Goal: Task Accomplishment & Management: Understand process/instructions

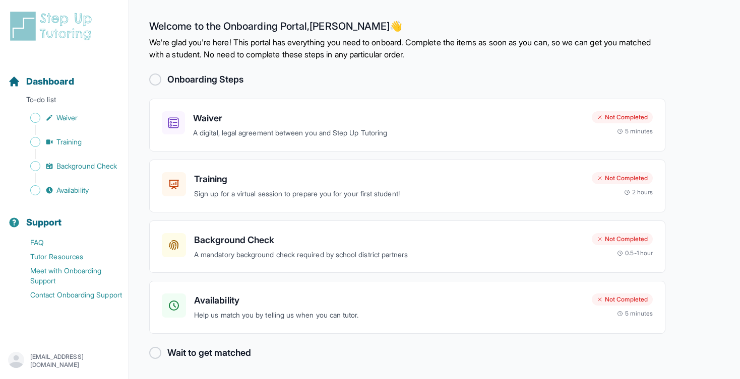
click at [206, 85] on h2 "Onboarding Steps" at bounding box center [205, 80] width 76 height 14
click at [207, 80] on h2 "Onboarding Steps" at bounding box center [205, 80] width 76 height 14
click at [293, 80] on div "Onboarding Steps" at bounding box center [407, 80] width 516 height 14
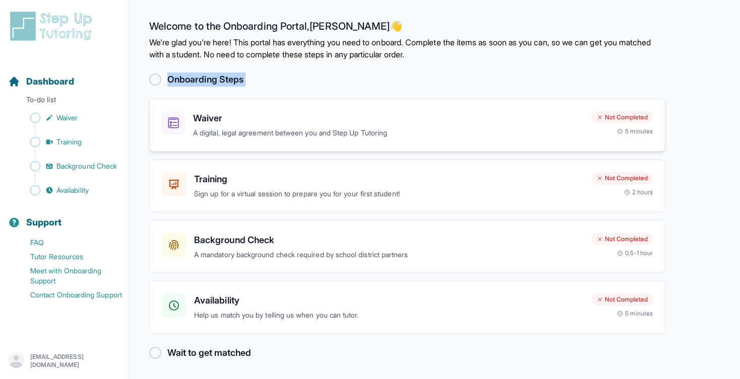
click at [349, 103] on div "Waiver A digital, legal agreement between you and Step Up Tutoring Not Complete…" at bounding box center [407, 125] width 516 height 53
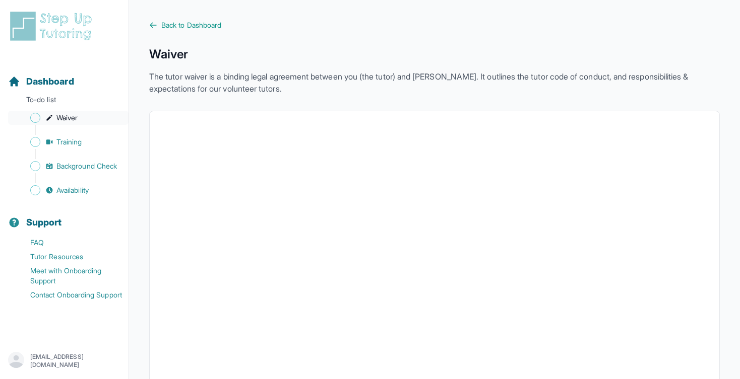
click at [78, 124] on link "Waiver" at bounding box center [68, 118] width 120 height 14
click at [89, 119] on link "Waiver" at bounding box center [68, 118] width 120 height 14
click at [90, 144] on link "Training" at bounding box center [68, 142] width 120 height 14
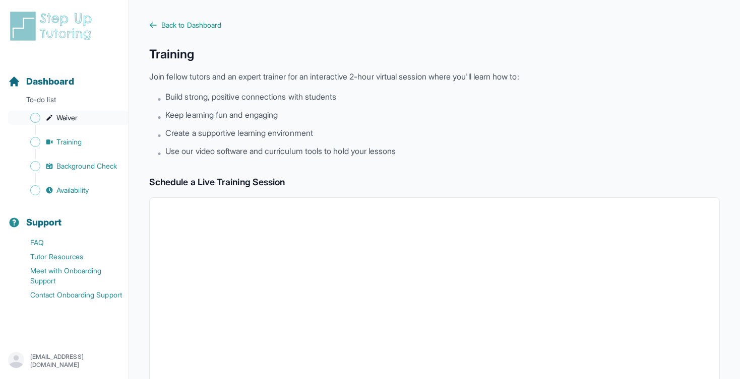
click at [93, 118] on link "Waiver" at bounding box center [68, 118] width 120 height 14
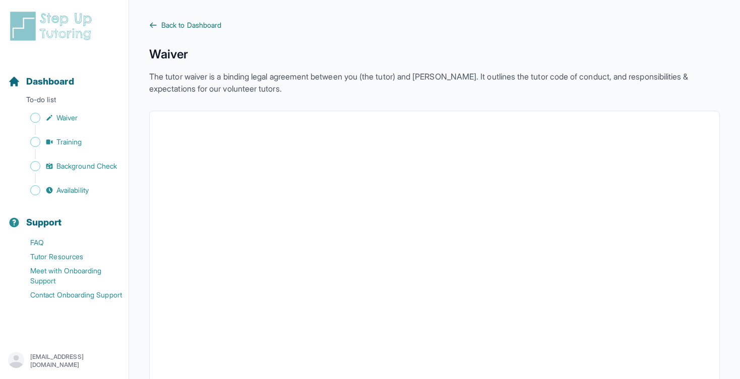
click at [167, 22] on span "Back to Dashboard" at bounding box center [191, 25] width 60 height 10
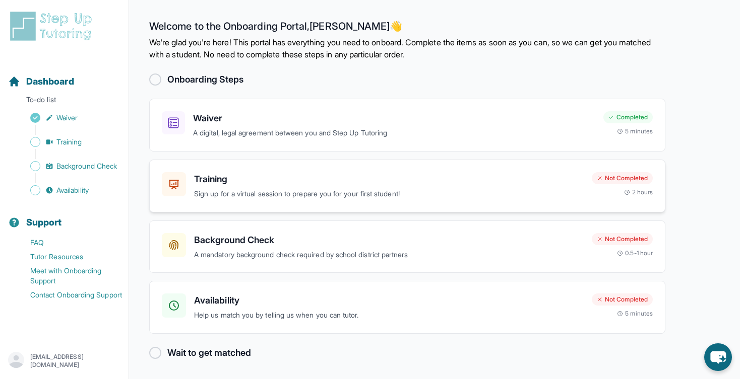
scroll to position [1, 0]
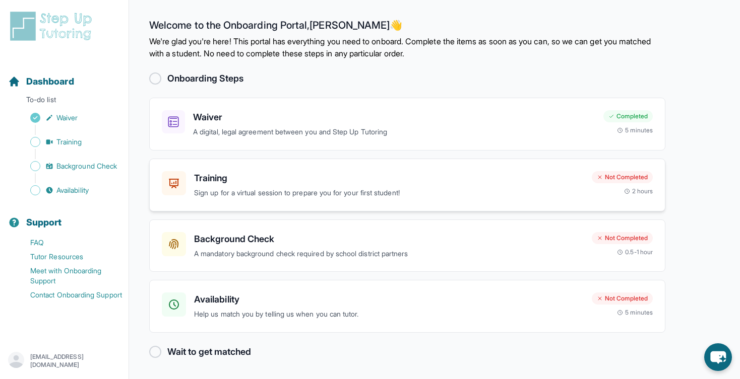
click at [339, 203] on div "Training Sign up for a virtual session to prepare you for your first student! N…" at bounding box center [407, 185] width 516 height 53
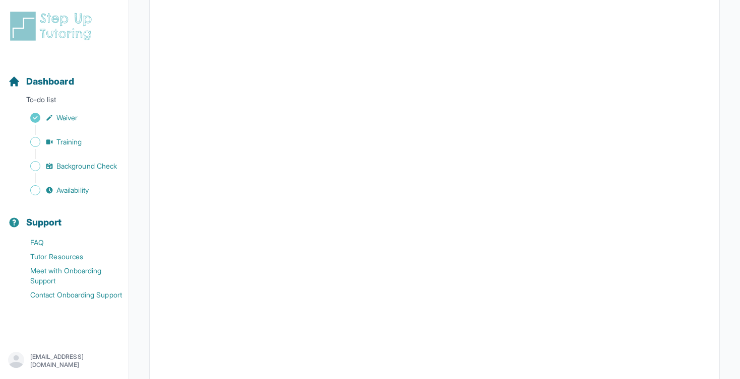
scroll to position [223, 0]
click at [82, 143] on span "Training" at bounding box center [69, 142] width 26 height 10
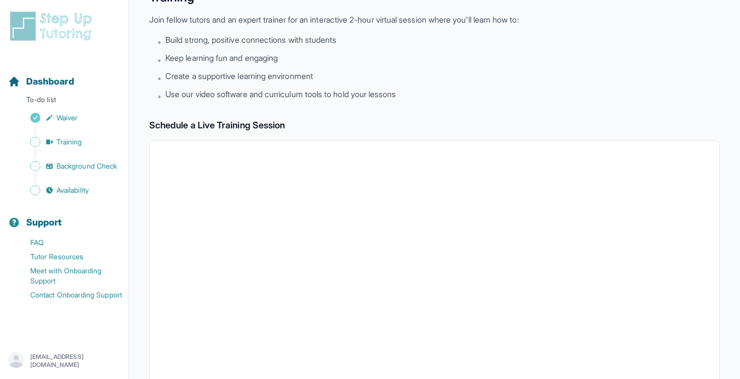
scroll to position [0, 0]
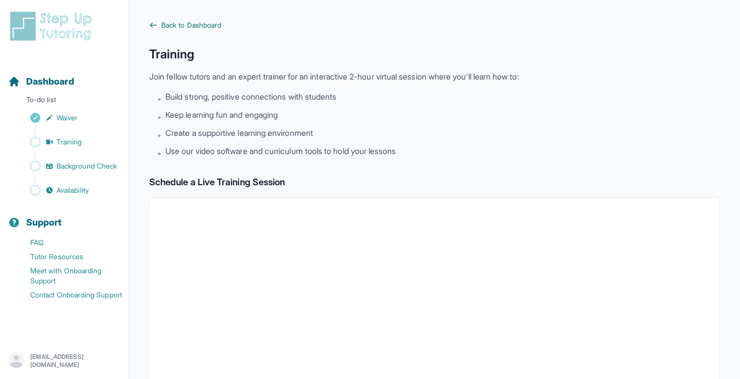
click at [162, 27] on span "Back to Dashboard" at bounding box center [191, 25] width 60 height 10
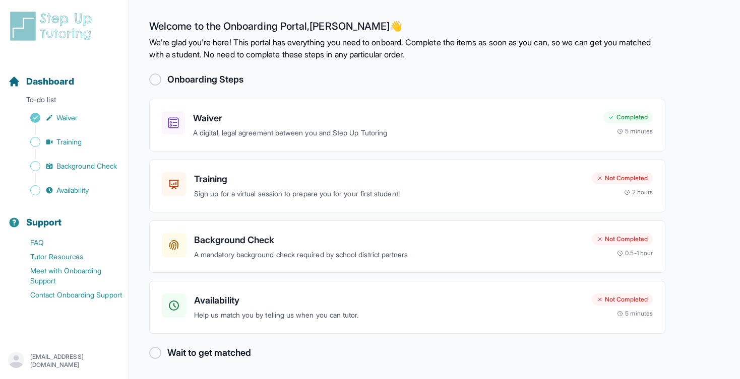
click at [219, 79] on h2 "Onboarding Steps" at bounding box center [205, 80] width 76 height 14
click at [260, 55] on p "We're glad you're here! This portal has everything you need to onboard. Complet…" at bounding box center [407, 48] width 516 height 24
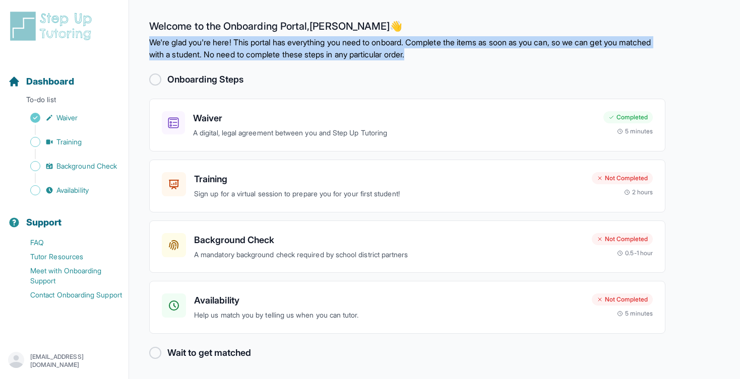
click at [260, 55] on p "We're glad you're here! This portal has everything you need to onboard. Complet…" at bounding box center [407, 48] width 516 height 24
click at [242, 56] on p "We're glad you're here! This portal has everything you need to onboard. Complet…" at bounding box center [407, 48] width 516 height 24
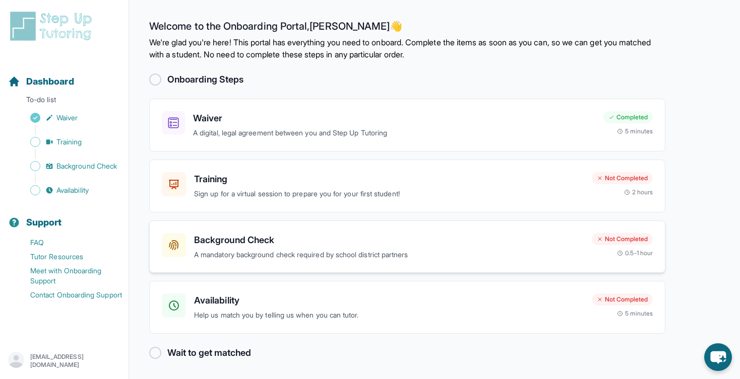
scroll to position [1, 0]
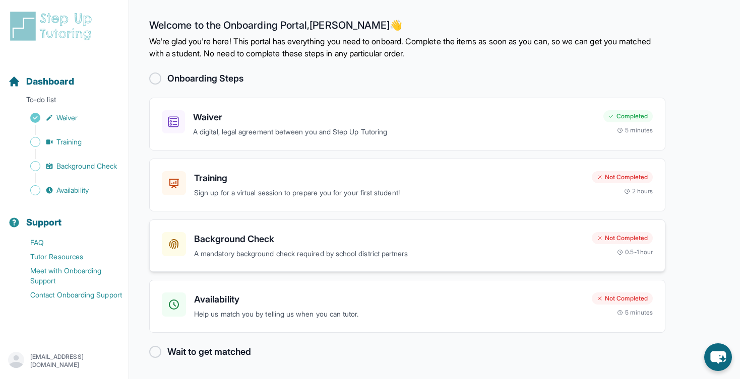
click at [326, 243] on h3 "Background Check" at bounding box center [389, 239] width 390 height 14
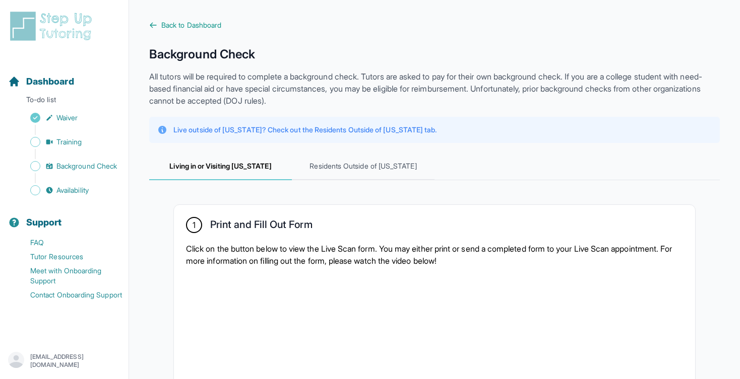
click at [334, 81] on p "All tutors will be required to complete a background check. Tutors are asked to…" at bounding box center [434, 89] width 570 height 36
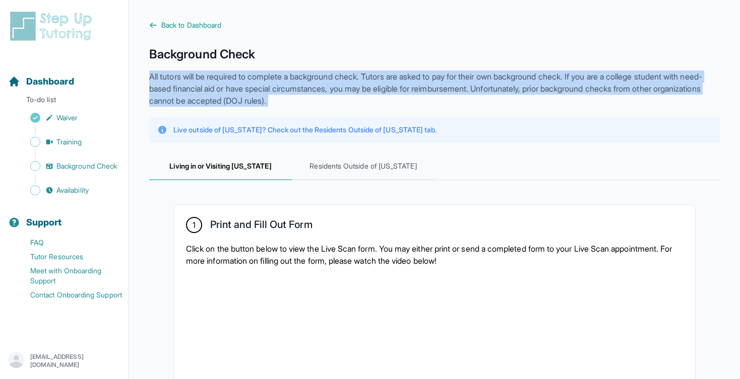
click at [334, 81] on p "All tutors will be required to complete a background check. Tutors are asked to…" at bounding box center [434, 89] width 570 height 36
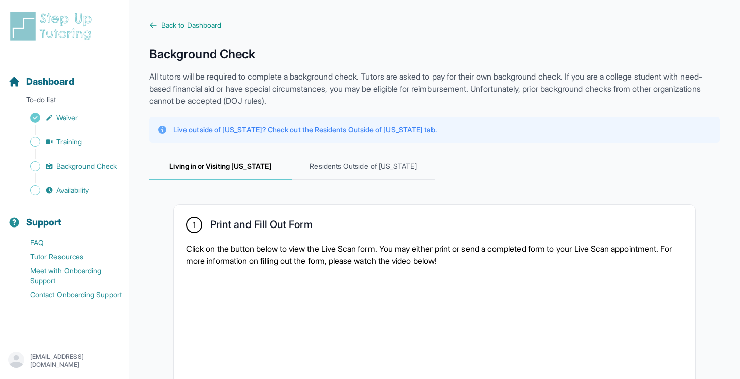
click at [371, 87] on p "All tutors will be required to complete a background check. Tutors are asked to…" at bounding box center [434, 89] width 570 height 36
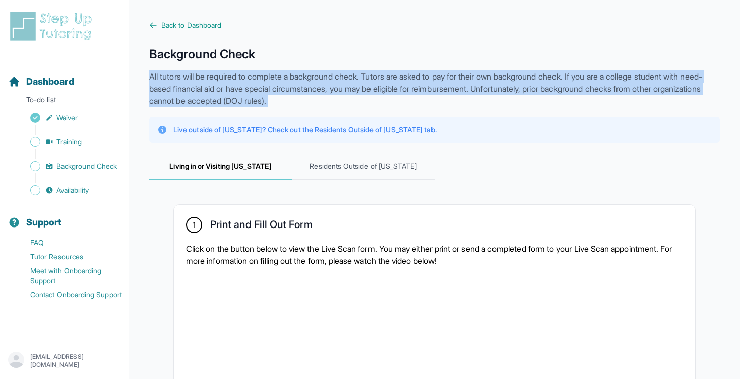
click at [371, 87] on p "All tutors will be required to complete a background check. Tutors are asked to…" at bounding box center [434, 89] width 570 height 36
click at [355, 100] on p "All tutors will be required to complete a background check. Tutors are asked to…" at bounding box center [434, 89] width 570 height 36
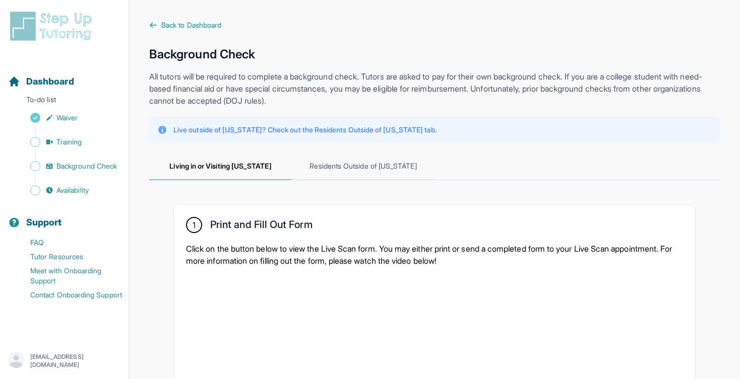
click at [355, 100] on p "All tutors will be required to complete a background check. Tutors are asked to…" at bounding box center [434, 89] width 570 height 36
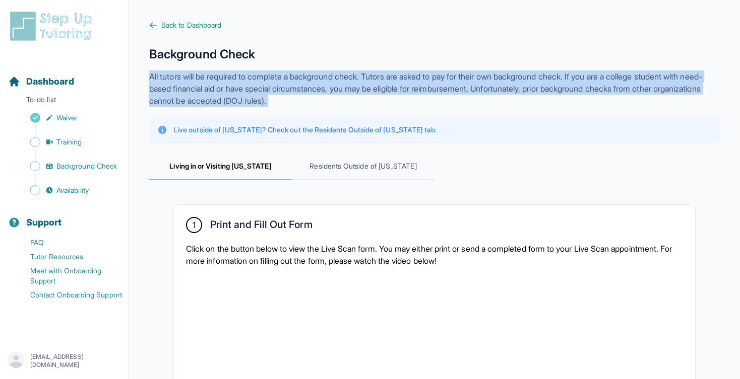
click at [355, 100] on p "All tutors will be required to complete a background check. Tutors are asked to…" at bounding box center [434, 89] width 570 height 36
click at [344, 99] on p "All tutors will be required to complete a background check. Tutors are asked to…" at bounding box center [434, 89] width 570 height 36
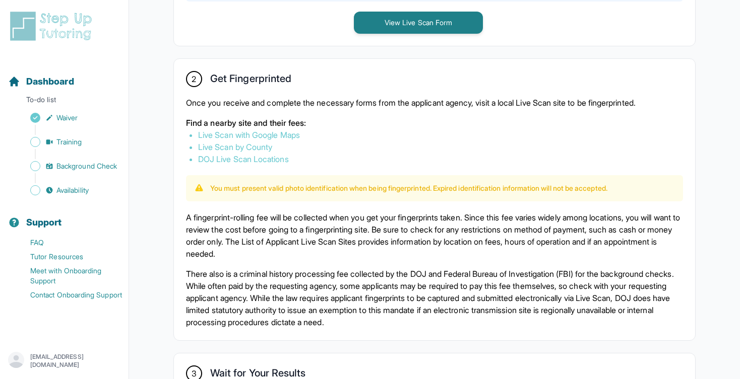
scroll to position [531, 0]
click at [323, 187] on p "You must present valid photo identification when being fingerprinted. Expired i…" at bounding box center [408, 188] width 397 height 10
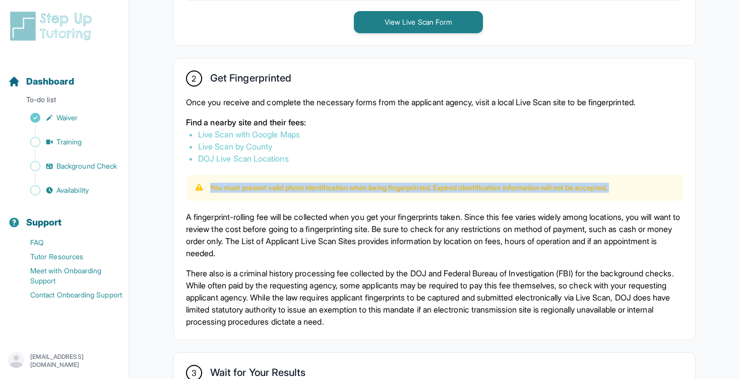
click at [323, 187] on p "You must present valid photo identification when being fingerprinted. Expired i…" at bounding box center [408, 188] width 397 height 10
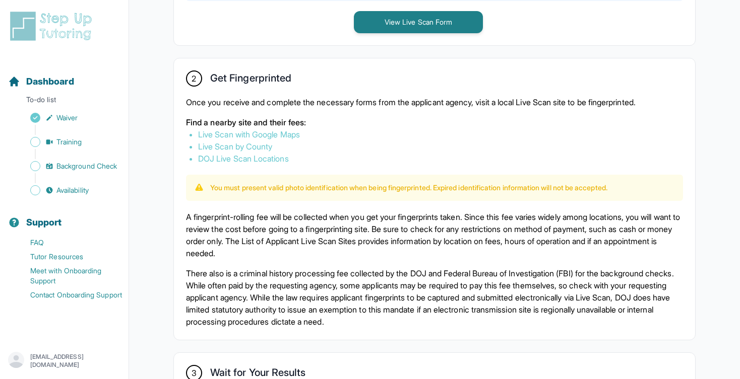
click at [338, 186] on p "You must present valid photo identification when being fingerprinted. Expired i…" at bounding box center [408, 188] width 397 height 10
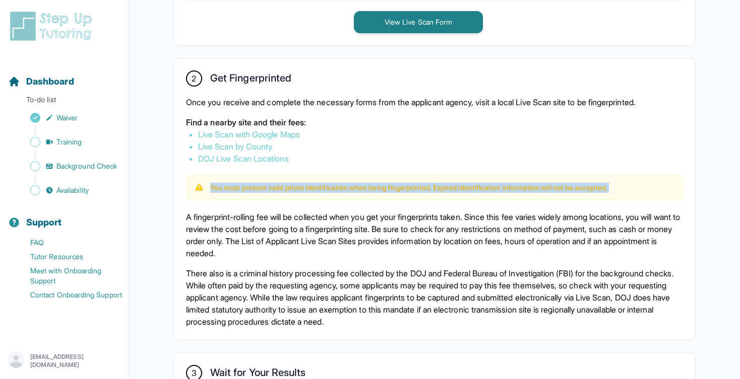
click at [338, 186] on p "You must present valid photo identification when being fingerprinted. Expired i…" at bounding box center [408, 188] width 397 height 10
click at [357, 186] on p "You must present valid photo identification when being fingerprinted. Expired i…" at bounding box center [408, 188] width 397 height 10
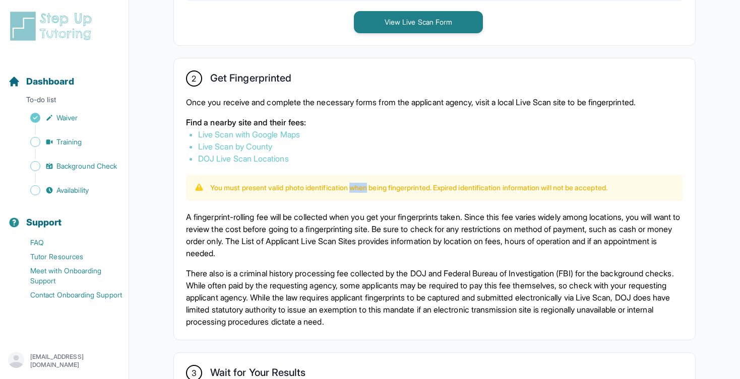
click at [357, 186] on p "You must present valid photo identification when being fingerprinted. Expired i…" at bounding box center [408, 188] width 397 height 10
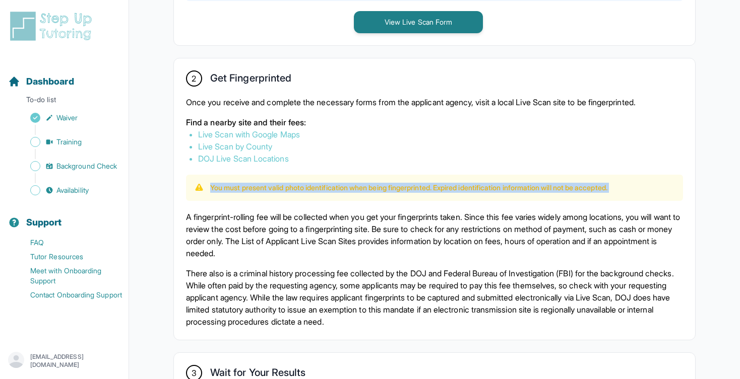
click at [357, 186] on p "You must present valid photo identification when being fingerprinted. Expired i…" at bounding box center [408, 188] width 397 height 10
click at [368, 190] on p "You must present valid photo identification when being fingerprinted. Expired i…" at bounding box center [408, 188] width 397 height 10
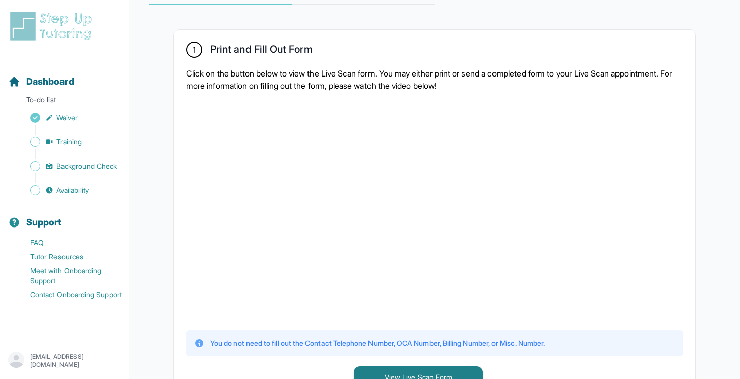
scroll to position [0, 0]
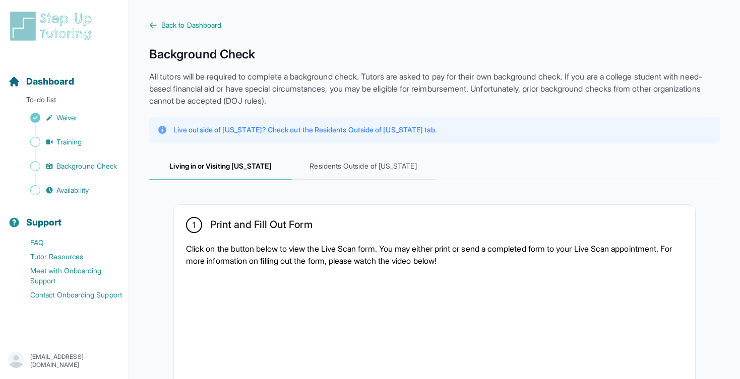
click at [253, 82] on p "All tutors will be required to complete a background check. Tutors are asked to…" at bounding box center [434, 89] width 570 height 36
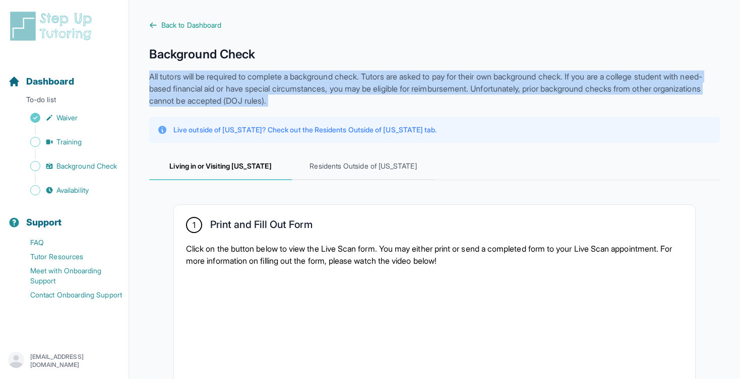
click at [253, 82] on p "All tutors will be required to complete a background check. Tutors are asked to…" at bounding box center [434, 89] width 570 height 36
click at [336, 98] on p "All tutors will be required to complete a background check. Tutors are asked to…" at bounding box center [434, 89] width 570 height 36
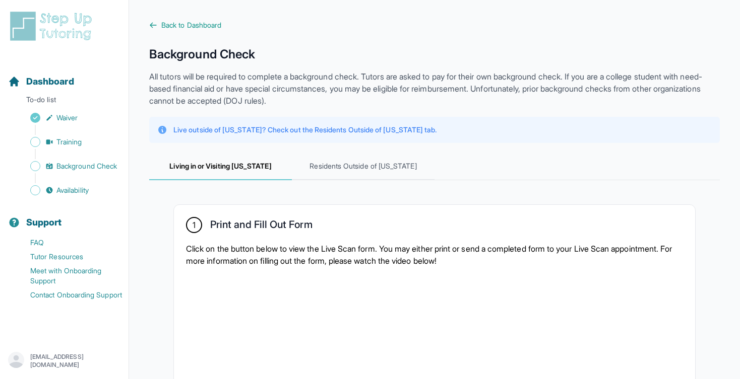
click at [336, 98] on p "All tutors will be required to complete a background check. Tutors are asked to…" at bounding box center [434, 89] width 570 height 36
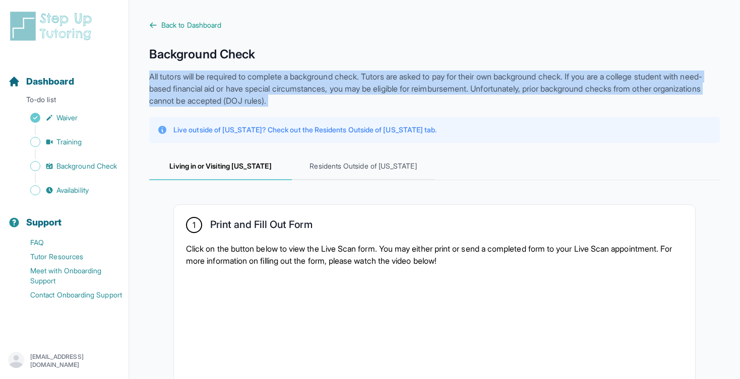
click at [336, 98] on p "All tutors will be required to complete a background check. Tutors are asked to…" at bounding box center [434, 89] width 570 height 36
click at [301, 83] on p "All tutors will be required to complete a background check. Tutors are asked to…" at bounding box center [434, 89] width 570 height 36
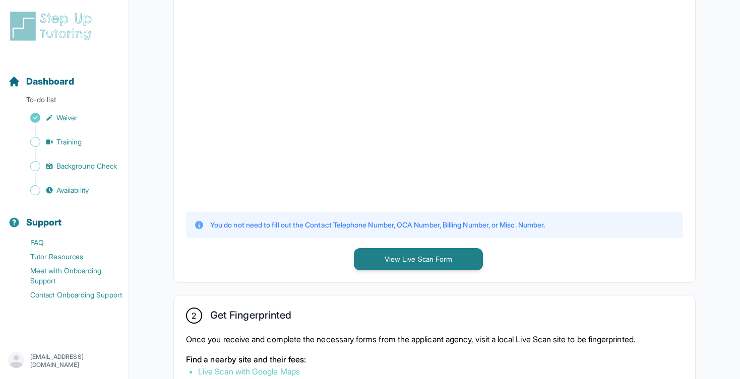
scroll to position [293, 0]
click at [333, 247] on div "1 Print and Fill Out Form Click on the button below to view the Live Scan form.…" at bounding box center [434, 97] width 521 height 371
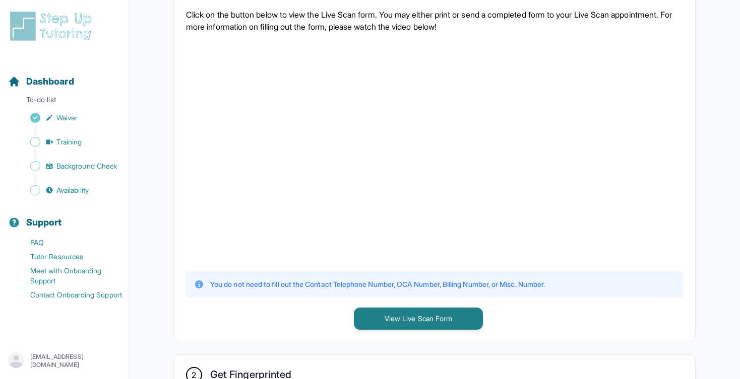
scroll to position [219, 0]
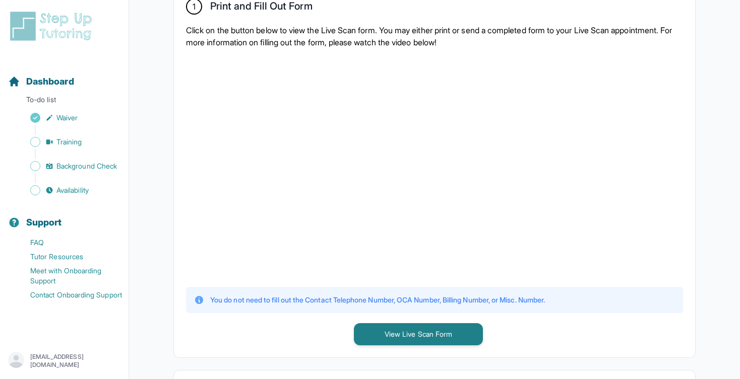
click at [324, 299] on p "You do not need to fill out the Contact Telephone Number, OCA Number, Billing N…" at bounding box center [377, 300] width 335 height 10
click at [327, 300] on p "You do not need to fill out the Contact Telephone Number, OCA Number, Billing N…" at bounding box center [377, 300] width 335 height 10
click at [330, 316] on div "1 Print and Fill Out Form Click on the button below to view the Live Scan form.…" at bounding box center [434, 171] width 521 height 371
click at [339, 331] on div "1 Print and Fill Out Form Click on the button below to view the Live Scan form.…" at bounding box center [434, 171] width 521 height 371
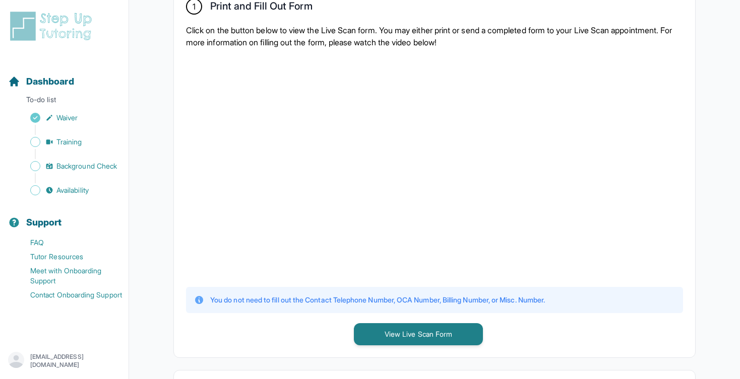
click at [339, 331] on div "1 Print and Fill Out Form Click on the button below to view the Live Scan form.…" at bounding box center [434, 171] width 521 height 371
click at [318, 331] on div "1 Print and Fill Out Form Click on the button below to view the Live Scan form.…" at bounding box center [434, 171] width 521 height 371
click at [323, 302] on p "You do not need to fill out the Contact Telephone Number, OCA Number, Billing N…" at bounding box center [377, 300] width 335 height 10
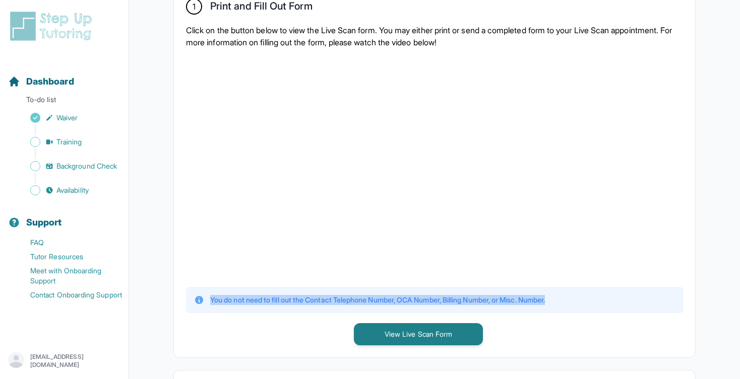
click at [323, 302] on p "You do not need to fill out the Contact Telephone Number, OCA Number, Billing N…" at bounding box center [377, 300] width 335 height 10
click at [342, 302] on p "You do not need to fill out the Contact Telephone Number, OCA Number, Billing N…" at bounding box center [377, 300] width 335 height 10
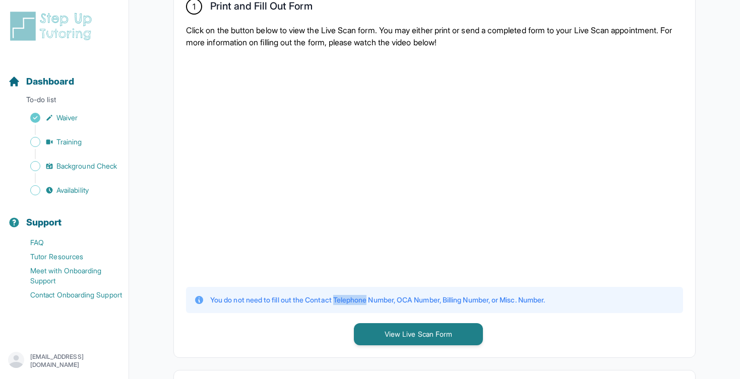
click at [342, 302] on p "You do not need to fill out the Contact Telephone Number, OCA Number, Billing N…" at bounding box center [377, 300] width 335 height 10
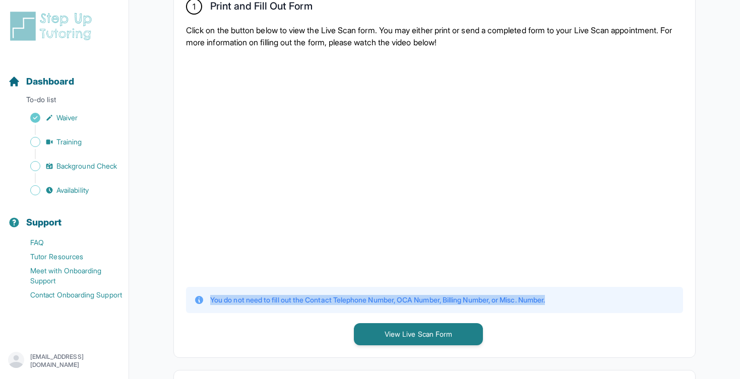
click at [342, 302] on p "You do not need to fill out the Contact Telephone Number, OCA Number, Billing N…" at bounding box center [377, 300] width 335 height 10
click at [331, 302] on p "You do not need to fill out the Contact Telephone Number, OCA Number, Billing N…" at bounding box center [377, 300] width 335 height 10
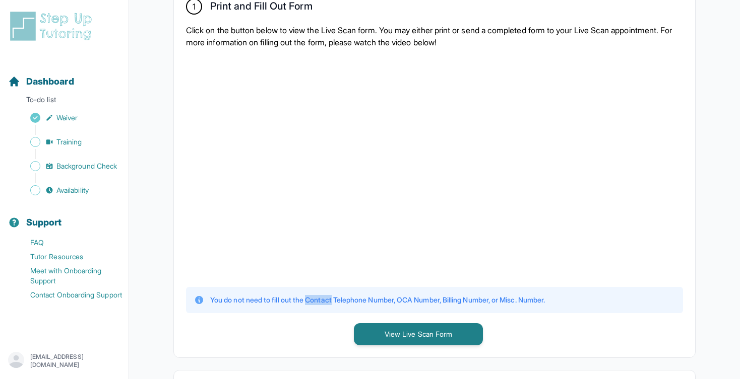
click at [331, 302] on p "You do not need to fill out the Contact Telephone Number, OCA Number, Billing N…" at bounding box center [377, 300] width 335 height 10
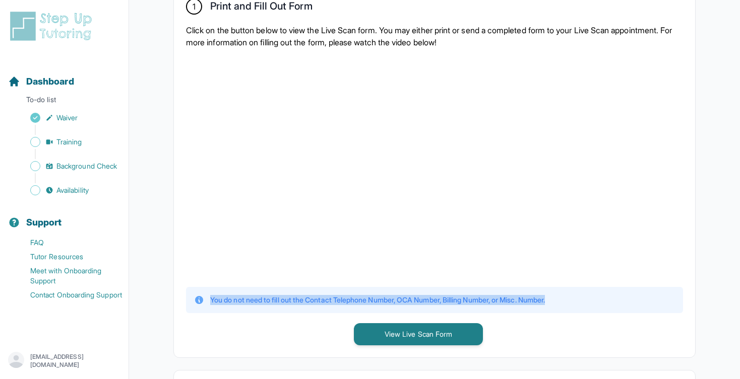
click at [331, 302] on p "You do not need to fill out the Contact Telephone Number, OCA Number, Billing N…" at bounding box center [377, 300] width 335 height 10
click at [335, 302] on p "You do not need to fill out the Contact Telephone Number, OCA Number, Billing N…" at bounding box center [377, 300] width 335 height 10
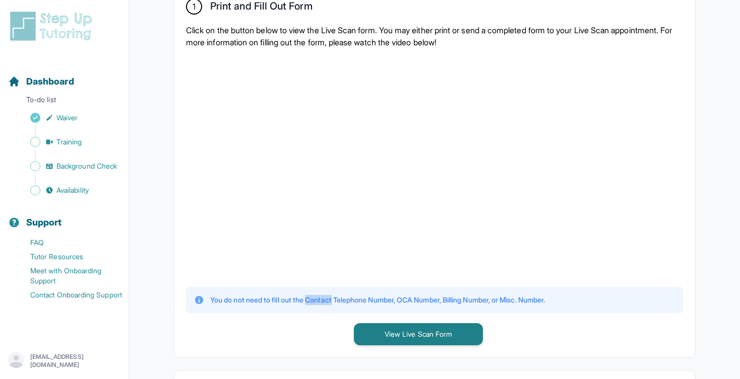
click at [335, 302] on p "You do not need to fill out the Contact Telephone Number, OCA Number, Billing N…" at bounding box center [377, 300] width 335 height 10
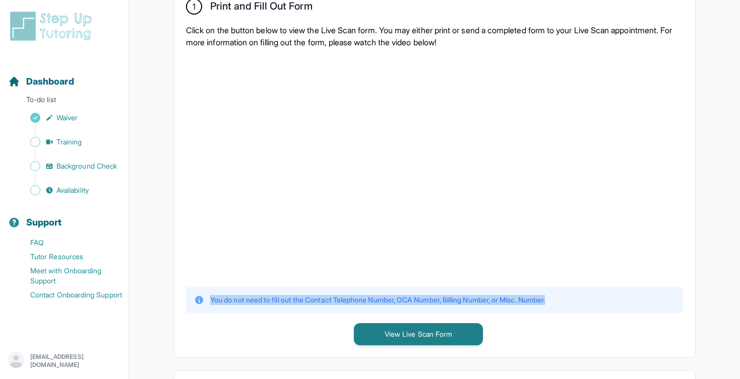
click at [335, 302] on p "You do not need to fill out the Contact Telephone Number, OCA Number, Billing N…" at bounding box center [377, 300] width 335 height 10
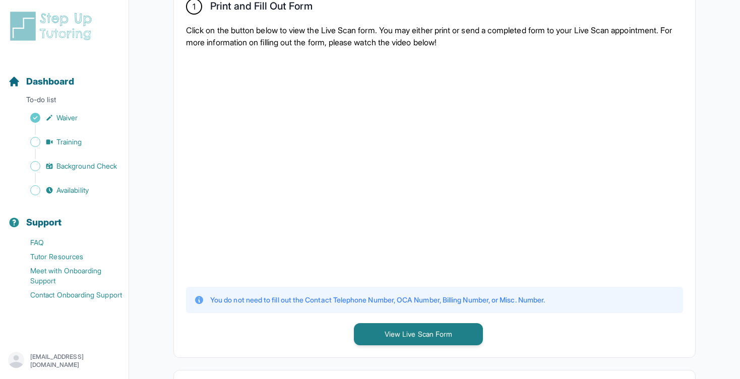
click at [326, 329] on div "1 Print and Fill Out Form Click on the button below to view the Live Scan form.…" at bounding box center [434, 171] width 521 height 371
click at [323, 299] on p "You do not need to fill out the Contact Telephone Number, OCA Number, Billing N…" at bounding box center [377, 300] width 335 height 10
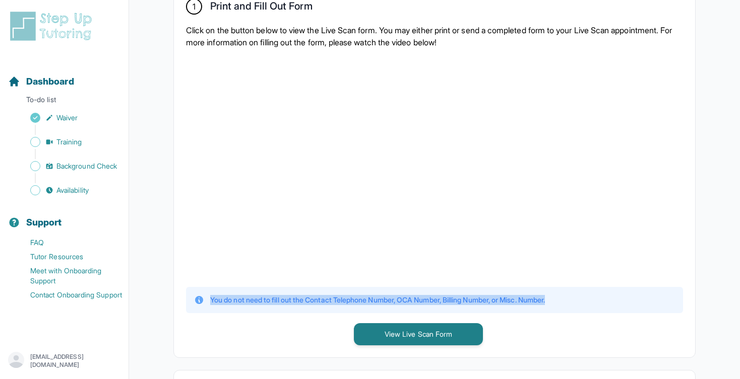
click at [323, 299] on p "You do not need to fill out the Contact Telephone Number, OCA Number, Billing N…" at bounding box center [377, 300] width 335 height 10
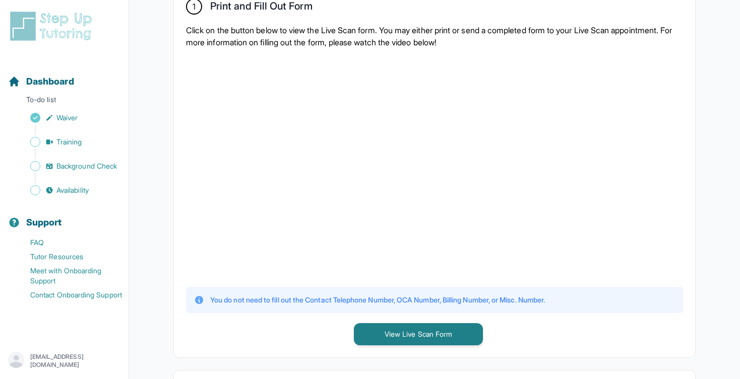
click at [314, 327] on div "1 Print and Fill Out Form Click on the button below to view the Live Scan form.…" at bounding box center [434, 171] width 521 height 371
click at [307, 294] on div "You do not need to fill out the Contact Telephone Number, OCA Number, Billing N…" at bounding box center [434, 300] width 497 height 26
click at [307, 297] on p "You do not need to fill out the Contact Telephone Number, OCA Number, Billing N…" at bounding box center [377, 300] width 335 height 10
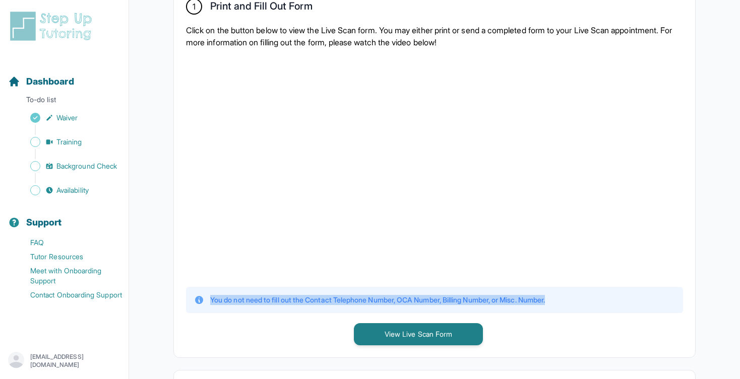
click at [307, 297] on p "You do not need to fill out the Contact Telephone Number, OCA Number, Billing N…" at bounding box center [377, 300] width 335 height 10
click at [317, 297] on p "You do not need to fill out the Contact Telephone Number, OCA Number, Billing N…" at bounding box center [377, 300] width 335 height 10
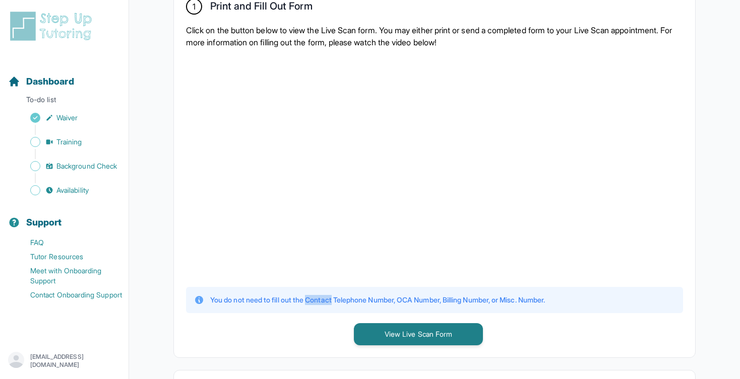
click at [317, 297] on p "You do not need to fill out the Contact Telephone Number, OCA Number, Billing N…" at bounding box center [377, 300] width 335 height 10
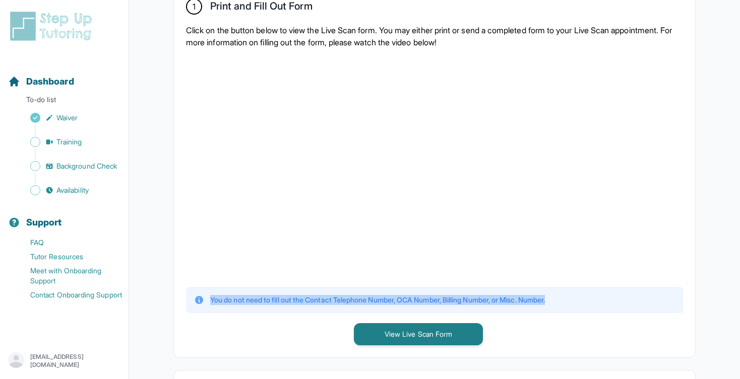
click at [317, 297] on p "You do not need to fill out the Contact Telephone Number, OCA Number, Billing N…" at bounding box center [377, 300] width 335 height 10
click at [313, 300] on p "You do not need to fill out the Contact Telephone Number, OCA Number, Billing N…" at bounding box center [377, 300] width 335 height 10
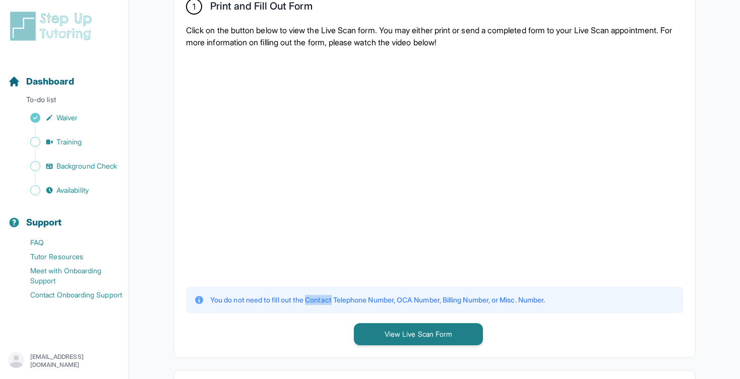
click at [313, 300] on p "You do not need to fill out the Contact Telephone Number, OCA Number, Billing N…" at bounding box center [377, 300] width 335 height 10
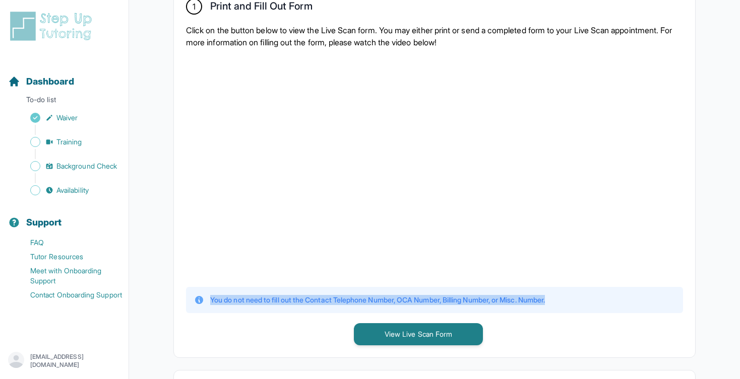
click at [313, 300] on p "You do not need to fill out the Contact Telephone Number, OCA Number, Billing N…" at bounding box center [377, 300] width 335 height 10
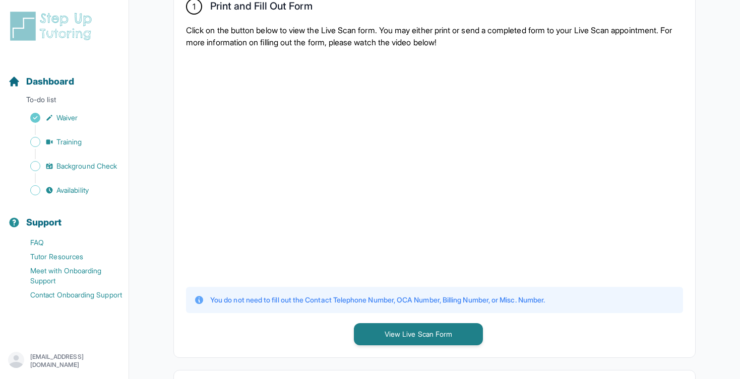
click at [325, 300] on p "You do not need to fill out the Contact Telephone Number, OCA Number, Billing N…" at bounding box center [377, 300] width 335 height 10
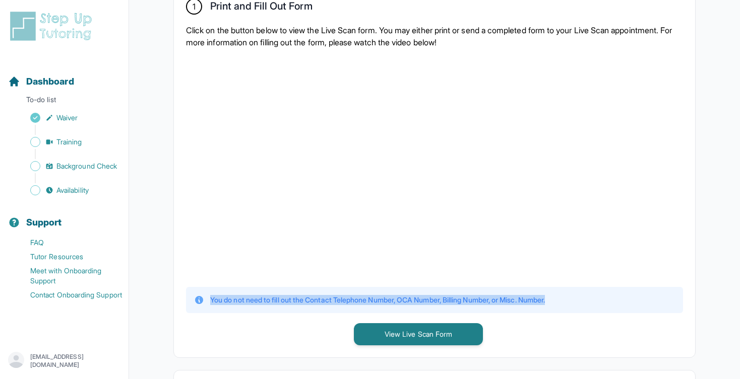
click at [325, 300] on p "You do not need to fill out the Contact Telephone Number, OCA Number, Billing N…" at bounding box center [377, 300] width 335 height 10
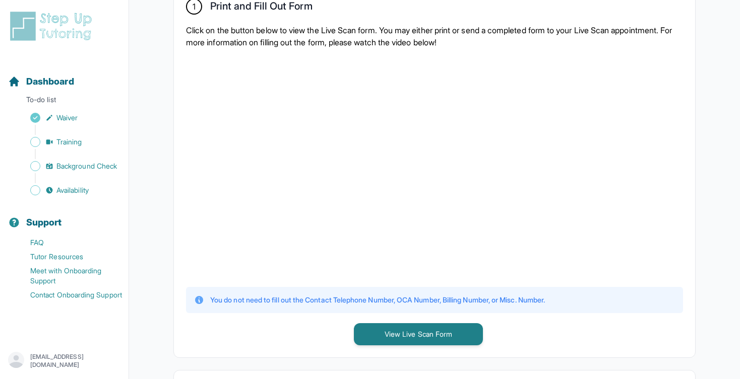
click at [327, 300] on p "You do not need to fill out the Contact Telephone Number, OCA Number, Billing N…" at bounding box center [377, 300] width 335 height 10
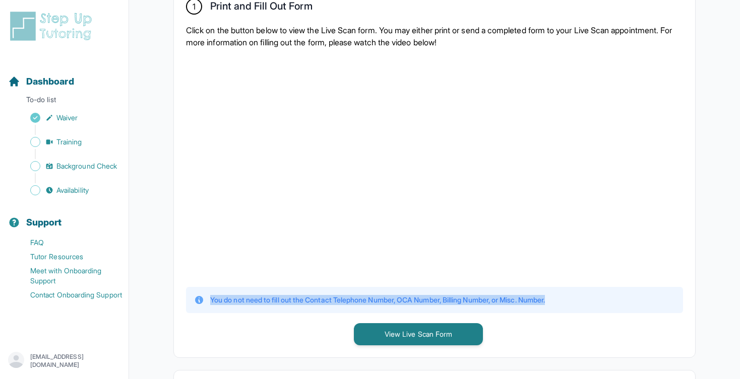
click at [327, 300] on p "You do not need to fill out the Contact Telephone Number, OCA Number, Billing N…" at bounding box center [377, 300] width 335 height 10
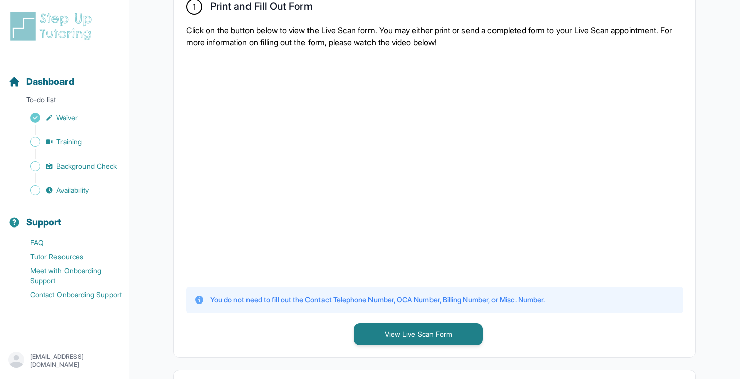
click at [316, 300] on p "You do not need to fill out the Contact Telephone Number, OCA Number, Billing N…" at bounding box center [377, 300] width 335 height 10
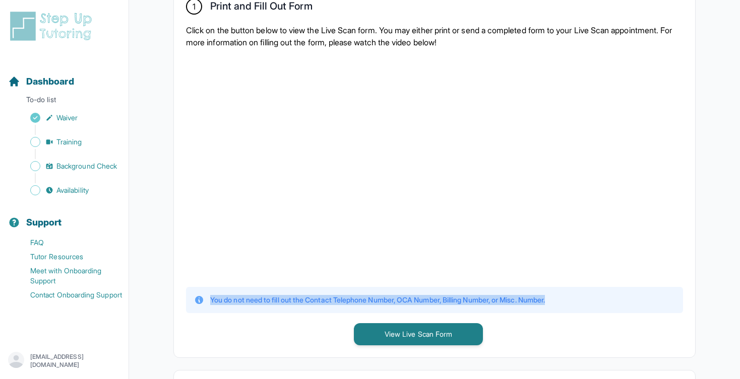
click at [316, 300] on p "You do not need to fill out the Contact Telephone Number, OCA Number, Billing N…" at bounding box center [377, 300] width 335 height 10
click at [320, 300] on p "You do not need to fill out the Contact Telephone Number, OCA Number, Billing N…" at bounding box center [377, 300] width 335 height 10
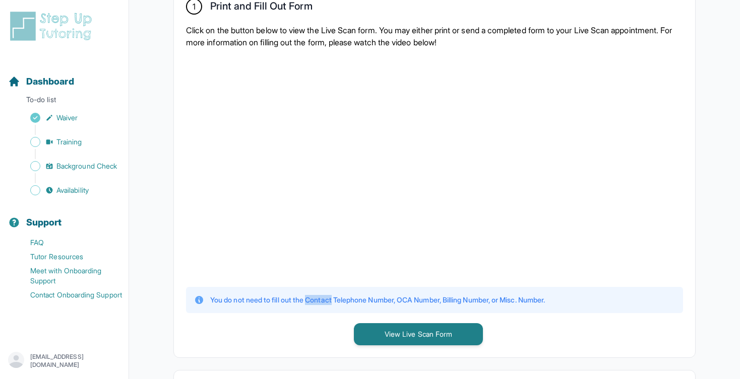
click at [320, 300] on p "You do not need to fill out the Contact Telephone Number, OCA Number, Billing N…" at bounding box center [377, 300] width 335 height 10
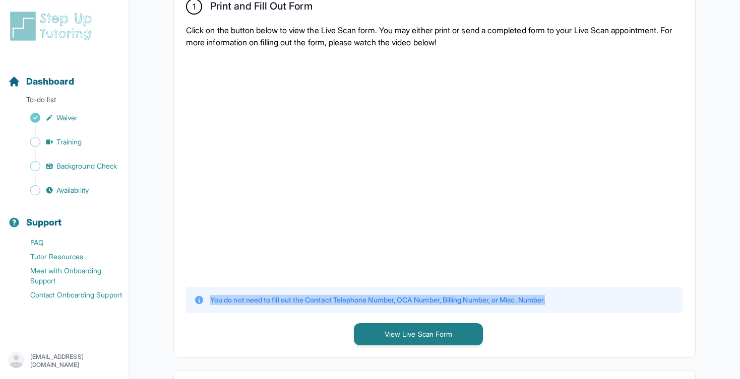
click at [320, 300] on p "You do not need to fill out the Contact Telephone Number, OCA Number, Billing N…" at bounding box center [377, 300] width 335 height 10
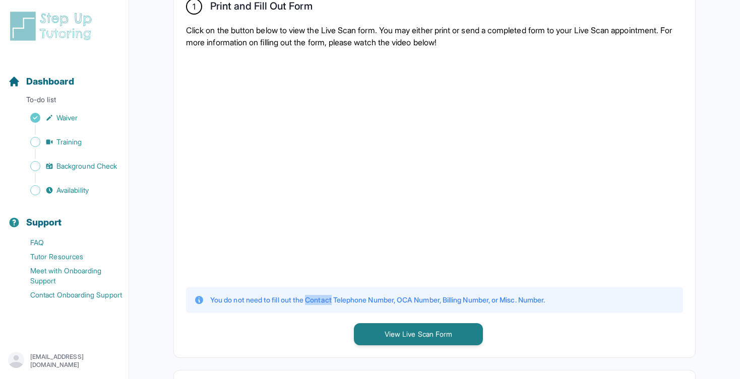
click at [320, 300] on p "You do not need to fill out the Contact Telephone Number, OCA Number, Billing N…" at bounding box center [377, 300] width 335 height 10
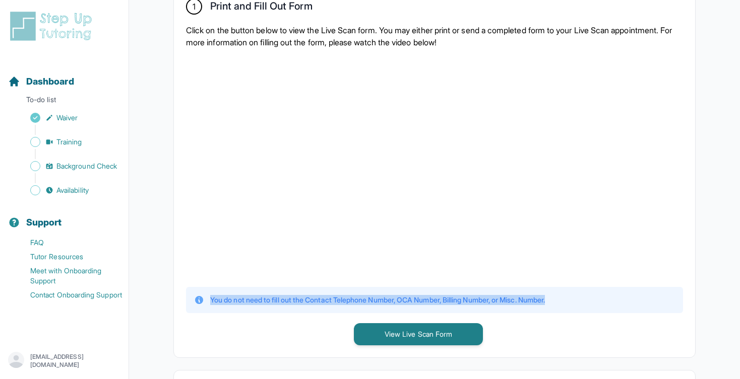
click at [320, 300] on p "You do not need to fill out the Contact Telephone Number, OCA Number, Billing N…" at bounding box center [377, 300] width 335 height 10
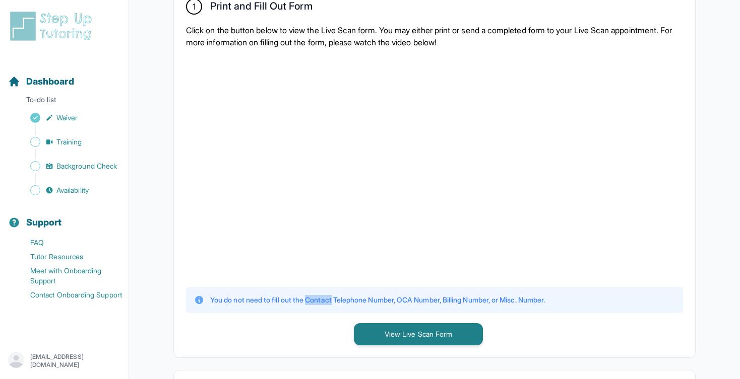
click at [320, 300] on p "You do not need to fill out the Contact Telephone Number, OCA Number, Billing N…" at bounding box center [377, 300] width 335 height 10
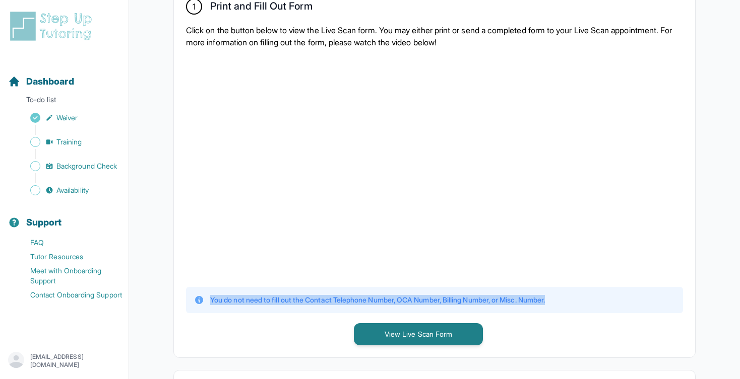
click at [320, 300] on p "You do not need to fill out the Contact Telephone Number, OCA Number, Billing N…" at bounding box center [377, 300] width 335 height 10
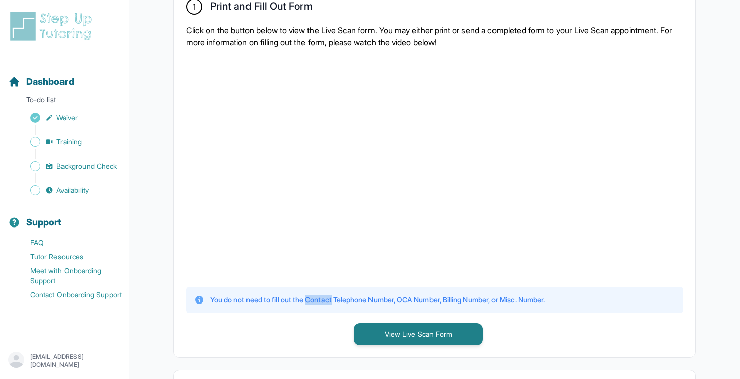
click at [320, 300] on p "You do not need to fill out the Contact Telephone Number, OCA Number, Billing N…" at bounding box center [377, 300] width 335 height 10
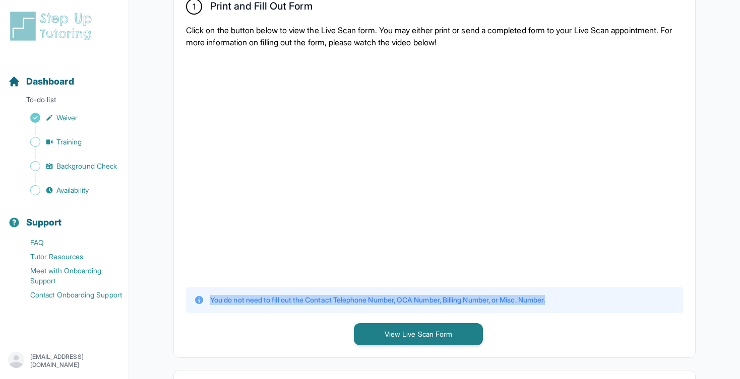
click at [320, 300] on p "You do not need to fill out the Contact Telephone Number, OCA Number, Billing N…" at bounding box center [377, 300] width 335 height 10
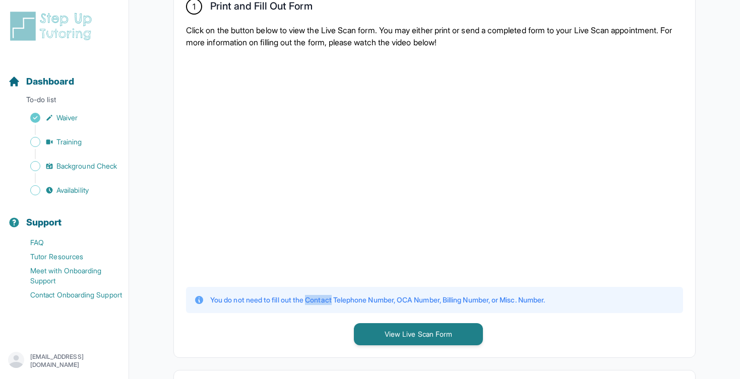
click at [320, 300] on p "You do not need to fill out the Contact Telephone Number, OCA Number, Billing N…" at bounding box center [377, 300] width 335 height 10
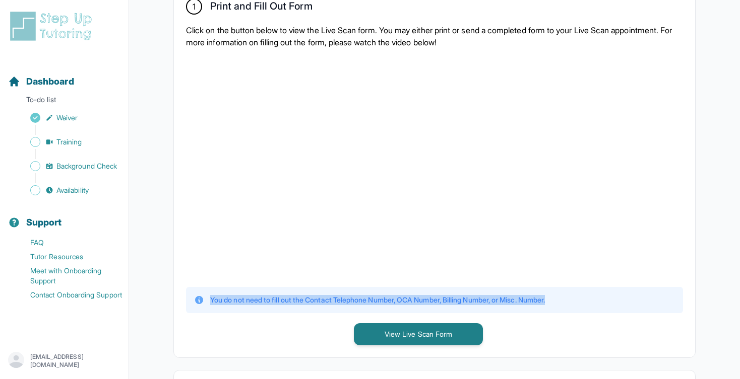
click at [320, 300] on p "You do not need to fill out the Contact Telephone Number, OCA Number, Billing N…" at bounding box center [377, 300] width 335 height 10
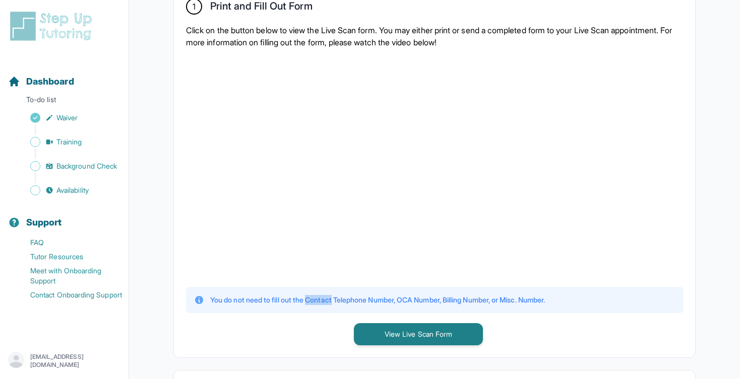
click at [320, 300] on p "You do not need to fill out the Contact Telephone Number, OCA Number, Billing N…" at bounding box center [377, 300] width 335 height 10
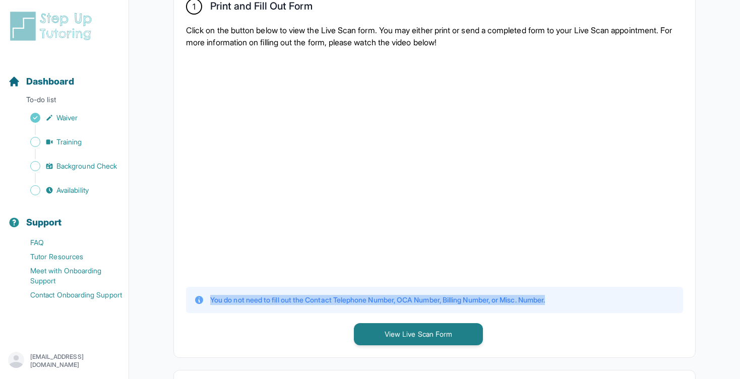
click at [320, 300] on p "You do not need to fill out the Contact Telephone Number, OCA Number, Billing N…" at bounding box center [377, 300] width 335 height 10
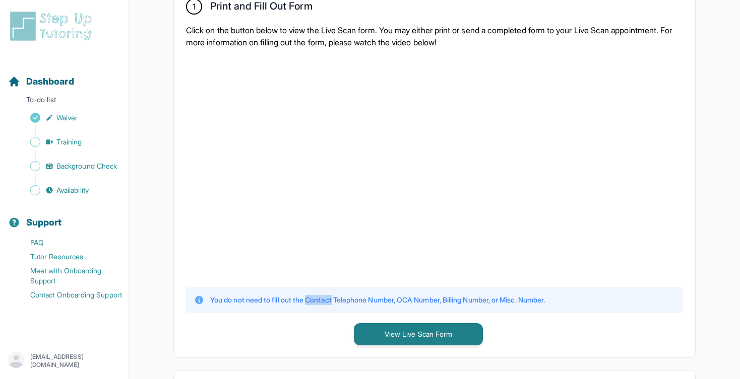
click at [320, 300] on p "You do not need to fill out the Contact Telephone Number, OCA Number, Billing N…" at bounding box center [377, 300] width 335 height 10
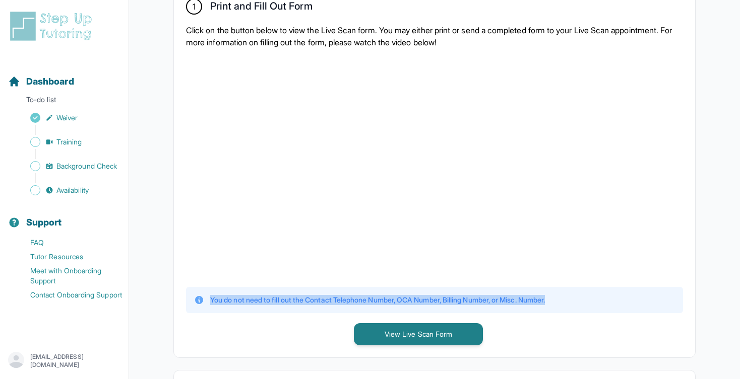
click at [320, 300] on p "You do not need to fill out the Contact Telephone Number, OCA Number, Billing N…" at bounding box center [377, 300] width 335 height 10
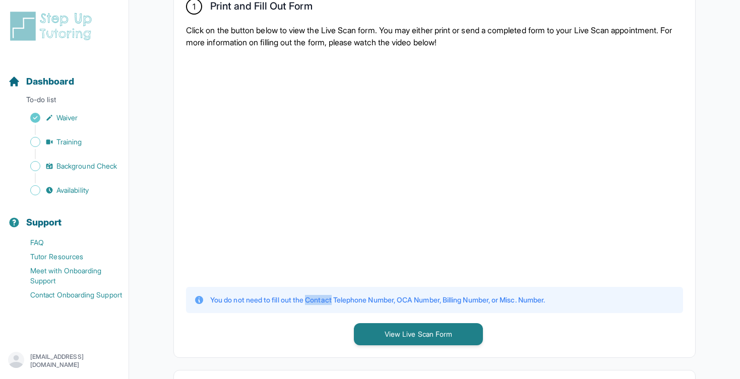
click at [320, 300] on p "You do not need to fill out the Contact Telephone Number, OCA Number, Billing N…" at bounding box center [377, 300] width 335 height 10
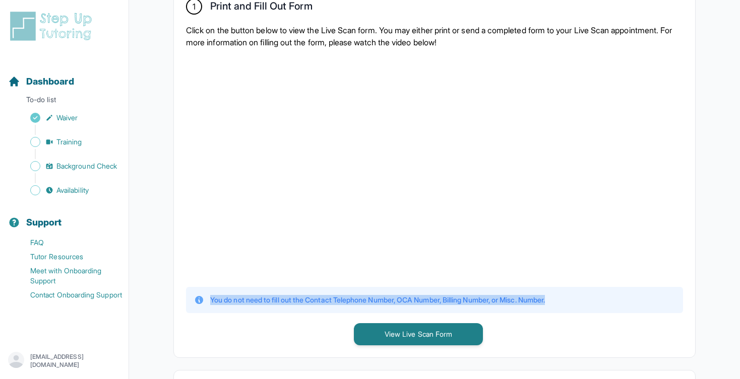
click at [320, 300] on p "You do not need to fill out the Contact Telephone Number, OCA Number, Billing N…" at bounding box center [377, 300] width 335 height 10
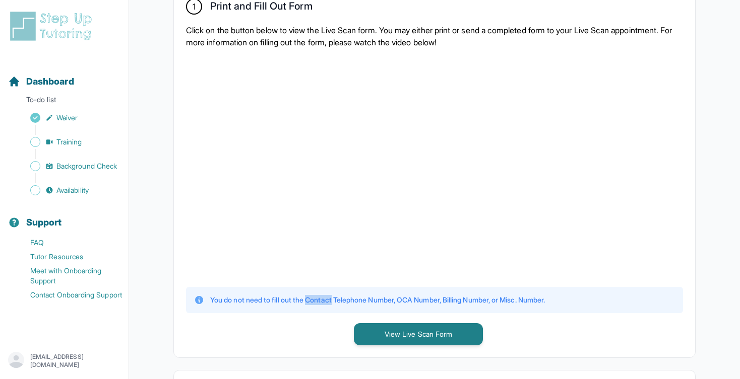
click at [320, 300] on p "You do not need to fill out the Contact Telephone Number, OCA Number, Billing N…" at bounding box center [377, 300] width 335 height 10
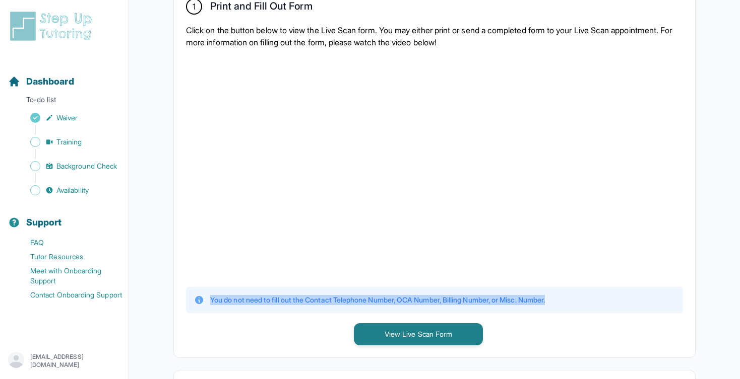
click at [320, 300] on p "You do not need to fill out the Contact Telephone Number, OCA Number, Billing N…" at bounding box center [377, 300] width 335 height 10
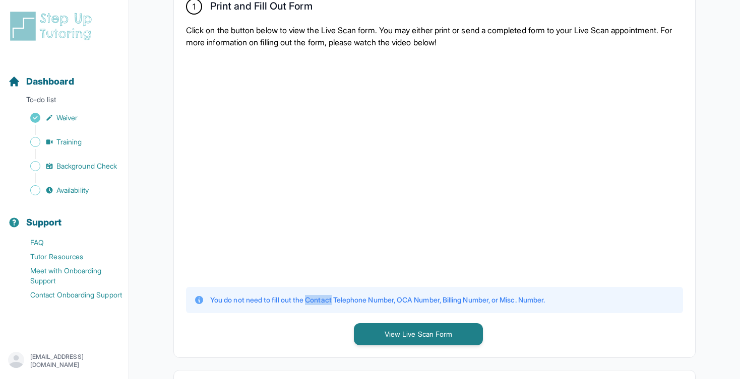
click at [320, 300] on p "You do not need to fill out the Contact Telephone Number, OCA Number, Billing N…" at bounding box center [377, 300] width 335 height 10
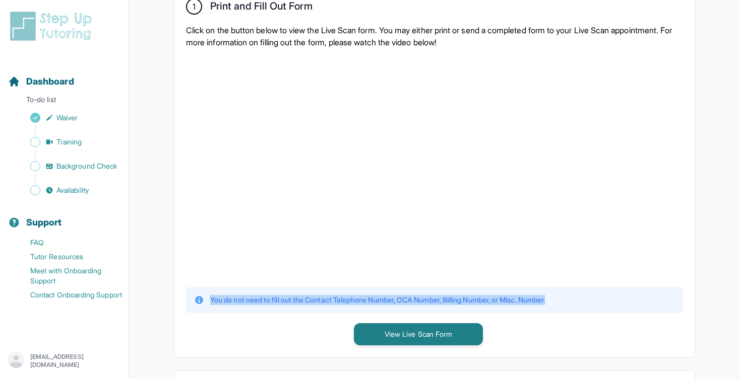
click at [320, 300] on p "You do not need to fill out the Contact Telephone Number, OCA Number, Billing N…" at bounding box center [377, 300] width 335 height 10
click at [324, 300] on p "You do not need to fill out the Contact Telephone Number, OCA Number, Billing N…" at bounding box center [377, 300] width 335 height 10
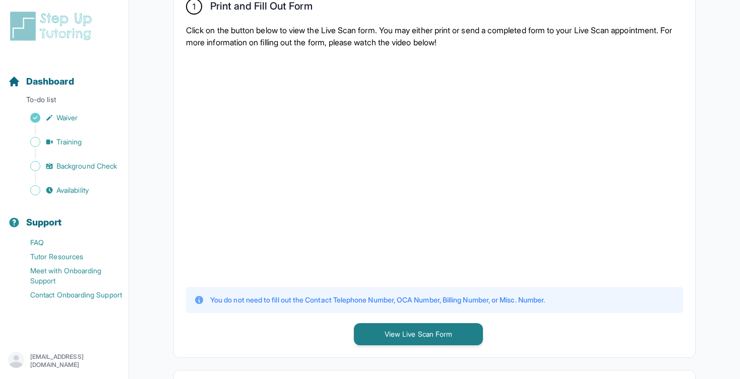
click at [324, 300] on p "You do not need to fill out the Contact Telephone Number, OCA Number, Billing N…" at bounding box center [377, 300] width 335 height 10
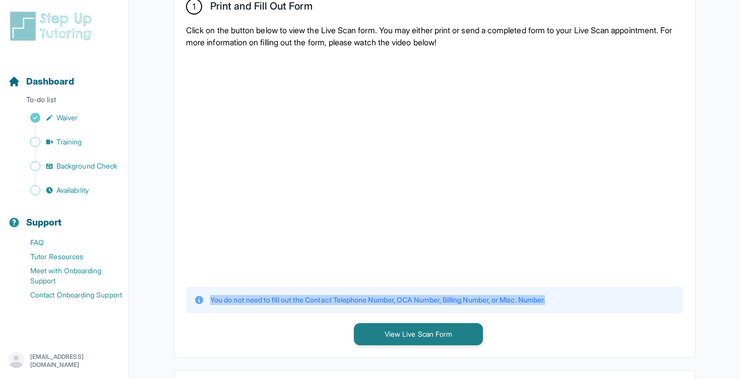
click at [324, 300] on p "You do not need to fill out the Contact Telephone Number, OCA Number, Billing N…" at bounding box center [377, 300] width 335 height 10
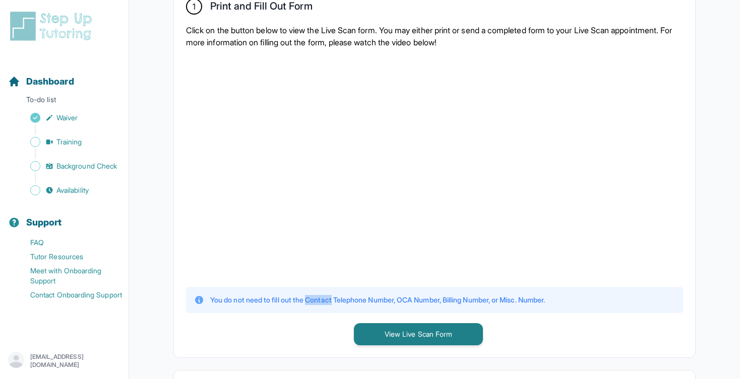
click at [324, 300] on p "You do not need to fill out the Contact Telephone Number, OCA Number, Billing N…" at bounding box center [377, 300] width 335 height 10
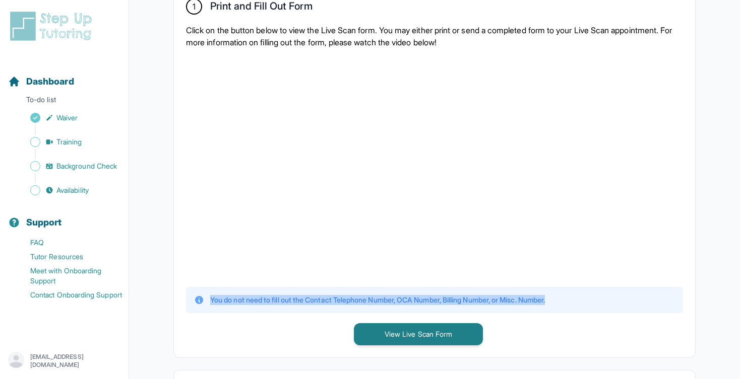
click at [324, 300] on p "You do not need to fill out the Contact Telephone Number, OCA Number, Billing N…" at bounding box center [377, 300] width 335 height 10
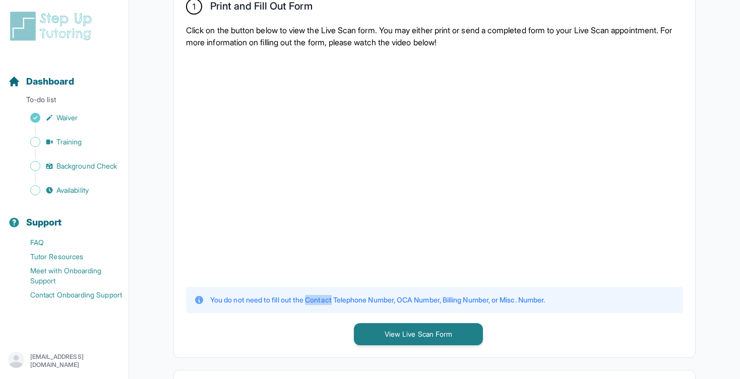
click at [324, 300] on p "You do not need to fill out the Contact Telephone Number, OCA Number, Billing N…" at bounding box center [377, 300] width 335 height 10
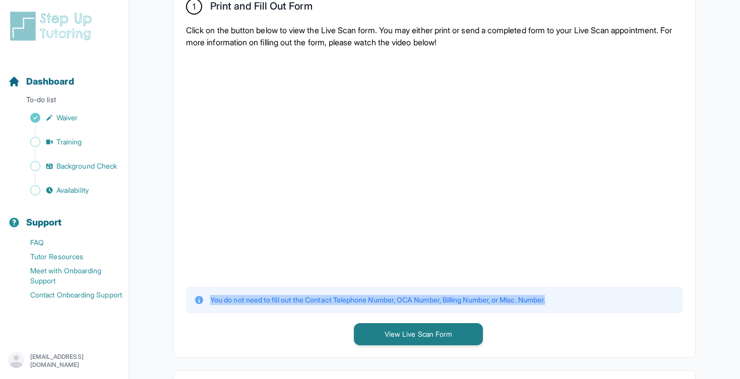
click at [324, 300] on p "You do not need to fill out the Contact Telephone Number, OCA Number, Billing N…" at bounding box center [377, 300] width 335 height 10
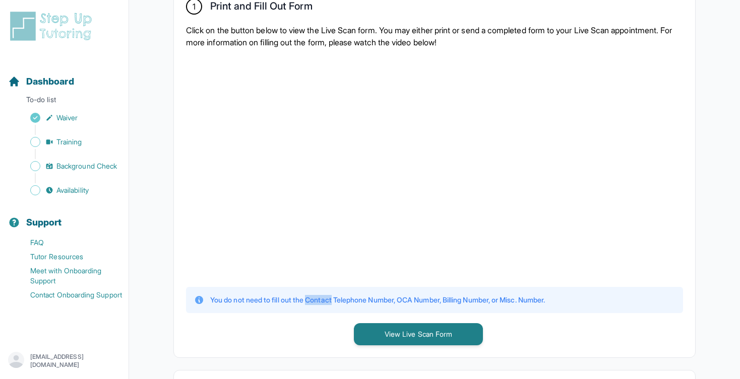
click at [324, 300] on p "You do not need to fill out the Contact Telephone Number, OCA Number, Billing N…" at bounding box center [377, 300] width 335 height 10
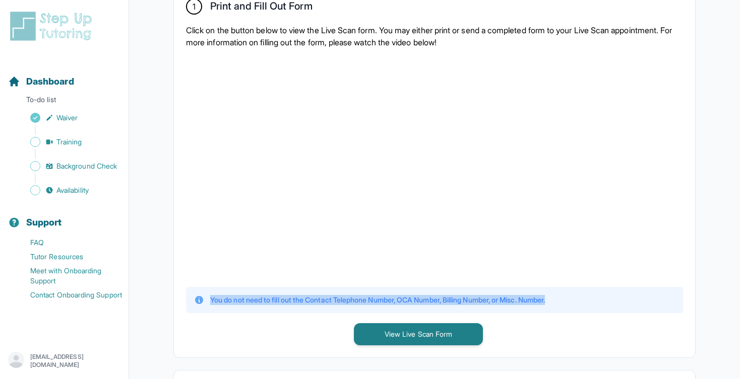
click at [324, 300] on p "You do not need to fill out the Contact Telephone Number, OCA Number, Billing N…" at bounding box center [377, 300] width 335 height 10
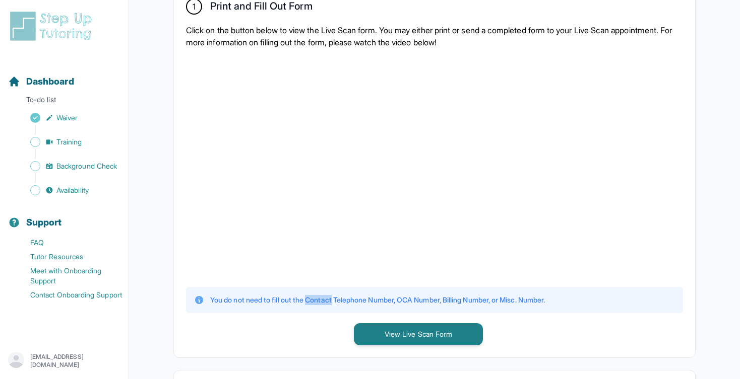
click at [324, 300] on p "You do not need to fill out the Contact Telephone Number, OCA Number, Billing N…" at bounding box center [377, 300] width 335 height 10
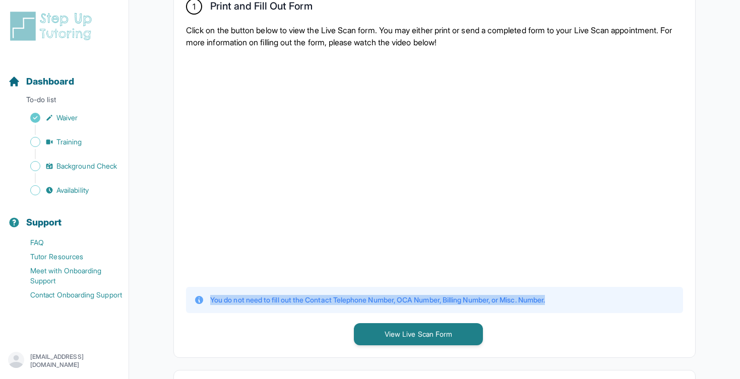
click at [324, 300] on p "You do not need to fill out the Contact Telephone Number, OCA Number, Billing N…" at bounding box center [377, 300] width 335 height 10
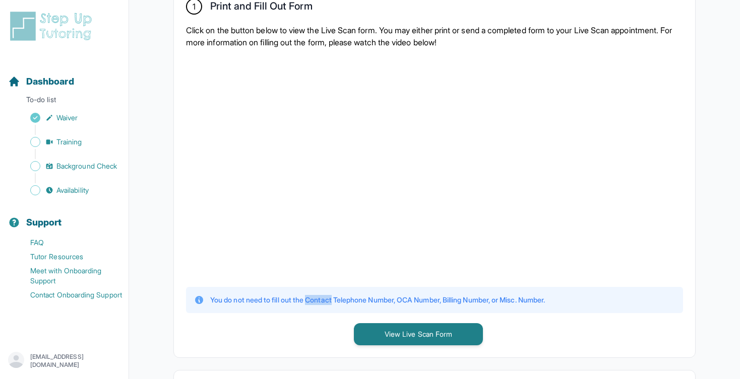
click at [324, 300] on p "You do not need to fill out the Contact Telephone Number, OCA Number, Billing N…" at bounding box center [377, 300] width 335 height 10
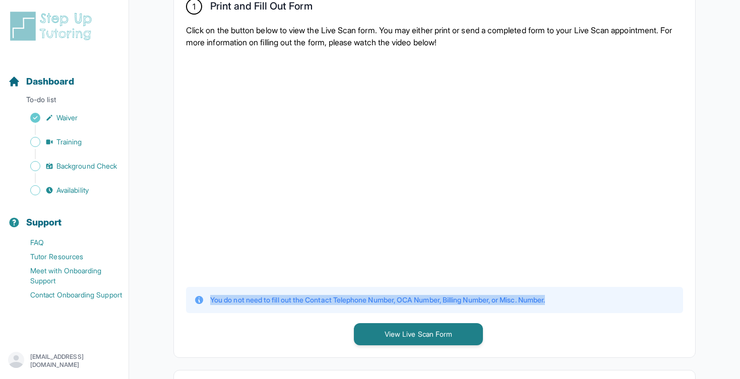
click at [324, 300] on p "You do not need to fill out the Contact Telephone Number, OCA Number, Billing N…" at bounding box center [377, 300] width 335 height 10
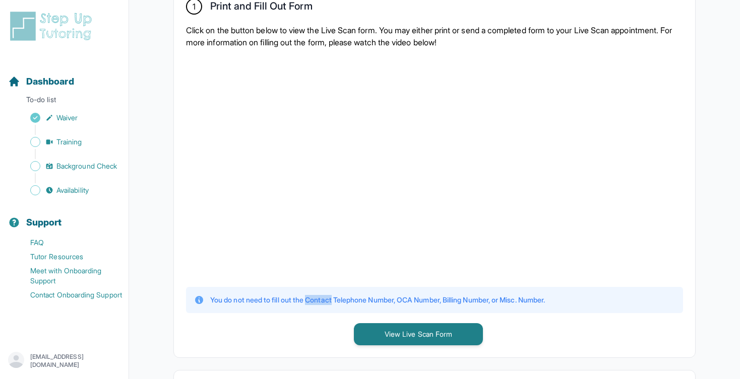
click at [324, 300] on p "You do not need to fill out the Contact Telephone Number, OCA Number, Billing N…" at bounding box center [377, 300] width 335 height 10
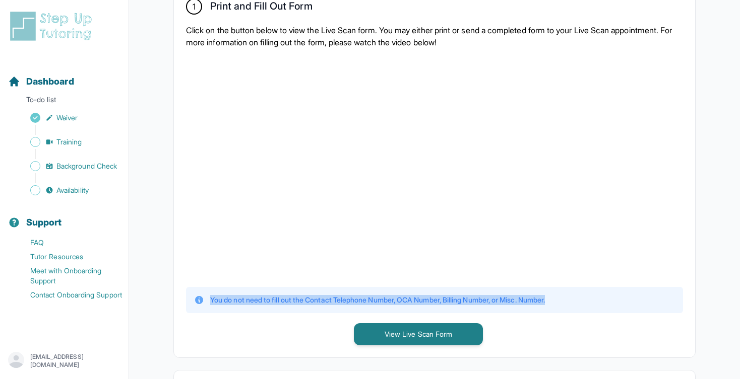
click at [324, 300] on p "You do not need to fill out the Contact Telephone Number, OCA Number, Billing N…" at bounding box center [377, 300] width 335 height 10
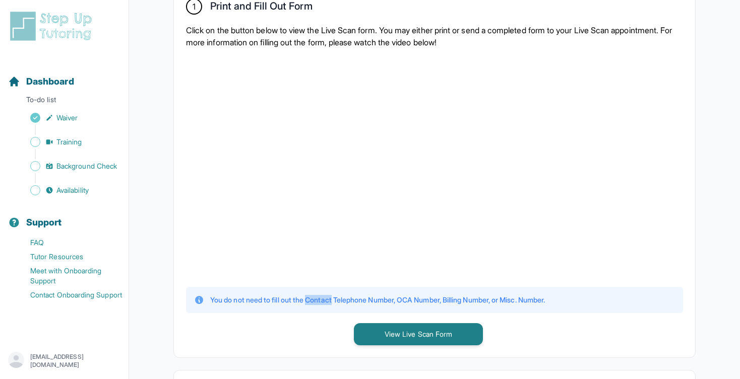
click at [324, 300] on p "You do not need to fill out the Contact Telephone Number, OCA Number, Billing N…" at bounding box center [377, 300] width 335 height 10
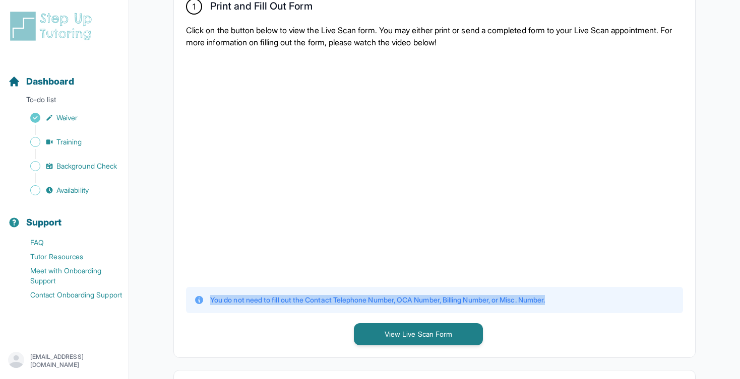
click at [324, 300] on p "You do not need to fill out the Contact Telephone Number, OCA Number, Billing N…" at bounding box center [377, 300] width 335 height 10
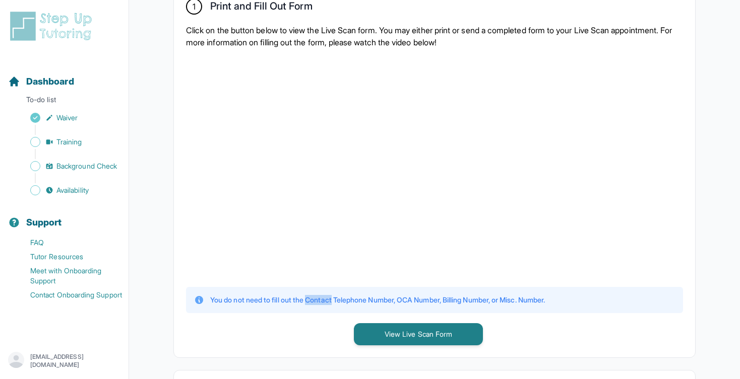
click at [324, 300] on p "You do not need to fill out the Contact Telephone Number, OCA Number, Billing N…" at bounding box center [377, 300] width 335 height 10
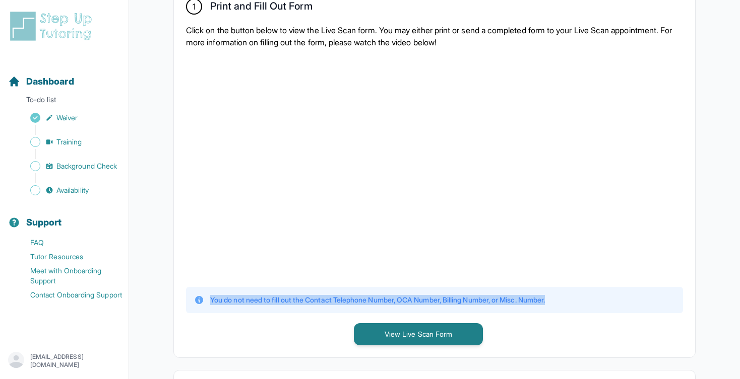
click at [324, 300] on p "You do not need to fill out the Contact Telephone Number, OCA Number, Billing N…" at bounding box center [377, 300] width 335 height 10
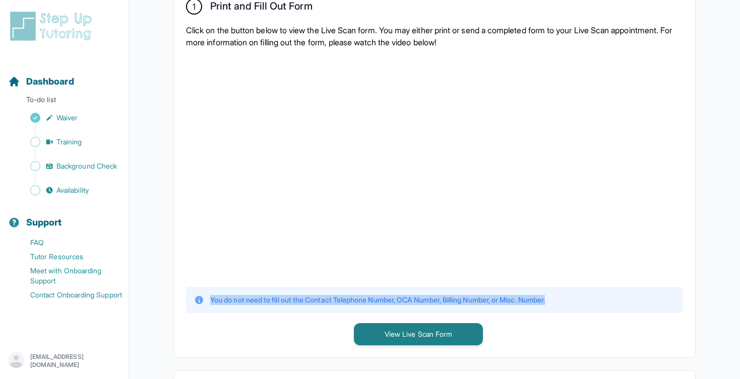
click at [324, 300] on p "You do not need to fill out the Contact Telephone Number, OCA Number, Billing N…" at bounding box center [377, 300] width 335 height 10
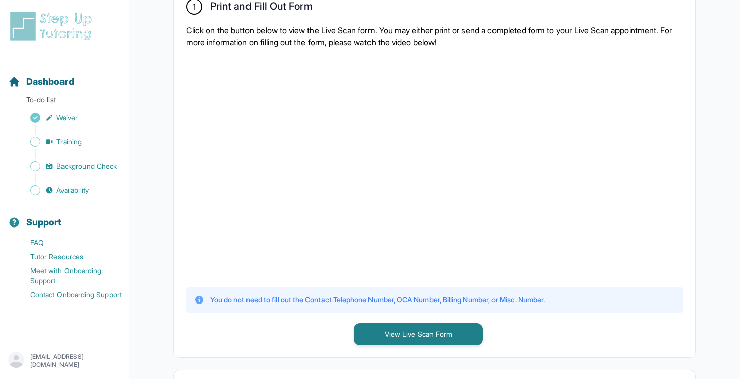
click at [330, 301] on p "You do not need to fill out the Contact Telephone Number, OCA Number, Billing N…" at bounding box center [377, 300] width 335 height 10
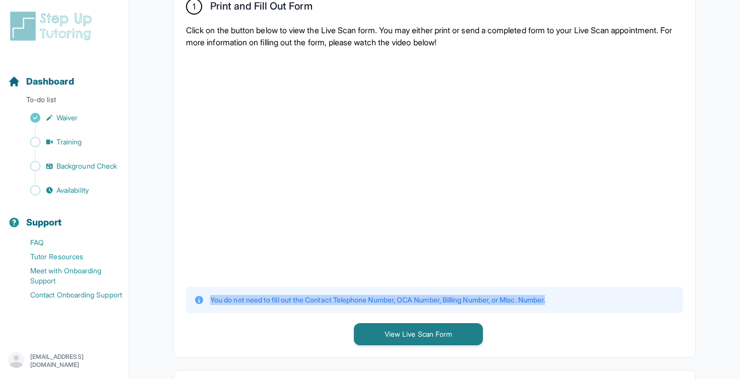
click at [330, 301] on p "You do not need to fill out the Contact Telephone Number, OCA Number, Billing N…" at bounding box center [377, 300] width 335 height 10
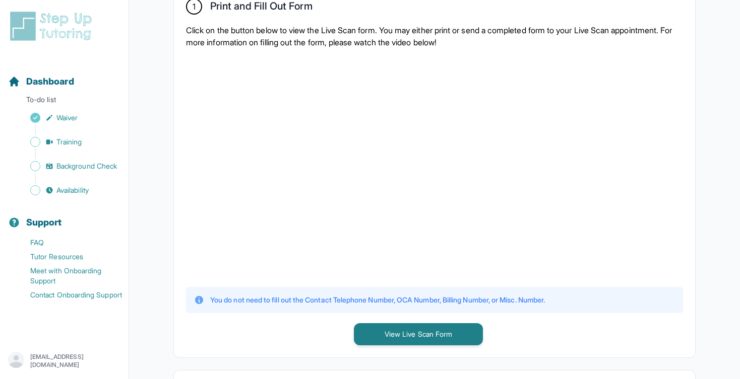
click at [332, 301] on p "You do not need to fill out the Contact Telephone Number, OCA Number, Billing N…" at bounding box center [377, 300] width 335 height 10
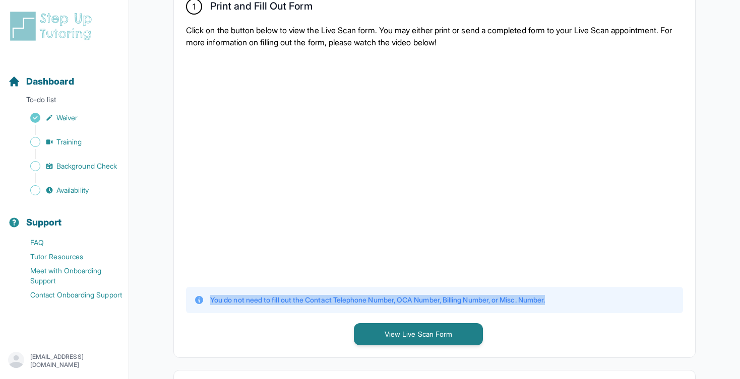
click at [332, 301] on p "You do not need to fill out the Contact Telephone Number, OCA Number, Billing N…" at bounding box center [377, 300] width 335 height 10
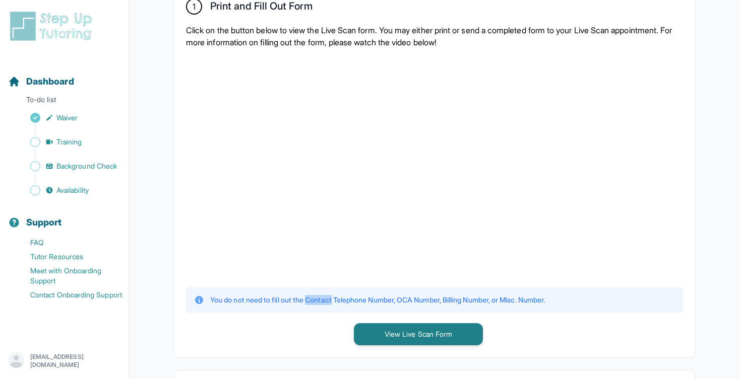
click at [332, 301] on p "You do not need to fill out the Contact Telephone Number, OCA Number, Billing N…" at bounding box center [377, 300] width 335 height 10
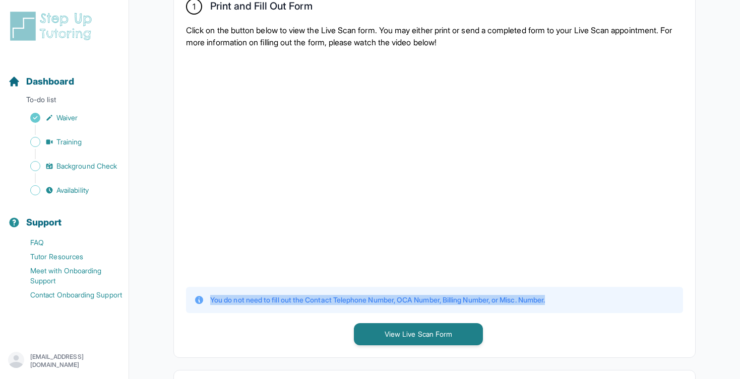
click at [332, 301] on p "You do not need to fill out the Contact Telephone Number, OCA Number, Billing N…" at bounding box center [377, 300] width 335 height 10
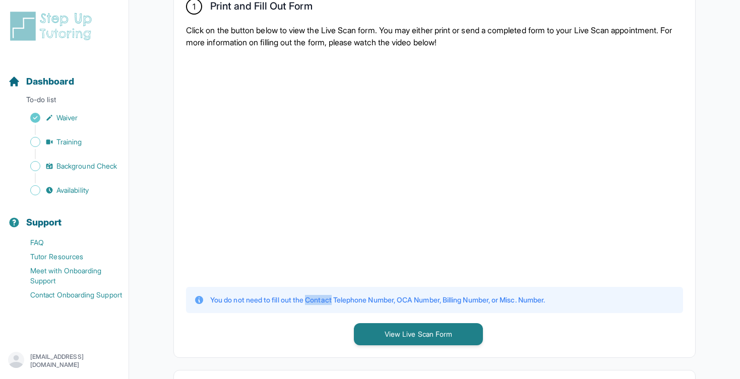
click at [332, 301] on p "You do not need to fill out the Contact Telephone Number, OCA Number, Billing N…" at bounding box center [377, 300] width 335 height 10
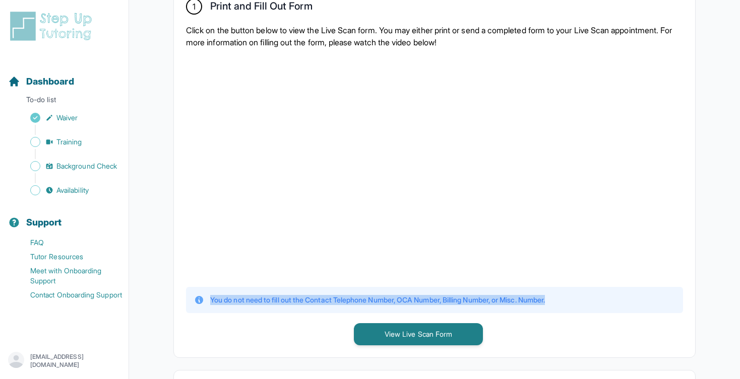
click at [332, 301] on p "You do not need to fill out the Contact Telephone Number, OCA Number, Billing N…" at bounding box center [377, 300] width 335 height 10
click at [335, 301] on p "You do not need to fill out the Contact Telephone Number, OCA Number, Billing N…" at bounding box center [377, 300] width 335 height 10
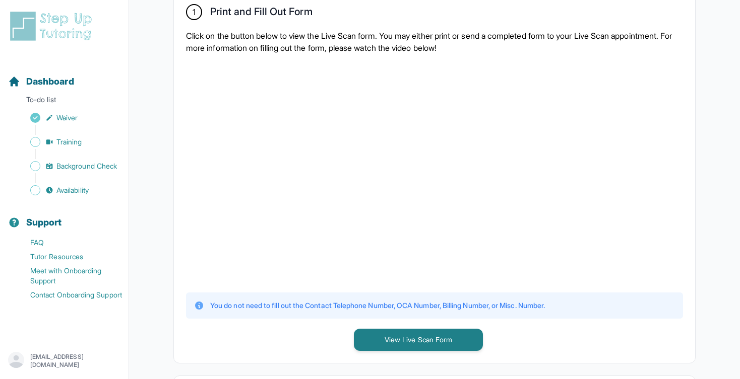
scroll to position [214, 0]
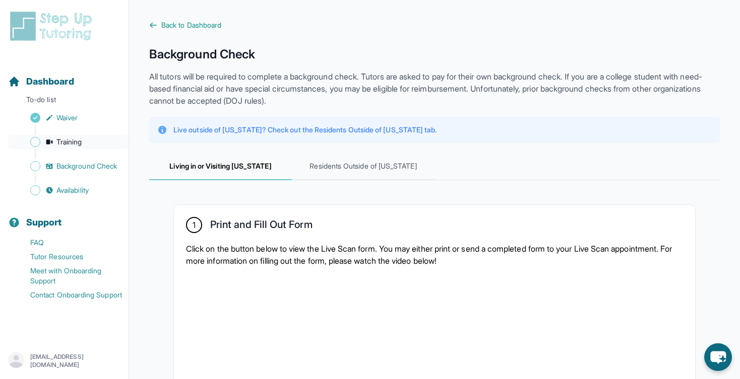
click at [103, 135] on link "Training" at bounding box center [68, 142] width 120 height 14
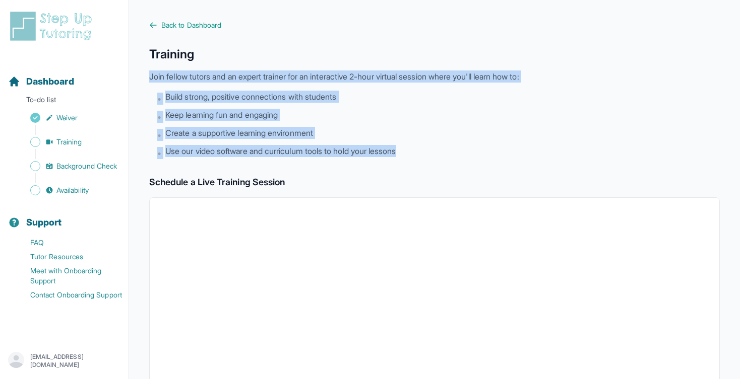
drag, startPoint x: 433, startPoint y: 158, endPoint x: 148, endPoint y: 75, distance: 297.2
click at [148, 75] on main "Back to Dashboard Training Join fellow tutors and an expert trainer for an inte…" at bounding box center [434, 354] width 611 height 709
drag, startPoint x: 148, startPoint y: 75, endPoint x: 431, endPoint y: 147, distance: 292.3
click at [431, 147] on main "Back to Dashboard Training Join fellow tutors and an expert trainer for an inte…" at bounding box center [434, 354] width 611 height 709
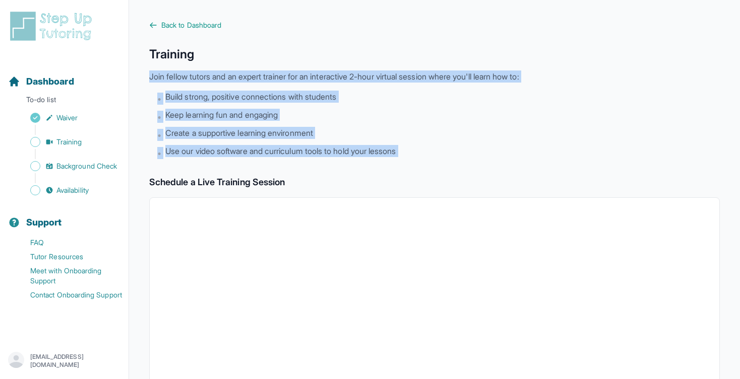
click at [431, 147] on li "• Use our video software and curriculum tools to hold your lessons" at bounding box center [438, 152] width 562 height 14
drag, startPoint x: 431, startPoint y: 147, endPoint x: 145, endPoint y: 75, distance: 295.1
click at [145, 75] on main "Back to Dashboard Training Join fellow tutors and an expert trainer for an inte…" at bounding box center [434, 354] width 611 height 709
drag, startPoint x: 145, startPoint y: 75, endPoint x: 452, endPoint y: 147, distance: 315.6
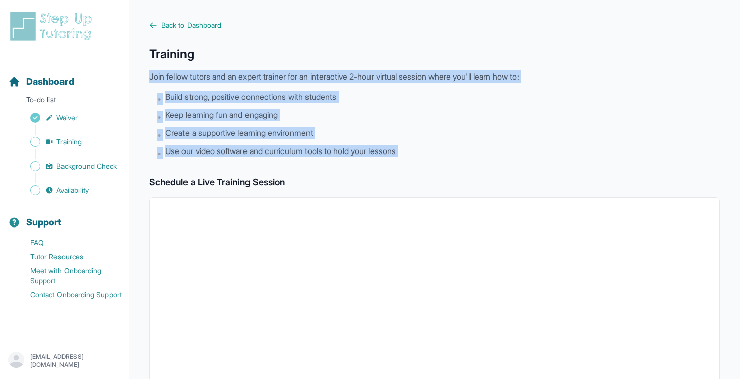
click at [452, 147] on main "Back to Dashboard Training Join fellow tutors and an expert trainer for an inte…" at bounding box center [434, 354] width 611 height 709
click at [452, 147] on li "• Use our video software and curriculum tools to hold your lessons" at bounding box center [438, 152] width 562 height 14
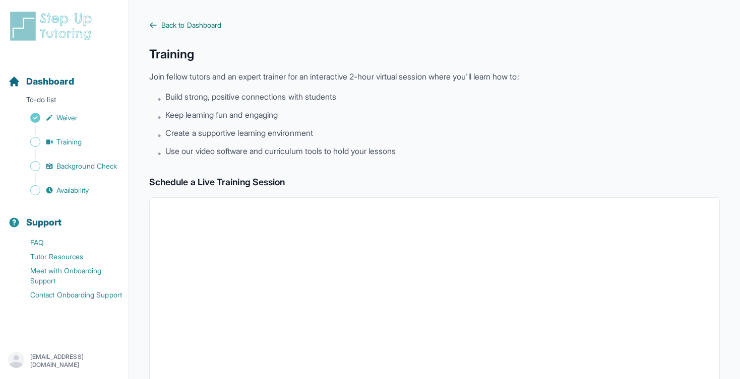
click at [191, 29] on span "Back to Dashboard" at bounding box center [191, 25] width 60 height 10
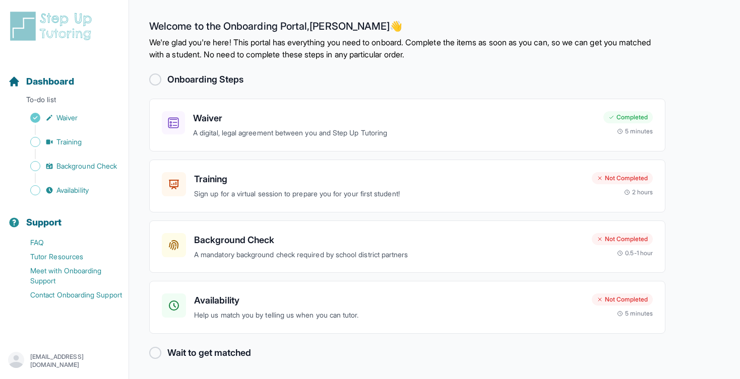
click at [158, 77] on div at bounding box center [155, 80] width 12 height 12
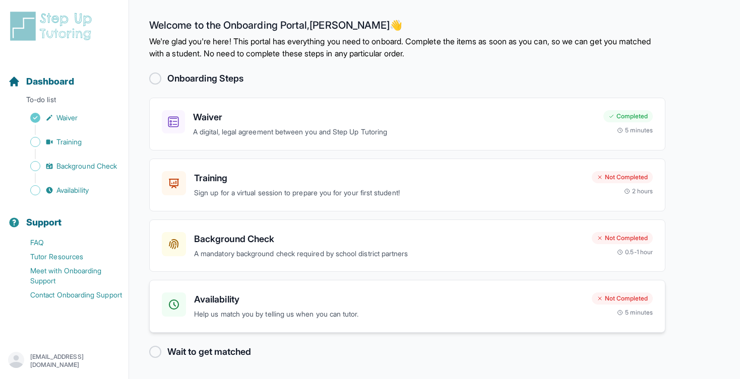
click at [307, 309] on p "Help us match you by telling us when you can tutor." at bounding box center [389, 315] width 390 height 12
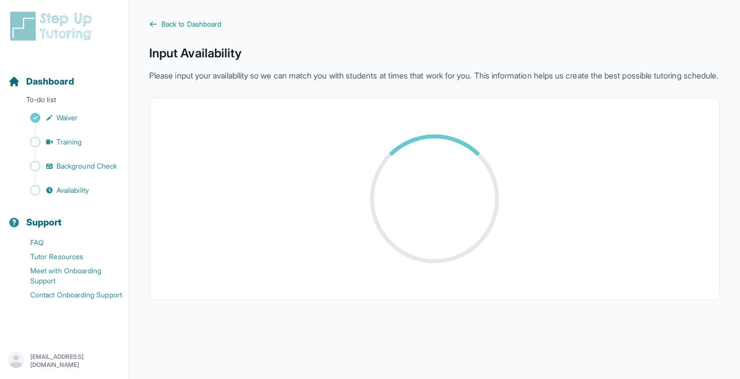
click at [284, 81] on p "Please input your availability so we can match you with students at times that …" at bounding box center [434, 76] width 570 height 12
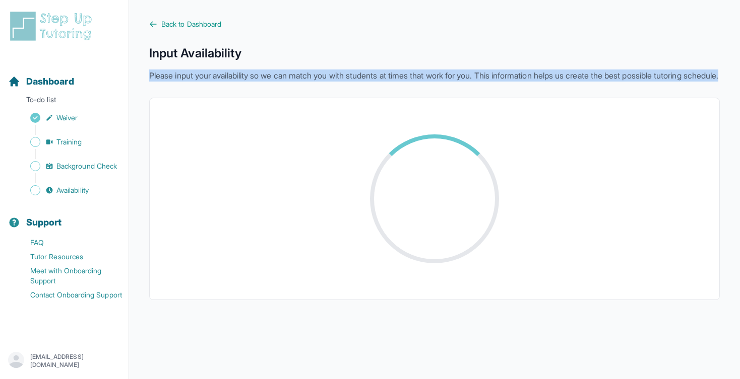
click at [284, 81] on p "Please input your availability so we can match you with students at times that …" at bounding box center [434, 76] width 570 height 12
click at [301, 81] on p "Please input your availability so we can match you with students at times that …" at bounding box center [434, 76] width 570 height 12
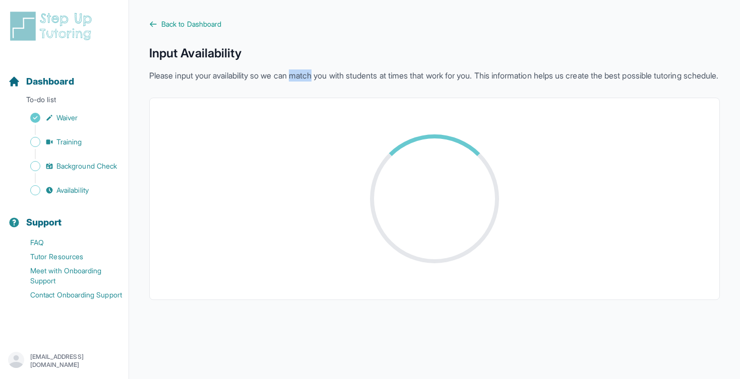
click at [301, 81] on p "Please input your availability so we can match you with students at times that …" at bounding box center [434, 76] width 570 height 12
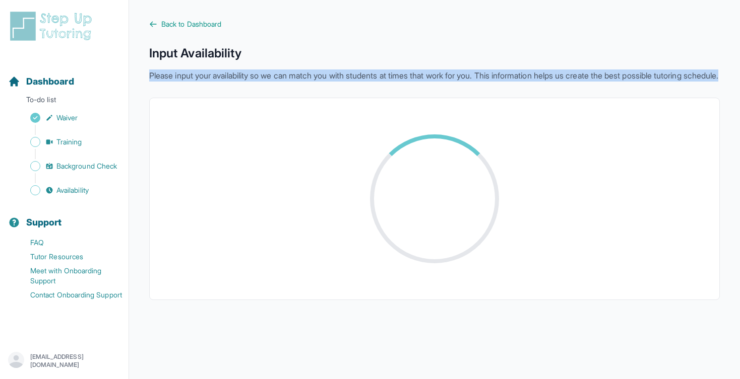
click at [301, 81] on p "Please input your availability so we can match you with students at times that …" at bounding box center [434, 76] width 570 height 12
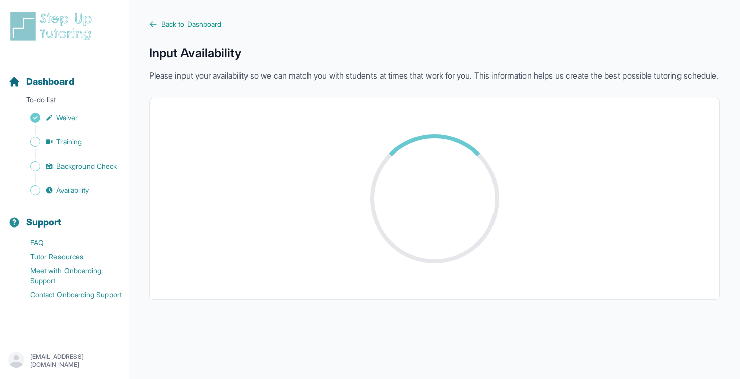
click at [247, 82] on p "Please input your availability so we can match you with students at times that …" at bounding box center [434, 76] width 570 height 12
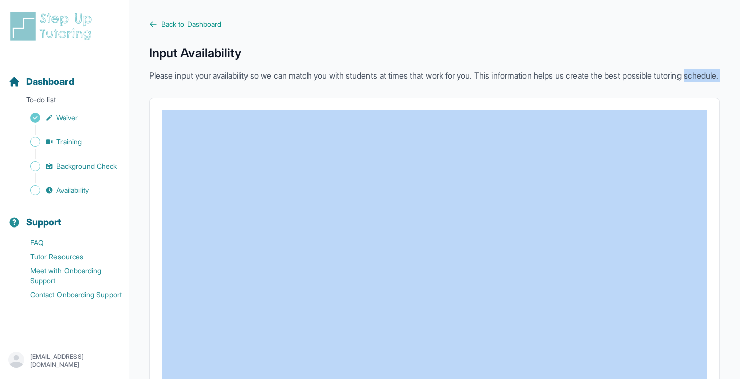
drag, startPoint x: 247, startPoint y: 87, endPoint x: 154, endPoint y: 83, distance: 93.8
click at [154, 82] on p "Please input your availability so we can match you with students at times that …" at bounding box center [434, 76] width 570 height 12
drag, startPoint x: 154, startPoint y: 83, endPoint x: 271, endPoint y: 98, distance: 118.4
click at [271, 98] on div "Back to Dashboard Input Availability Please input your availability so we can m…" at bounding box center [434, 277] width 570 height 517
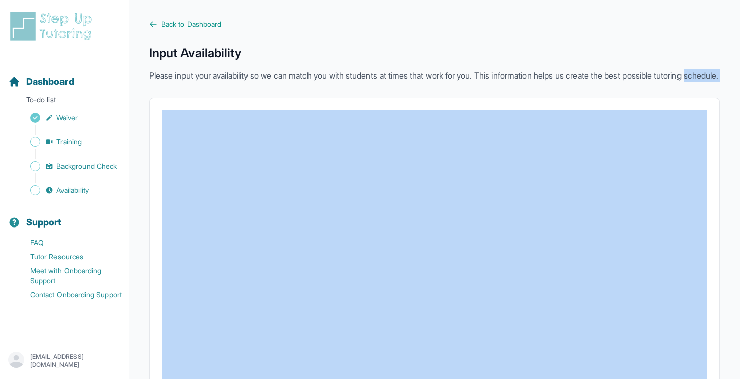
click at [271, 98] on div "Back to Dashboard Input Availability Please input your availability so we can m…" at bounding box center [434, 277] width 570 height 517
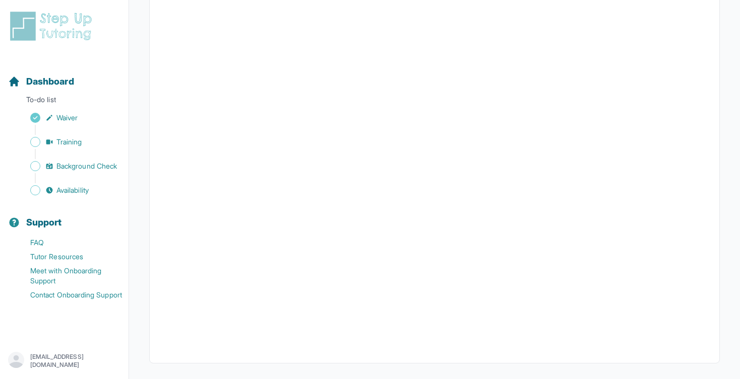
scroll to position [179, 0]
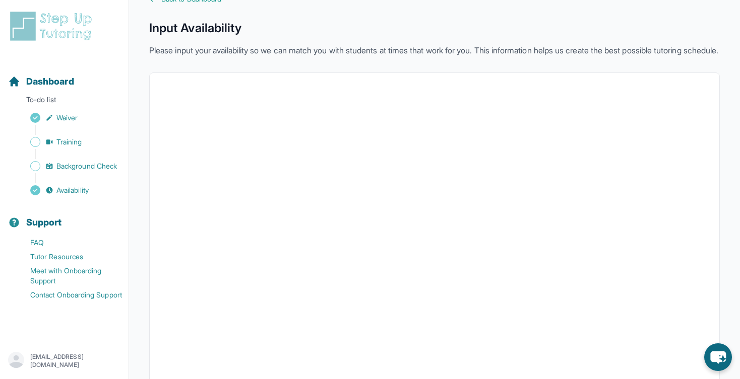
scroll to position [29, 0]
click at [79, 138] on span "Training" at bounding box center [69, 142] width 26 height 10
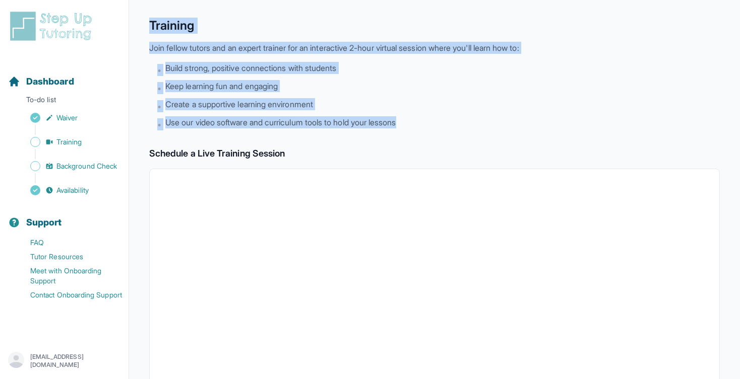
drag, startPoint x: 148, startPoint y: 27, endPoint x: 413, endPoint y: 128, distance: 283.7
click at [415, 130] on main "Back to Dashboard Training Join fellow tutors and an expert trainer for an inte…" at bounding box center [434, 325] width 611 height 709
click at [413, 128] on li "• Use our video software and curriculum tools to hold your lessons" at bounding box center [438, 123] width 562 height 14
drag, startPoint x: 413, startPoint y: 128, endPoint x: 146, endPoint y: 23, distance: 287.5
click at [146, 23] on main "Back to Dashboard Training Join fellow tutors and an expert trainer for an inte…" at bounding box center [434, 325] width 611 height 709
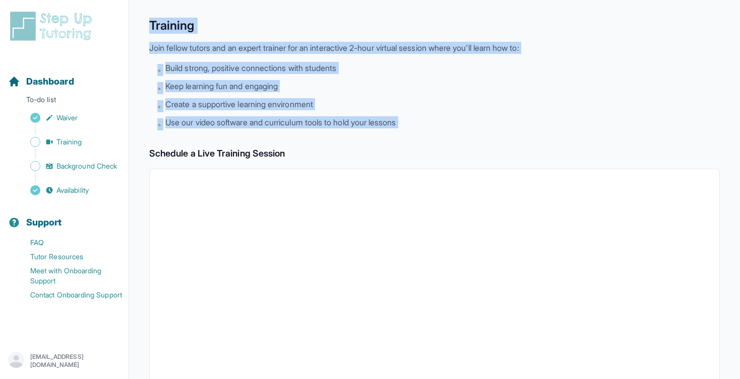
click at [146, 23] on main "Back to Dashboard Training Join fellow tutors and an expert trainer for an inte…" at bounding box center [434, 325] width 611 height 709
drag, startPoint x: 146, startPoint y: 23, endPoint x: 399, endPoint y: 128, distance: 274.7
click at [399, 128] on main "Back to Dashboard Training Join fellow tutors and an expert trainer for an inte…" at bounding box center [434, 325] width 611 height 709
click at [399, 128] on li "• Use our video software and curriculum tools to hold your lessons" at bounding box center [438, 123] width 562 height 14
drag, startPoint x: 420, startPoint y: 123, endPoint x: 152, endPoint y: 24, distance: 285.7
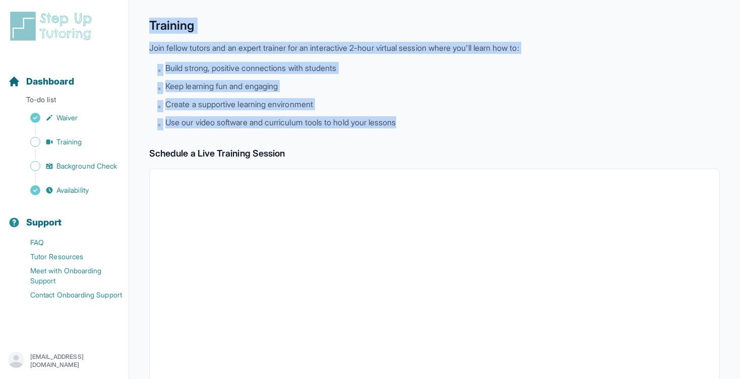
click at [152, 24] on div "Training Join fellow tutors and an expert trainer for an interactive 2-hour vir…" at bounding box center [434, 74] width 570 height 113
click at [152, 24] on h1 "Training" at bounding box center [434, 26] width 570 height 16
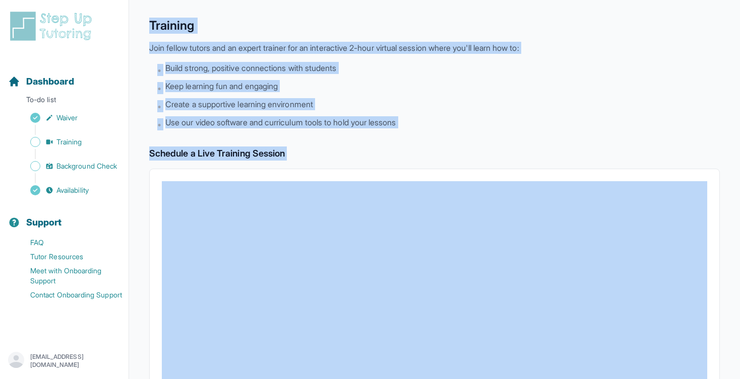
drag, startPoint x: 152, startPoint y: 24, endPoint x: 296, endPoint y: 154, distance: 193.4
click at [296, 154] on div "Back to Dashboard Training Join fellow tutors and an expert trainer for an inte…" at bounding box center [434, 325] width 570 height 669
click at [296, 154] on h2 "Schedule a Live Training Session" at bounding box center [434, 154] width 570 height 14
drag, startPoint x: 296, startPoint y: 154, endPoint x: 149, endPoint y: 34, distance: 189.5
click at [148, 35] on main "Back to Dashboard Training Join fellow tutors and an expert trainer for an inte…" at bounding box center [434, 325] width 611 height 709
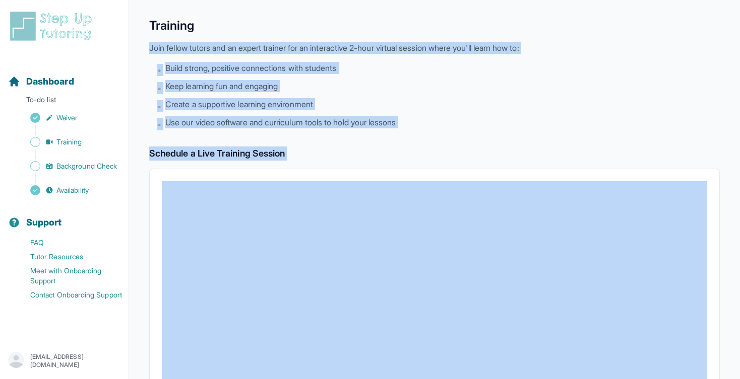
click at [149, 34] on div "Training Join fellow tutors and an expert trainer for an interactive 2-hour vir…" at bounding box center [434, 74] width 570 height 113
drag, startPoint x: 149, startPoint y: 34, endPoint x: 314, endPoint y: 154, distance: 204.6
click at [314, 154] on div "Back to Dashboard Training Join fellow tutors and an expert trainer for an inte…" at bounding box center [434, 325] width 570 height 669
click at [314, 154] on h2 "Schedule a Live Training Session" at bounding box center [434, 154] width 570 height 14
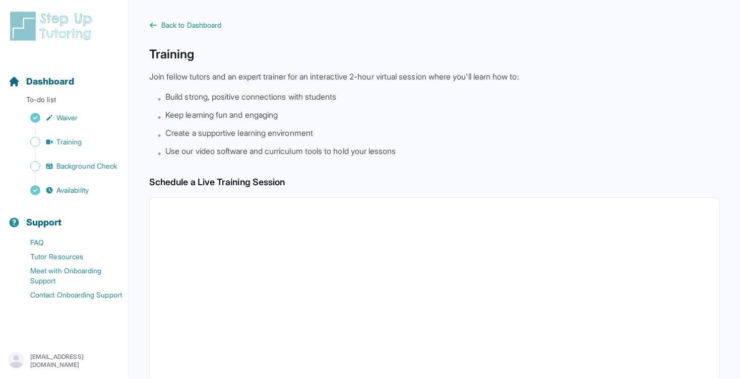
click at [231, 173] on div "Back to Dashboard Training Join fellow tutors and an expert trainer for an inte…" at bounding box center [434, 354] width 570 height 669
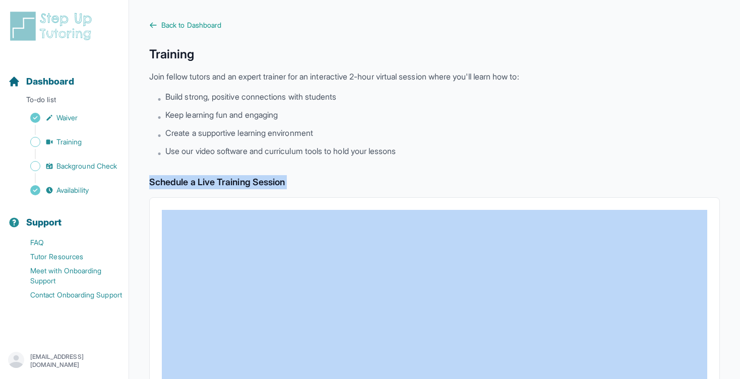
click at [231, 173] on div "Back to Dashboard Training Join fellow tutors and an expert trainer for an inte…" at bounding box center [434, 354] width 570 height 669
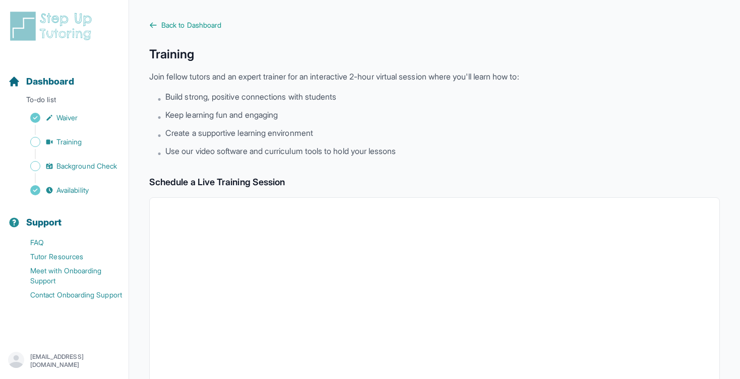
click at [234, 156] on span "Use our video software and curriculum tools to hold your lessons" at bounding box center [280, 151] width 230 height 12
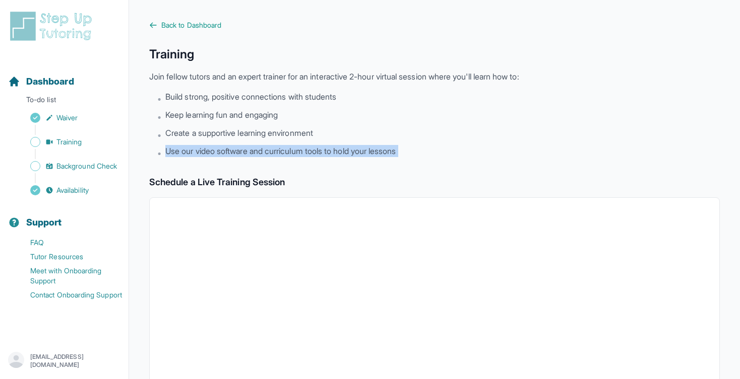
click at [234, 156] on span "Use our video software and curriculum tools to hold your lessons" at bounding box center [280, 151] width 230 height 12
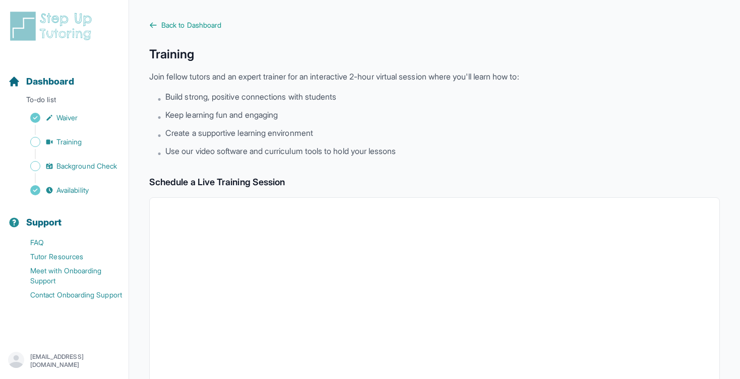
click at [234, 125] on ul "• Build strong, positive connections with students • Keep learning fun and enga…" at bounding box center [438, 125] width 562 height 69
click at [234, 120] on span "Keep learning fun and engaging" at bounding box center [221, 115] width 112 height 12
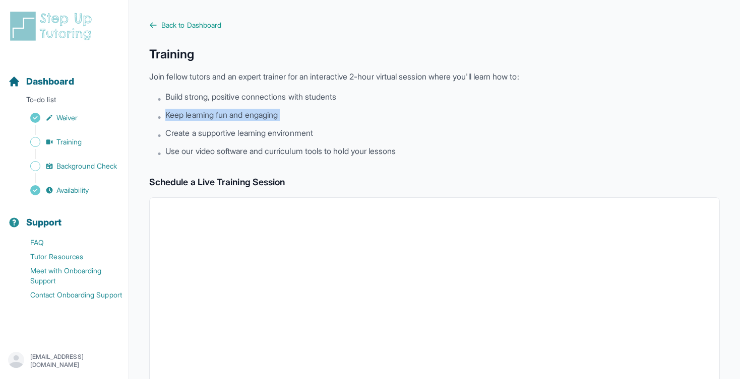
click at [234, 120] on span "Keep learning fun and engaging" at bounding box center [221, 115] width 112 height 12
click at [234, 98] on span "Build strong, positive connections with students" at bounding box center [250, 97] width 171 height 12
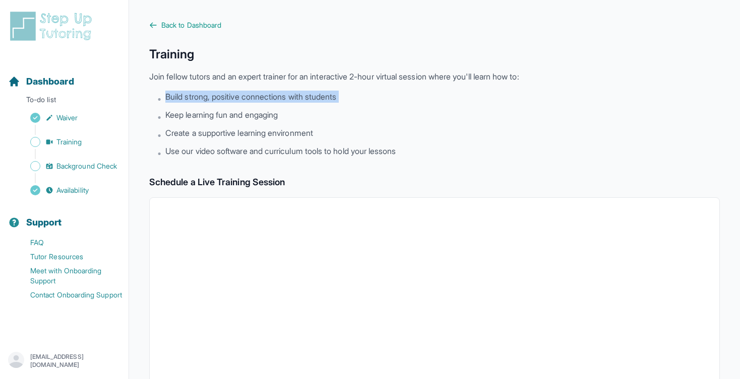
click at [234, 98] on span "Build strong, positive connections with students" at bounding box center [250, 97] width 171 height 12
click at [240, 79] on p "Join fellow tutors and an expert trainer for an interactive 2-hour virtual sess…" at bounding box center [434, 77] width 570 height 12
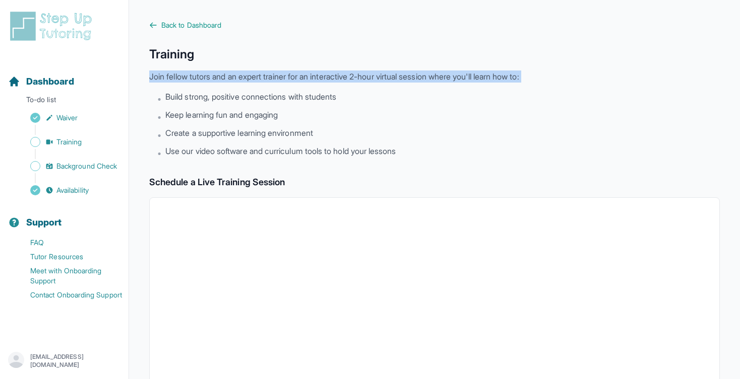
click at [240, 79] on p "Join fellow tutors and an expert trainer for an interactive 2-hour virtual sess…" at bounding box center [434, 77] width 570 height 12
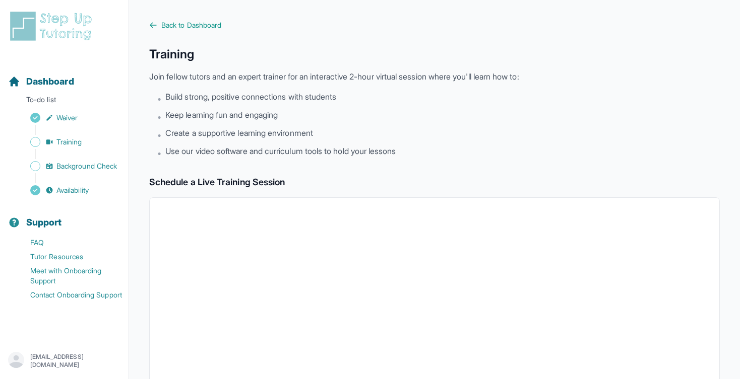
click at [264, 76] on p "Join fellow tutors and an expert trainer for an interactive 2-hour virtual sess…" at bounding box center [434, 77] width 570 height 12
click at [103, 166] on span "Background Check" at bounding box center [86, 166] width 60 height 10
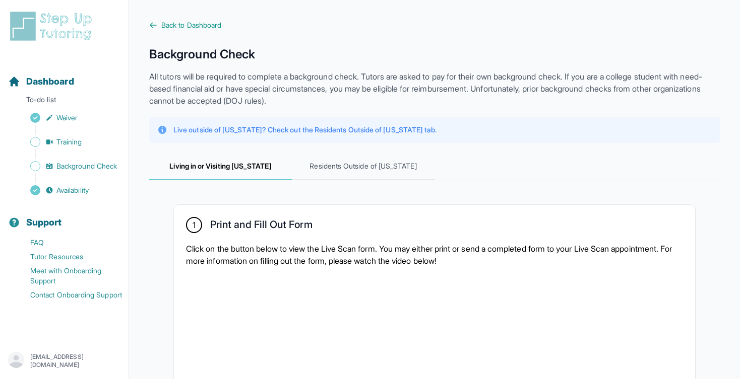
scroll to position [53, 0]
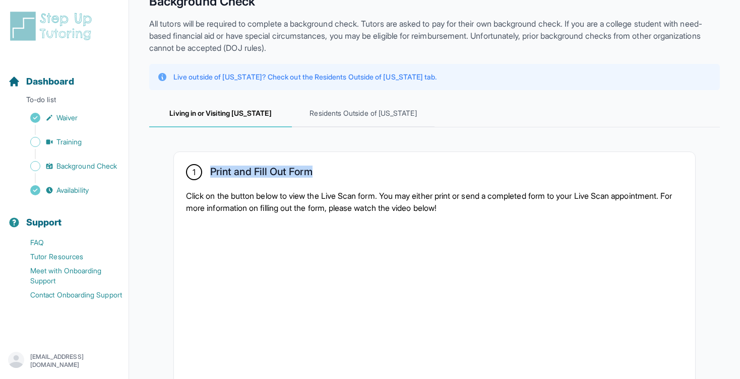
drag, startPoint x: 211, startPoint y: 170, endPoint x: 332, endPoint y: 170, distance: 120.4
click at [332, 170] on div "1 Print and Fill Out Form" at bounding box center [434, 173] width 497 height 18
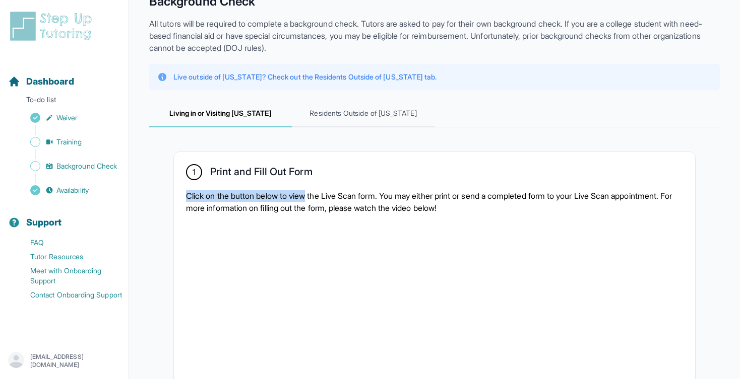
drag, startPoint x: 185, startPoint y: 196, endPoint x: 313, endPoint y: 196, distance: 128.0
click at [313, 196] on div "1 Print and Fill Out Form Click on the button below to view the Live Scan form.…" at bounding box center [434, 337] width 521 height 371
click at [313, 196] on p "Click on the button below to view the Live Scan form. You may either print or s…" at bounding box center [434, 202] width 497 height 24
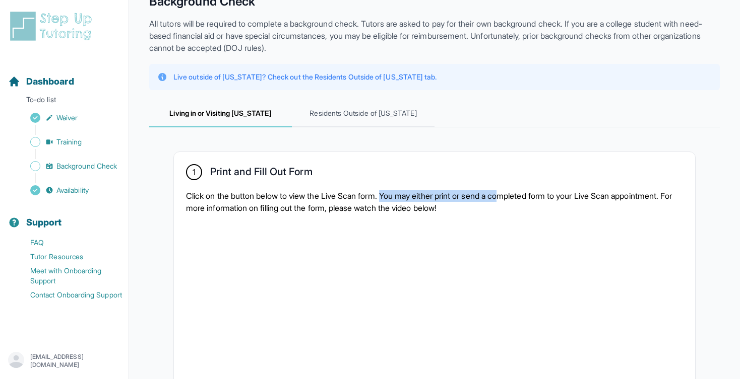
drag, startPoint x: 392, startPoint y: 193, endPoint x: 514, endPoint y: 195, distance: 122.5
click at [515, 195] on p "Click on the button below to view the Live Scan form. You may either print or s…" at bounding box center [434, 202] width 497 height 24
click at [514, 195] on p "Click on the button below to view the Live Scan form. You may either print or s…" at bounding box center [434, 202] width 497 height 24
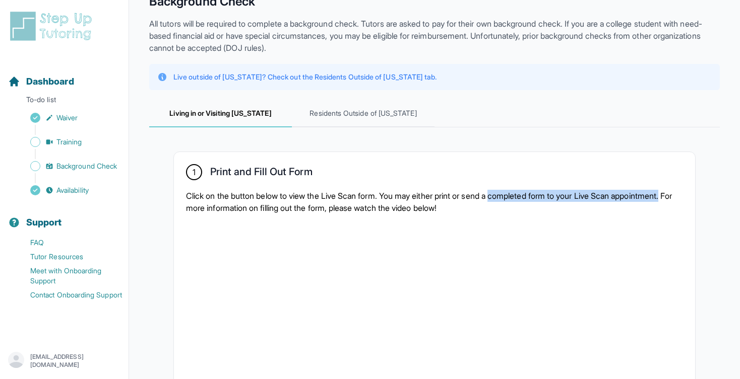
drag, startPoint x: 514, startPoint y: 195, endPoint x: 233, endPoint y: 207, distance: 280.9
click at [233, 207] on p "Click on the button below to view the Live Scan form. You may either print or s…" at bounding box center [434, 202] width 497 height 24
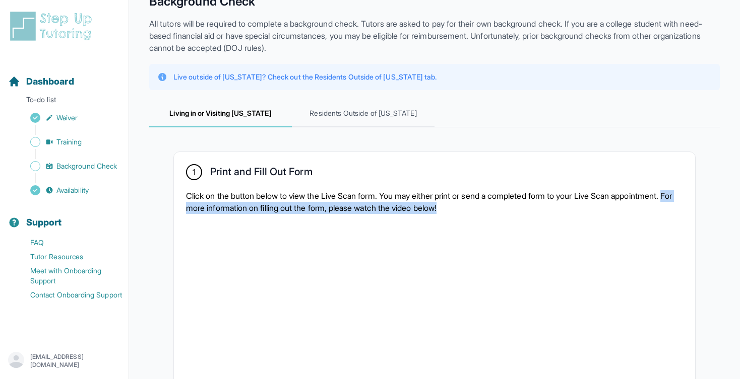
drag, startPoint x: 239, startPoint y: 207, endPoint x: 541, endPoint y: 205, distance: 301.3
click at [541, 205] on p "Click on the button below to view the Live Scan form. You may either print or s…" at bounding box center [434, 202] width 497 height 24
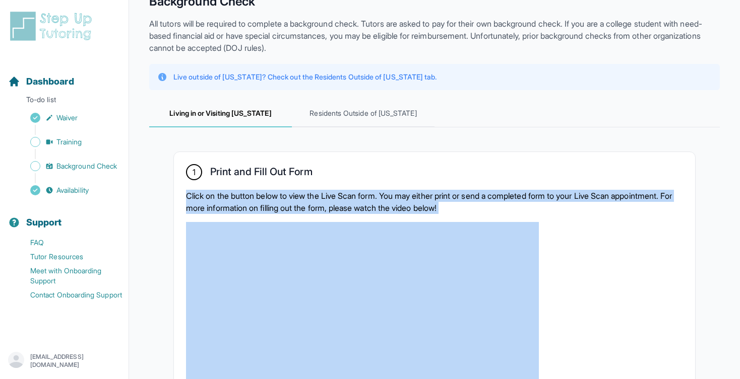
drag, startPoint x: 541, startPoint y: 205, endPoint x: 188, endPoint y: 195, distance: 352.4
click at [188, 195] on p "Click on the button below to view the Live Scan form. You may either print or s…" at bounding box center [434, 202] width 497 height 24
drag, startPoint x: 188, startPoint y: 195, endPoint x: 543, endPoint y: 208, distance: 354.5
click at [543, 208] on p "Click on the button below to view the Live Scan form. You may either print or s…" at bounding box center [434, 202] width 497 height 24
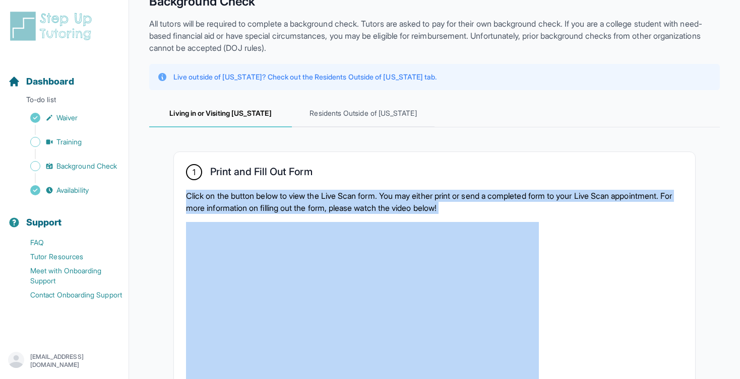
click at [543, 208] on p "Click on the button below to view the Live Scan form. You may either print or s…" at bounding box center [434, 202] width 497 height 24
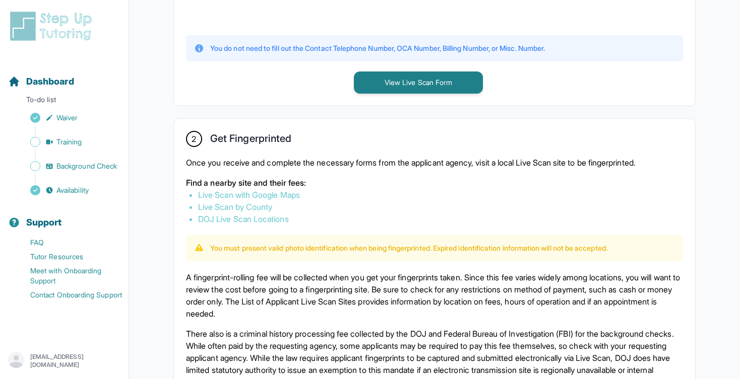
scroll to position [491, 0]
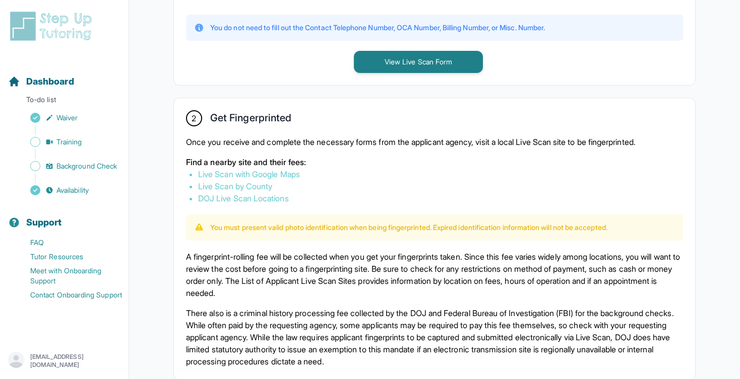
click at [311, 145] on p "Once you receive and complete the necessary forms from the applicant agency, vi…" at bounding box center [434, 142] width 497 height 12
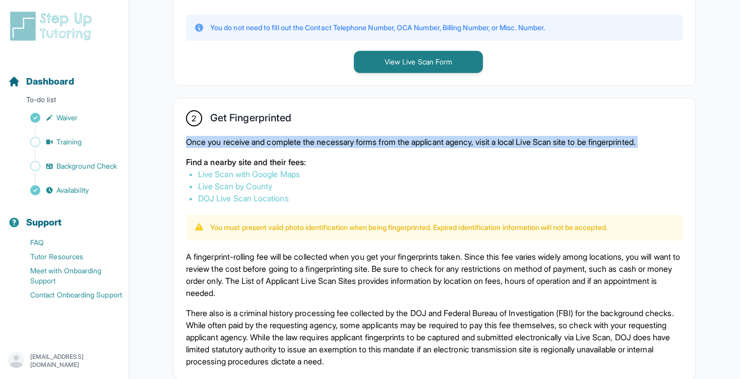
click at [311, 145] on p "Once you receive and complete the necessary forms from the applicant agency, vi…" at bounding box center [434, 142] width 497 height 12
click at [333, 142] on p "Once you receive and complete the necessary forms from the applicant agency, vi…" at bounding box center [434, 142] width 497 height 12
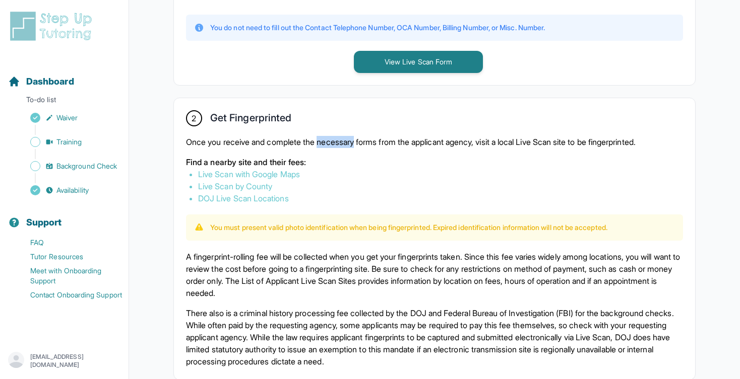
click at [333, 142] on p "Once you receive and complete the necessary forms from the applicant agency, vi…" at bounding box center [434, 142] width 497 height 12
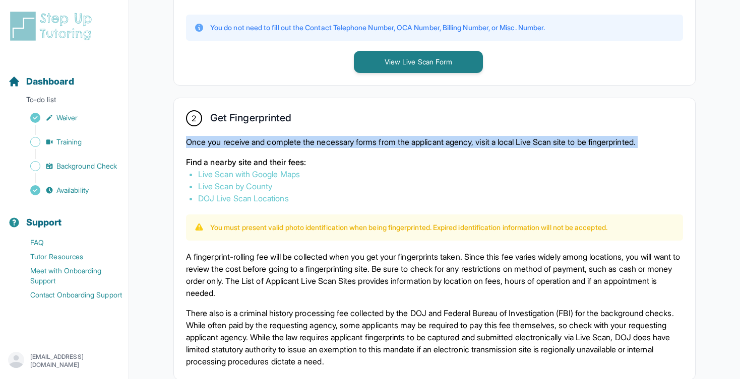
click at [333, 142] on p "Once you receive and complete the necessary forms from the applicant agency, vi…" at bounding box center [434, 142] width 497 height 12
click at [368, 141] on p "Once you receive and complete the necessary forms from the applicant agency, vi…" at bounding box center [434, 142] width 497 height 12
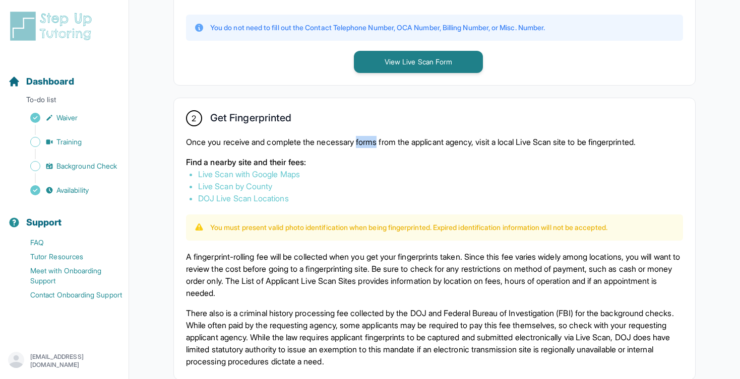
click at [368, 141] on p "Once you receive and complete the necessary forms from the applicant agency, vi…" at bounding box center [434, 142] width 497 height 12
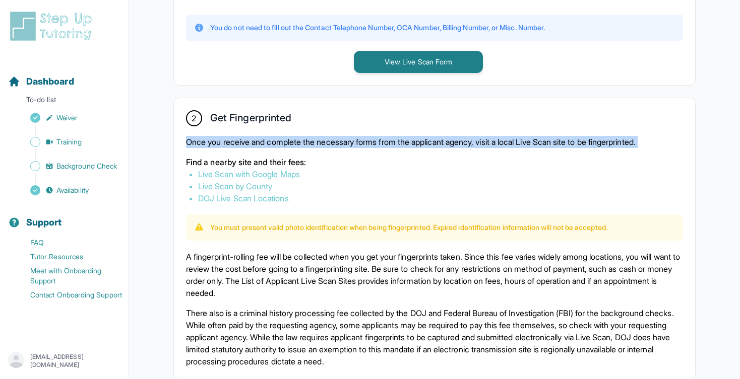
click at [368, 141] on p "Once you receive and complete the necessary forms from the applicant agency, vi…" at bounding box center [434, 142] width 497 height 12
click at [381, 141] on p "Once you receive and complete the necessary forms from the applicant agency, vi…" at bounding box center [434, 142] width 497 height 12
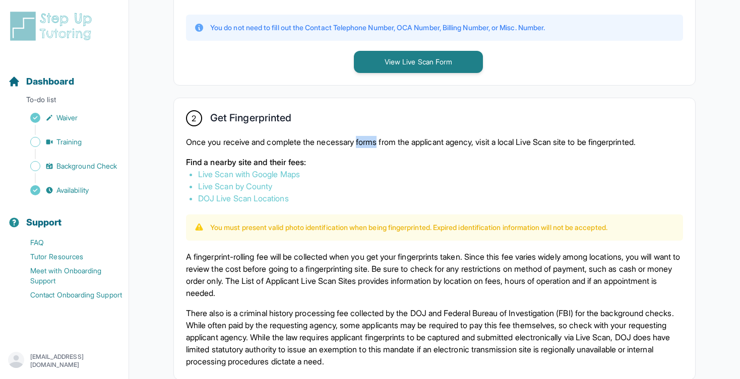
click at [381, 141] on p "Once you receive and complete the necessary forms from the applicant agency, vi…" at bounding box center [434, 142] width 497 height 12
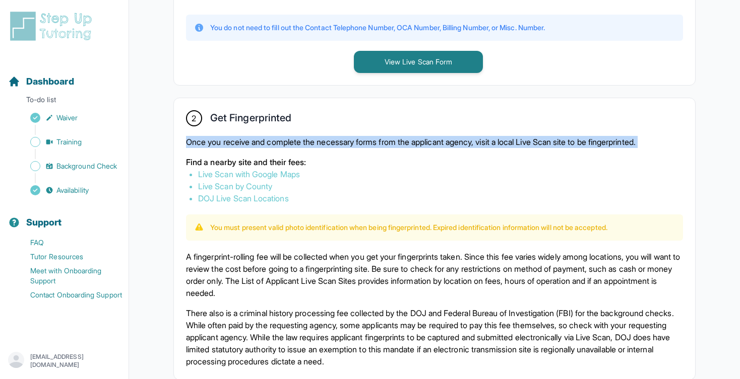
click at [381, 141] on p "Once you receive and complete the necessary forms from the applicant agency, vi…" at bounding box center [434, 142] width 497 height 12
click at [387, 141] on p "Once you receive and complete the necessary forms from the applicant agency, vi…" at bounding box center [434, 142] width 497 height 12
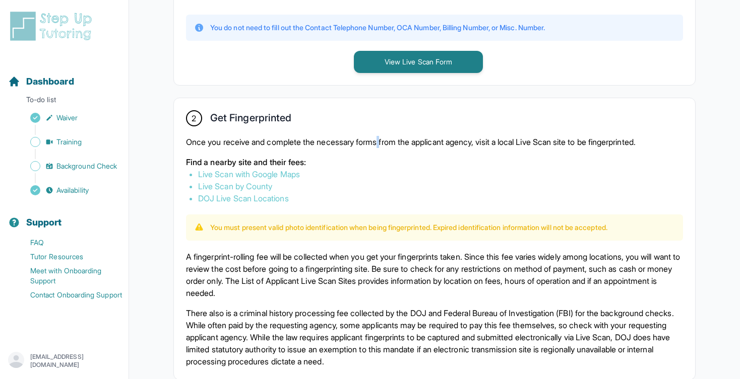
click at [387, 141] on p "Once you receive and complete the necessary forms from the applicant agency, vi…" at bounding box center [434, 142] width 497 height 12
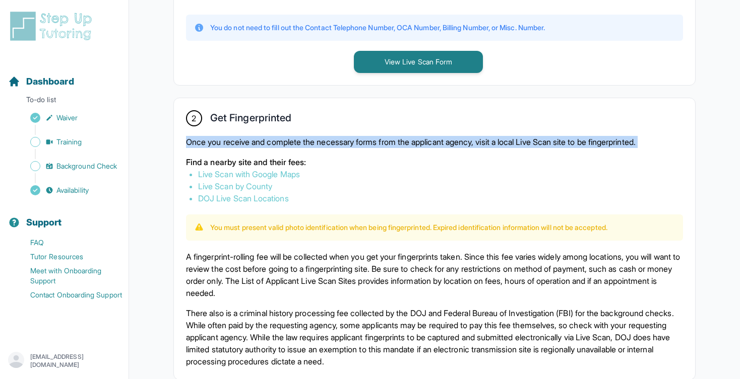
click at [387, 141] on p "Once you receive and complete the necessary forms from the applicant agency, vi…" at bounding box center [434, 142] width 497 height 12
click at [375, 142] on p "Once you receive and complete the necessary forms from the applicant agency, vi…" at bounding box center [434, 142] width 497 height 12
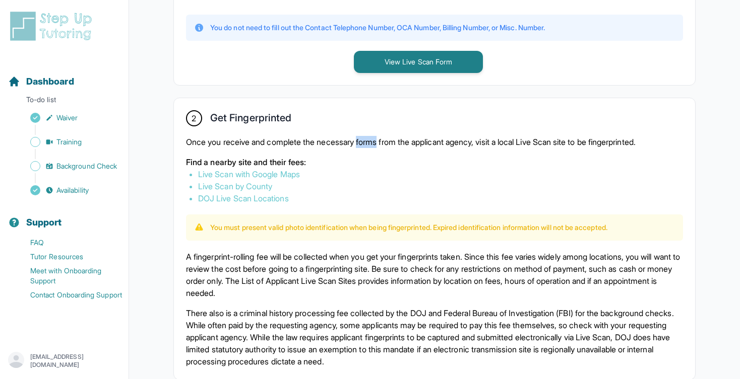
click at [375, 142] on p "Once you receive and complete the necessary forms from the applicant agency, vi…" at bounding box center [434, 142] width 497 height 12
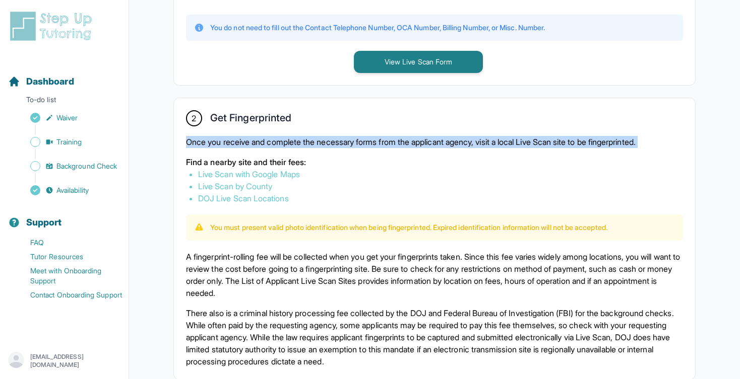
click at [375, 142] on p "Once you receive and complete the necessary forms from the applicant agency, vi…" at bounding box center [434, 142] width 497 height 12
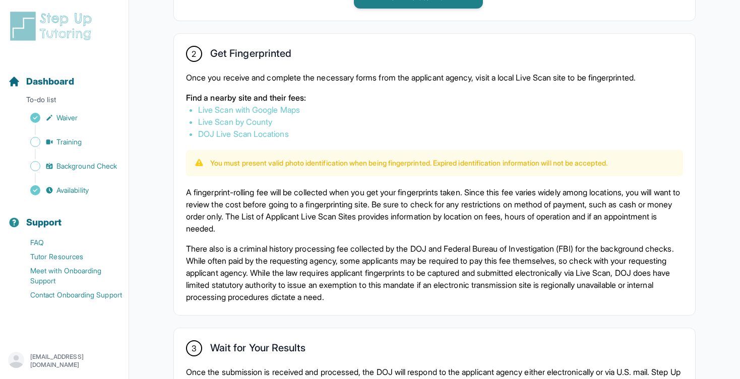
scroll to position [559, 0]
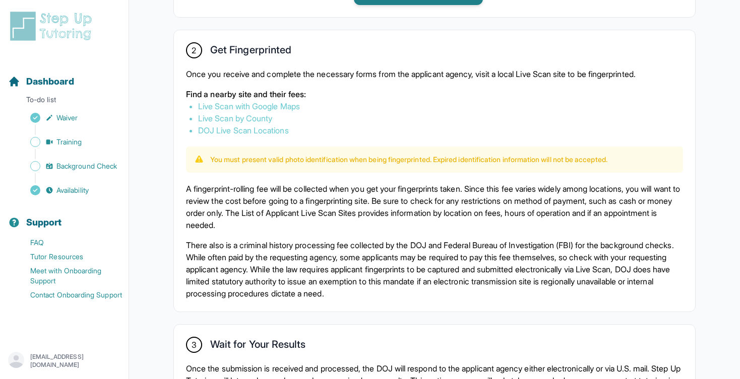
click at [345, 205] on p "A fingerprint-rolling fee will be collected when you get your fingerprints take…" at bounding box center [434, 207] width 497 height 48
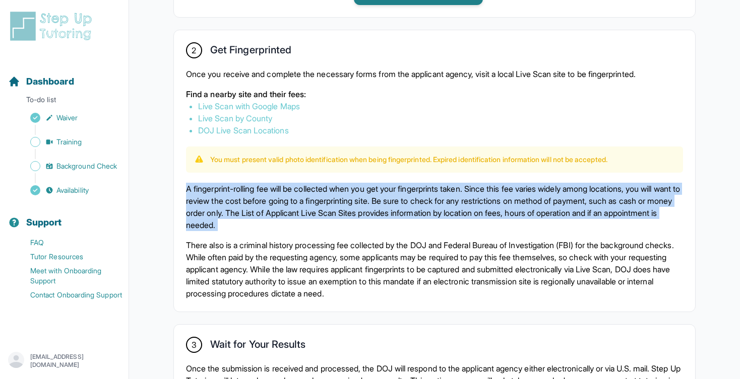
click at [345, 205] on p "A fingerprint-rolling fee will be collected when you get your fingerprints take…" at bounding box center [434, 207] width 497 height 48
click at [365, 209] on p "A fingerprint-rolling fee will be collected when you get your fingerprints take…" at bounding box center [434, 207] width 497 height 48
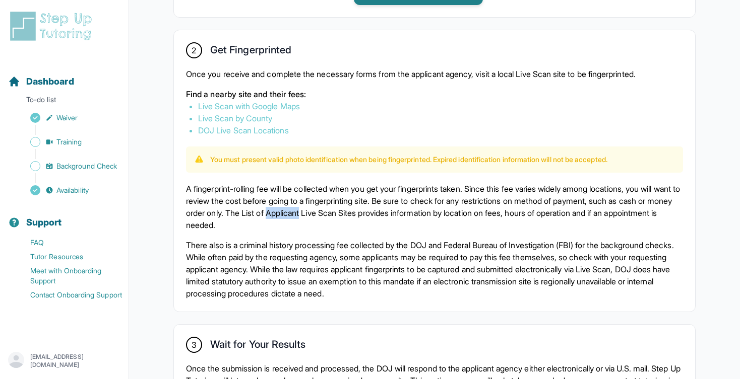
click at [365, 209] on p "A fingerprint-rolling fee will be collected when you get your fingerprints take…" at bounding box center [434, 207] width 497 height 48
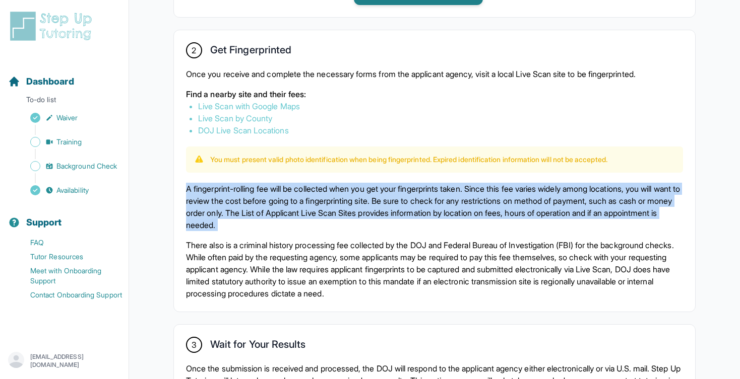
click at [365, 209] on p "A fingerprint-rolling fee will be collected when you get your fingerprints take…" at bounding box center [434, 207] width 497 height 48
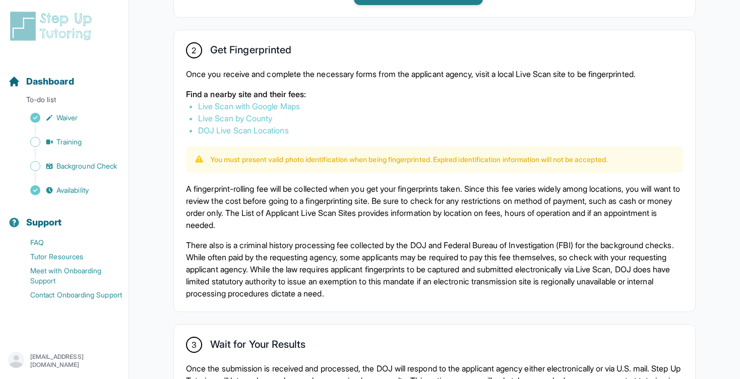
click at [379, 216] on p "A fingerprint-rolling fee will be collected when you get your fingerprints take…" at bounding box center [434, 207] width 497 height 48
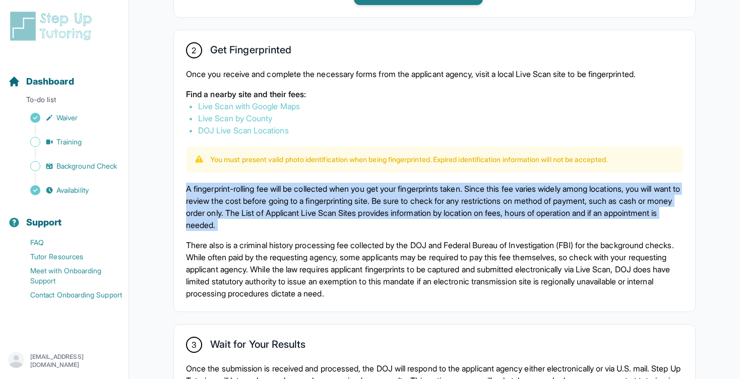
click at [379, 216] on p "A fingerprint-rolling fee will be collected when you get your fingerprints take…" at bounding box center [434, 207] width 497 height 48
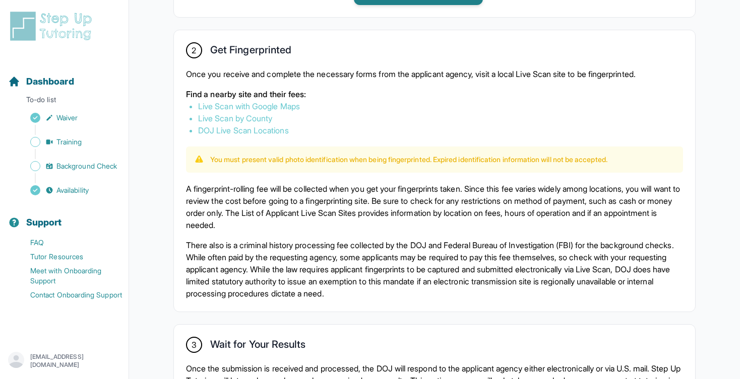
click at [384, 264] on p "There also is a criminal history processing fee collected by the DOJ and Federa…" at bounding box center [434, 269] width 497 height 60
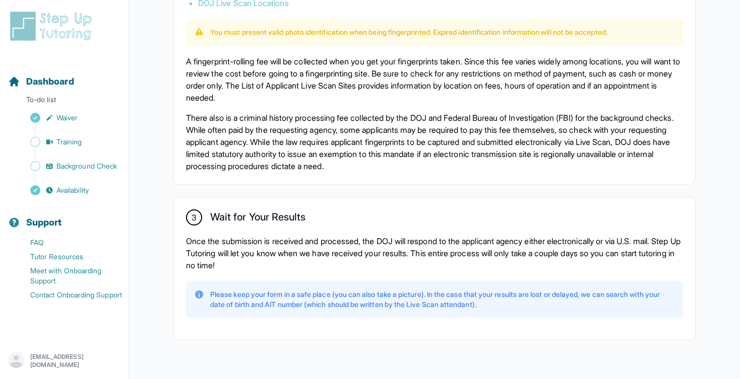
scroll to position [707, 0]
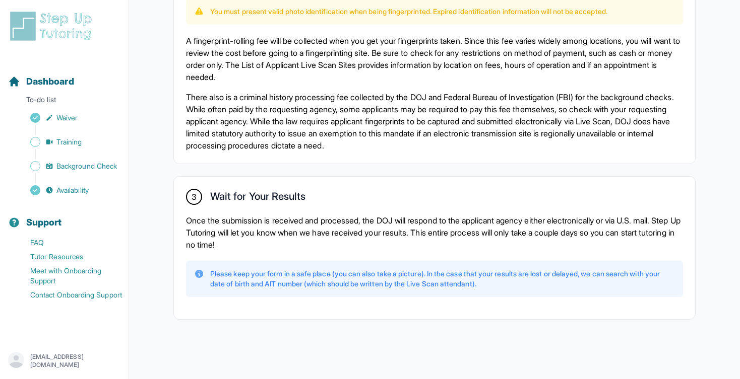
click at [370, 217] on p "Once the submission is received and processed, the DOJ will respond to the appl…" at bounding box center [434, 233] width 497 height 36
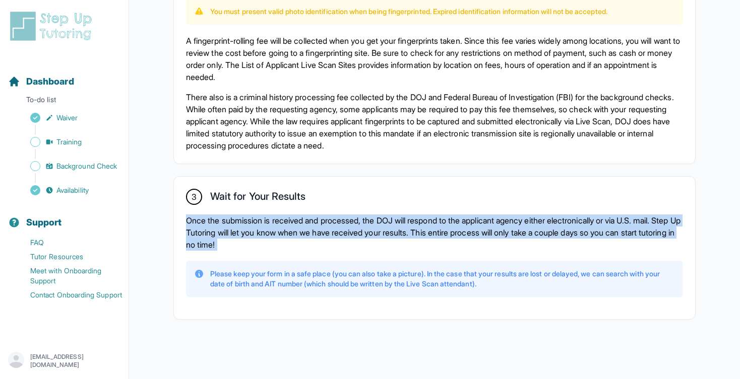
click at [370, 217] on p "Once the submission is received and processed, the DOJ will respond to the appl…" at bounding box center [434, 233] width 497 height 36
click at [341, 234] on p "Once the submission is received and processed, the DOJ will respond to the appl…" at bounding box center [434, 233] width 497 height 36
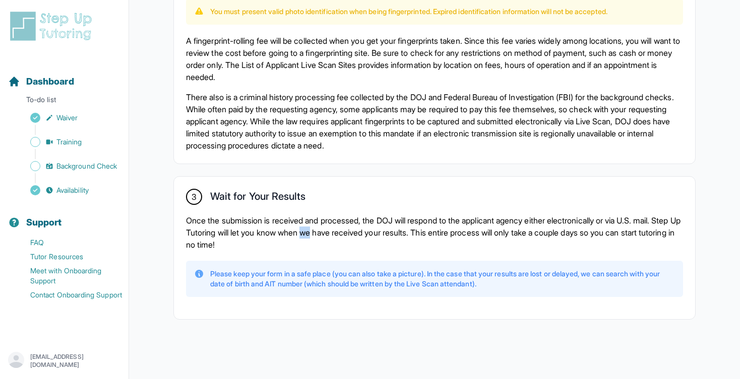
click at [341, 234] on p "Once the submission is received and processed, the DOJ will respond to the appl…" at bounding box center [434, 233] width 497 height 36
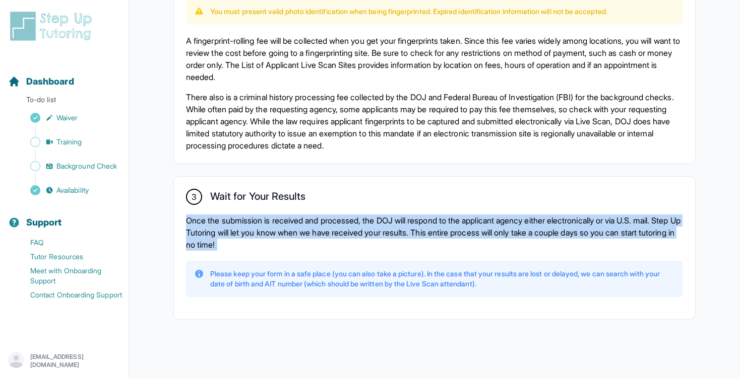
click at [341, 234] on p "Once the submission is received and processed, the DOJ will respond to the appl…" at bounding box center [434, 233] width 497 height 36
click at [318, 255] on div "3 Wait for Your Results Once the submission is received and processed, the DOJ …" at bounding box center [434, 248] width 521 height 143
drag, startPoint x: 318, startPoint y: 255, endPoint x: 153, endPoint y: 217, distance: 169.5
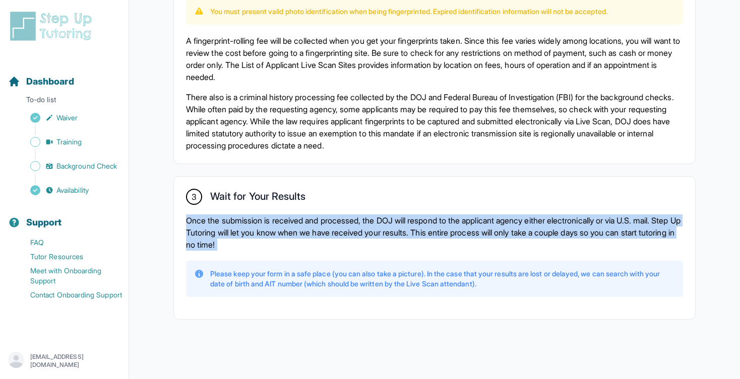
drag, startPoint x: 153, startPoint y: 217, endPoint x: 281, endPoint y: 240, distance: 130.0
click at [281, 240] on p "Once the submission is received and processed, the DOJ will respond to the appl…" at bounding box center [434, 233] width 497 height 36
drag, startPoint x: 281, startPoint y: 240, endPoint x: 174, endPoint y: 209, distance: 111.3
click at [174, 209] on div "3 Wait for Your Results Once the submission is received and processed, the DOJ …" at bounding box center [434, 248] width 521 height 143
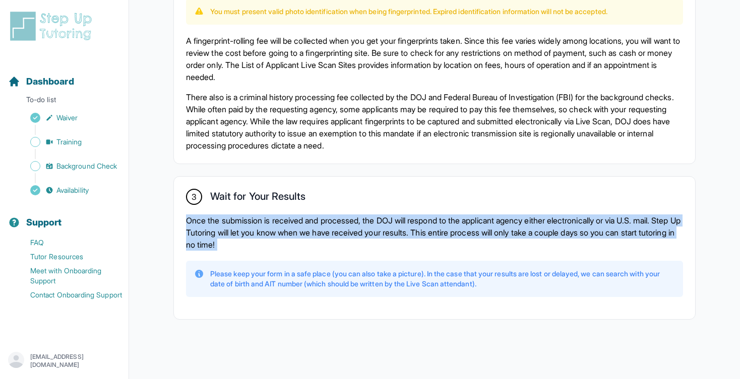
click at [174, 209] on div "3 Wait for Your Results Once the submission is received and processed, the DOJ …" at bounding box center [434, 248] width 521 height 143
drag, startPoint x: 174, startPoint y: 209, endPoint x: 294, endPoint y: 243, distance: 124.2
click at [294, 243] on div "3 Wait for Your Results Once the submission is received and processed, the DOJ …" at bounding box center [434, 248] width 521 height 143
click at [294, 243] on p "Once the submission is received and processed, the DOJ will respond to the appl…" at bounding box center [434, 233] width 497 height 36
drag, startPoint x: 294, startPoint y: 243, endPoint x: 167, endPoint y: 216, distance: 129.4
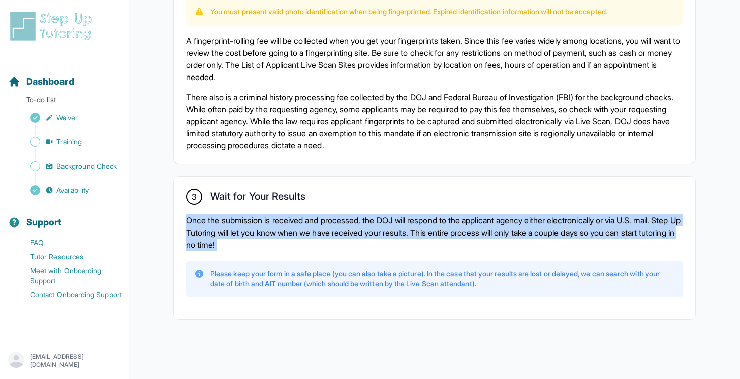
drag, startPoint x: 167, startPoint y: 216, endPoint x: 305, endPoint y: 242, distance: 140.5
click at [305, 242] on p "Once the submission is received and processed, the DOJ will respond to the appl…" at bounding box center [434, 233] width 497 height 36
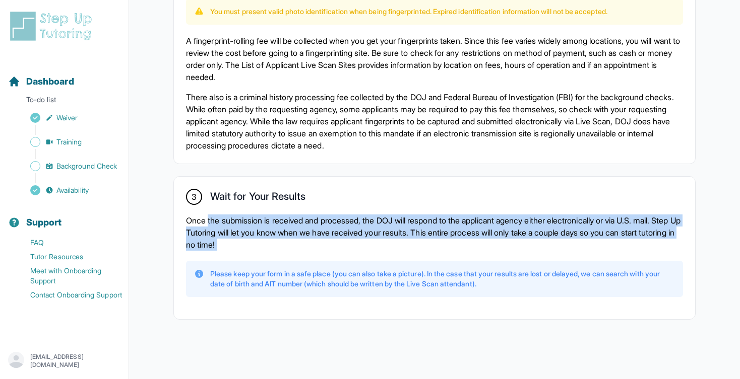
drag, startPoint x: 305, startPoint y: 242, endPoint x: 212, endPoint y: 220, distance: 95.8
click at [212, 220] on p "Once the submission is received and processed, the DOJ will respond to the appl…" at bounding box center [434, 233] width 497 height 36
drag, startPoint x: 212, startPoint y: 220, endPoint x: 304, endPoint y: 246, distance: 96.0
click at [304, 246] on p "Once the submission is received and processed, the DOJ will respond to the appl…" at bounding box center [434, 233] width 497 height 36
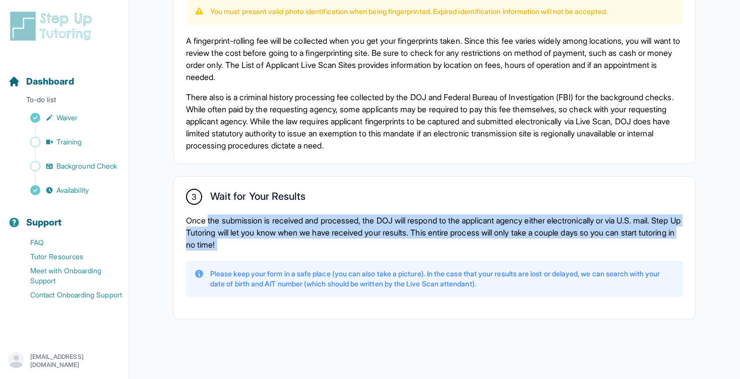
click at [304, 246] on p "Once the submission is received and processed, the DOJ will respond to the appl…" at bounding box center [434, 233] width 497 height 36
drag, startPoint x: 304, startPoint y: 246, endPoint x: 179, endPoint y: 221, distance: 128.1
click at [179, 221] on div "3 Wait for Your Results Once the submission is received and processed, the DOJ …" at bounding box center [434, 248] width 521 height 143
drag, startPoint x: 179, startPoint y: 221, endPoint x: 306, endPoint y: 251, distance: 130.5
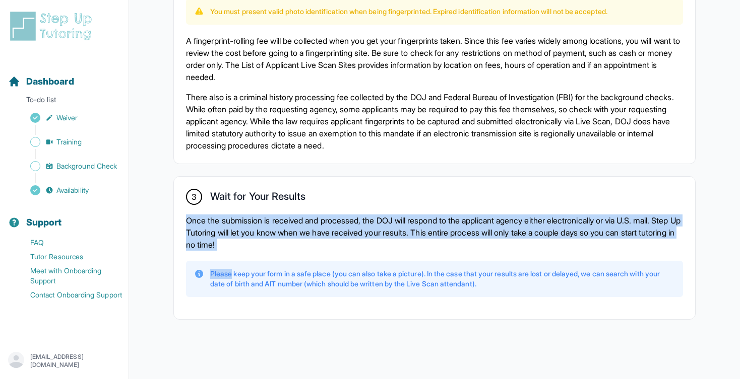
click at [306, 251] on div "3 Wait for Your Results Once the submission is received and processed, the DOJ …" at bounding box center [434, 248] width 521 height 143
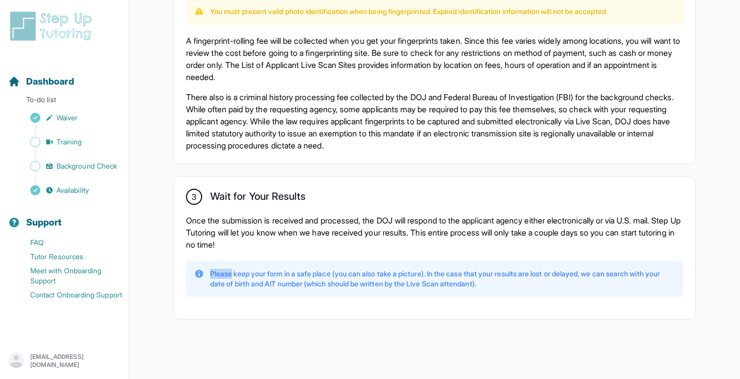
click at [306, 251] on div "3 Wait for Your Results Once the submission is received and processed, the DOJ …" at bounding box center [434, 248] width 521 height 143
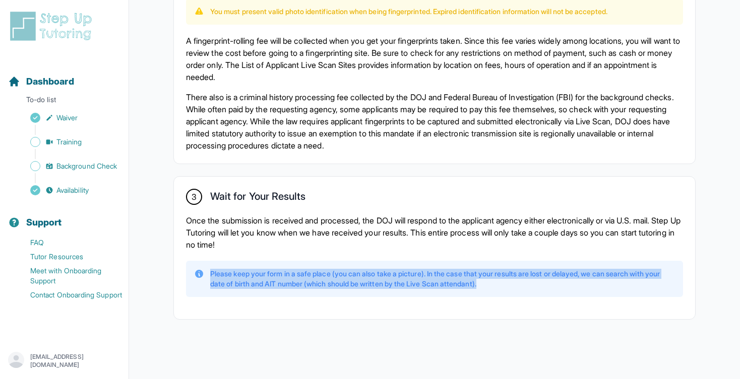
click at [306, 251] on div "3 Wait for Your Results Once the submission is received and processed, the DOJ …" at bounding box center [434, 248] width 521 height 143
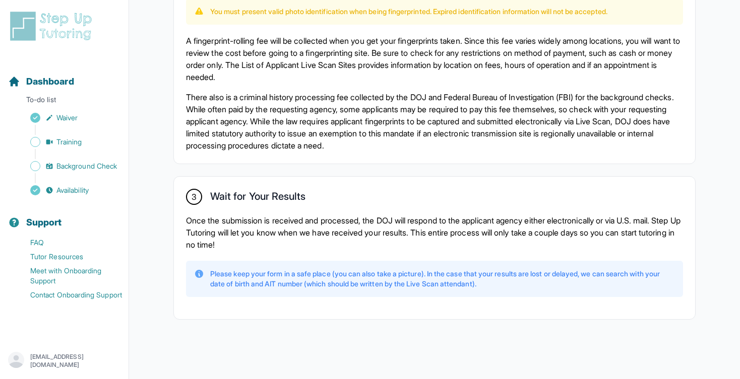
click at [309, 241] on p "Once the submission is received and processed, the DOJ will respond to the appl…" at bounding box center [434, 233] width 497 height 36
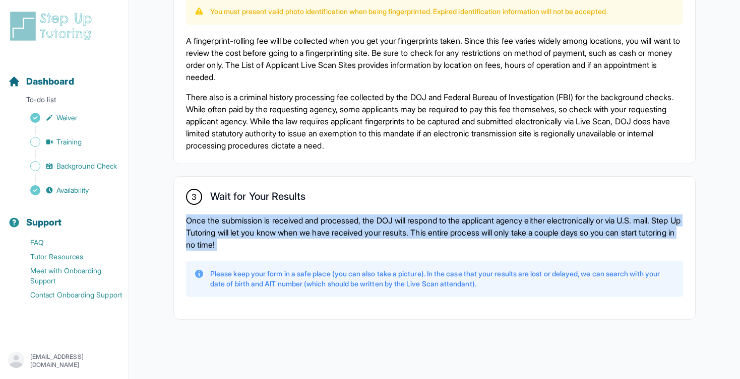
click at [309, 241] on p "Once the submission is received and processed, the DOJ will respond to the appl…" at bounding box center [434, 233] width 497 height 36
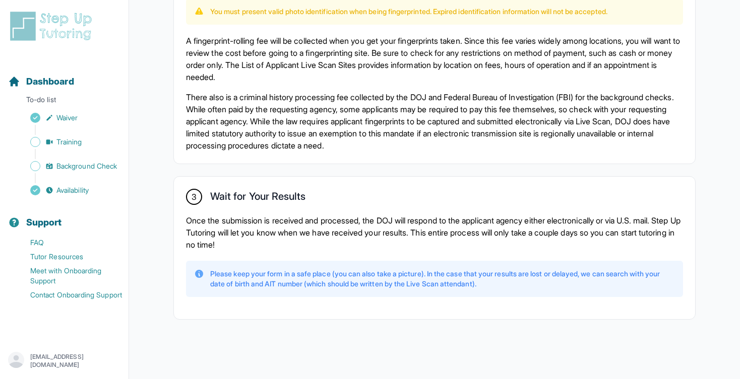
click at [313, 238] on p "Once the submission is received and processed, the DOJ will respond to the appl…" at bounding box center [434, 233] width 497 height 36
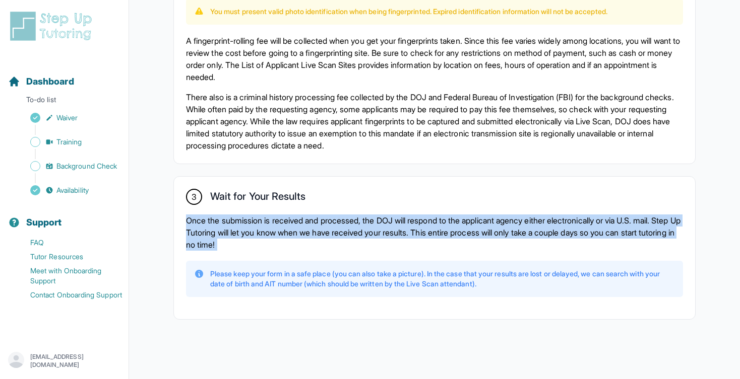
click at [313, 238] on p "Once the submission is received and processed, the DOJ will respond to the appl…" at bounding box center [434, 233] width 497 height 36
click at [316, 242] on p "Once the submission is received and processed, the DOJ will respond to the appl…" at bounding box center [434, 233] width 497 height 36
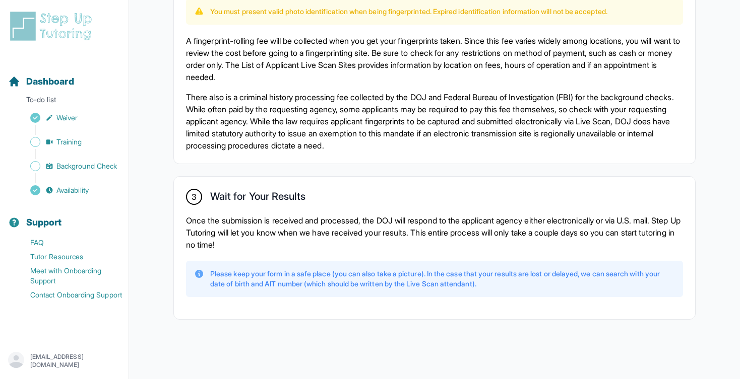
click at [316, 242] on p "Once the submission is received and processed, the DOJ will respond to the appl…" at bounding box center [434, 233] width 497 height 36
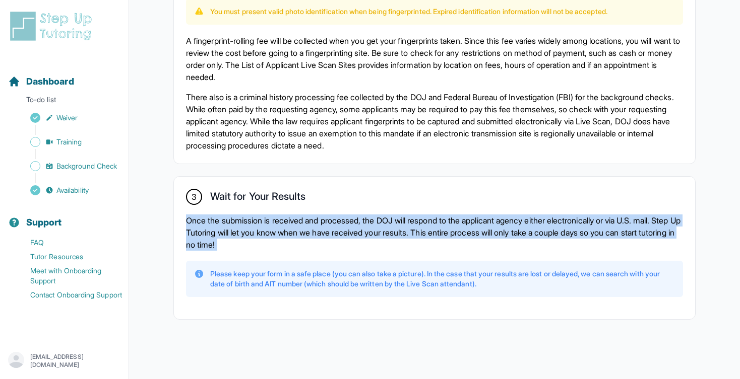
click at [316, 242] on p "Once the submission is received and processed, the DOJ will respond to the appl…" at bounding box center [434, 233] width 497 height 36
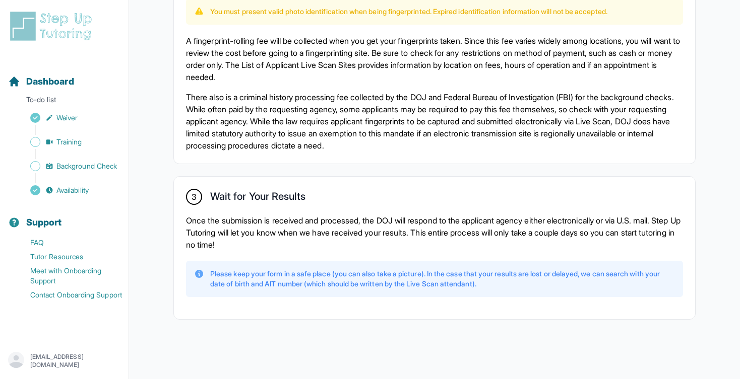
click at [312, 261] on div "Please keep your form in a safe place (you can also take a picture). In the cas…" at bounding box center [434, 279] width 497 height 36
click at [312, 271] on p "Please keep your form in a safe place (you can also take a picture). In the cas…" at bounding box center [442, 279] width 465 height 20
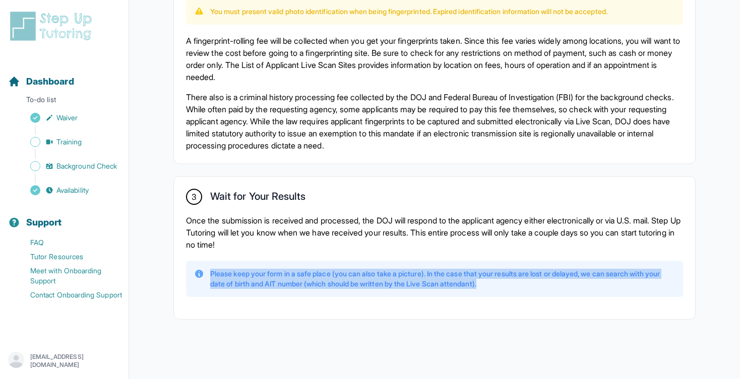
click at [312, 271] on p "Please keep your form in a safe place (you can also take a picture). In the cas…" at bounding box center [442, 279] width 465 height 20
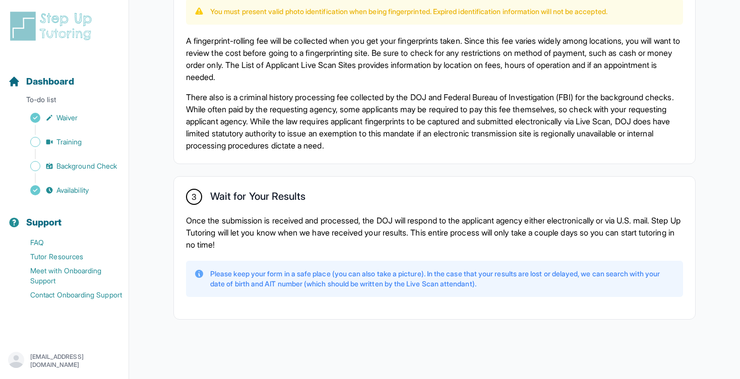
click at [314, 231] on p "Once the submission is received and processed, the DOJ will respond to the appl…" at bounding box center [434, 233] width 497 height 36
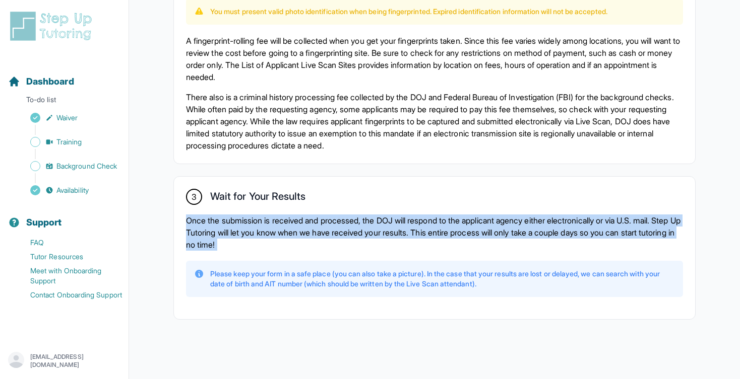
click at [314, 231] on p "Once the submission is received and processed, the DOJ will respond to the appl…" at bounding box center [434, 233] width 497 height 36
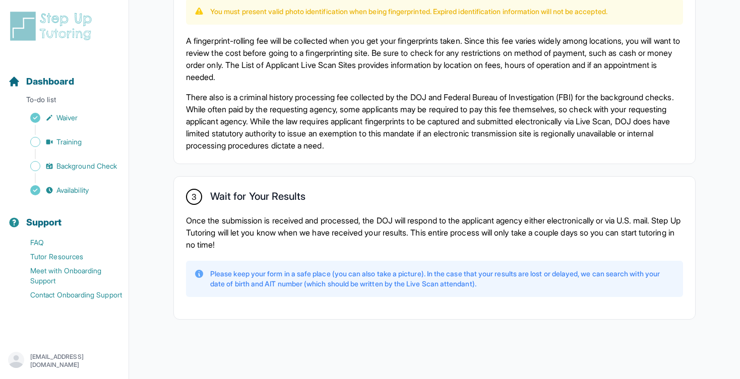
click at [331, 277] on p "Please keep your form in a safe place (you can also take a picture). In the cas…" at bounding box center [442, 279] width 465 height 20
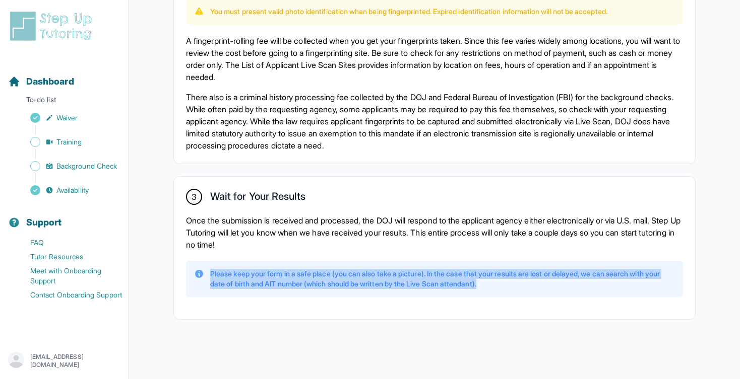
click at [331, 277] on p "Please keep your form in a safe place (you can also take a picture). In the cas…" at bounding box center [442, 279] width 465 height 20
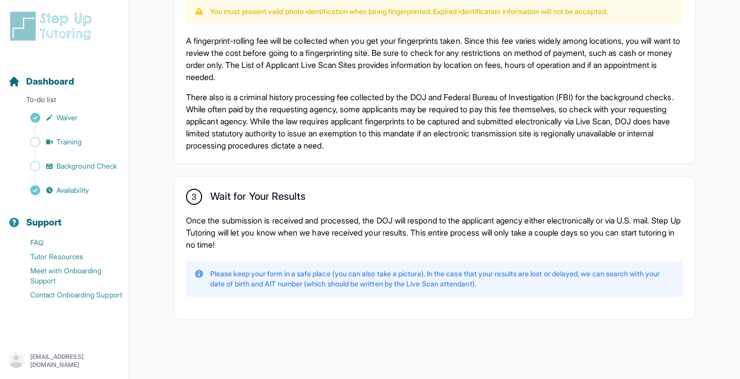
click at [340, 277] on p "Please keep your form in a safe place (you can also take a picture). In the cas…" at bounding box center [442, 279] width 465 height 20
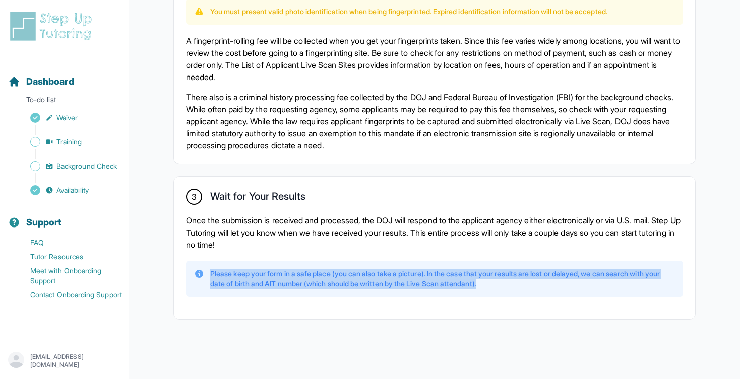
click at [340, 277] on p "Please keep your form in a safe place (you can also take a picture). In the cas…" at bounding box center [442, 279] width 465 height 20
click at [343, 277] on p "Please keep your form in a safe place (you can also take a picture). In the cas…" at bounding box center [442, 279] width 465 height 20
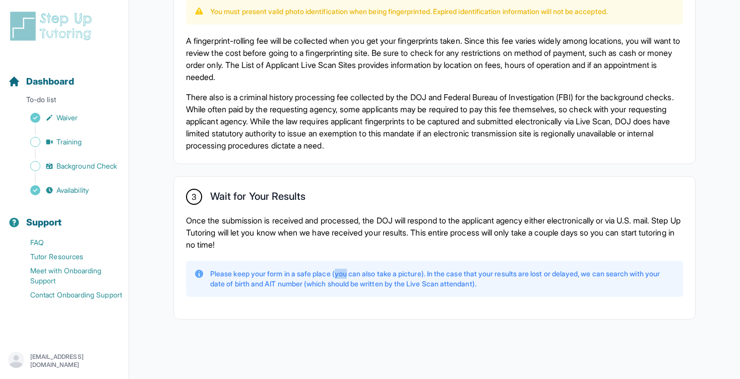
click at [343, 277] on p "Please keep your form in a safe place (you can also take a picture). In the cas…" at bounding box center [442, 279] width 465 height 20
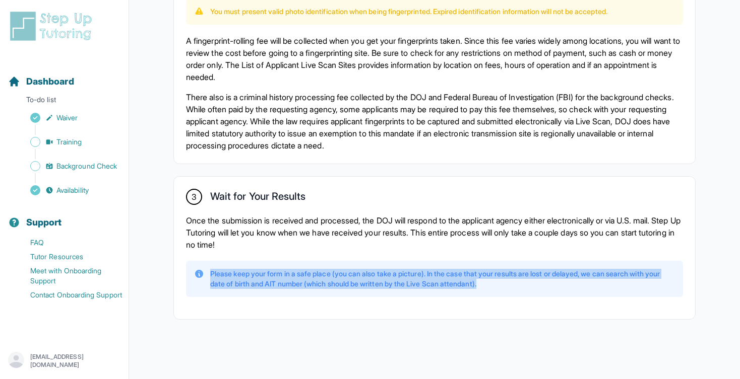
click at [343, 277] on p "Please keep your form in a safe place (you can also take a picture). In the cas…" at bounding box center [442, 279] width 465 height 20
click at [361, 269] on p "Please keep your form in a safe place (you can also take a picture). In the cas…" at bounding box center [442, 279] width 465 height 20
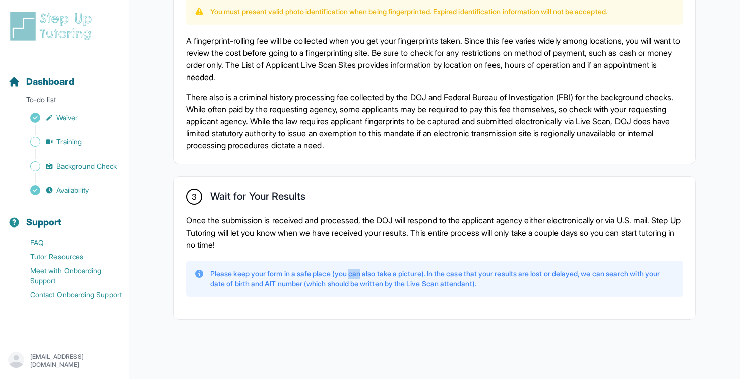
click at [361, 269] on p "Please keep your form in a safe place (you can also take a picture). In the cas…" at bounding box center [442, 279] width 465 height 20
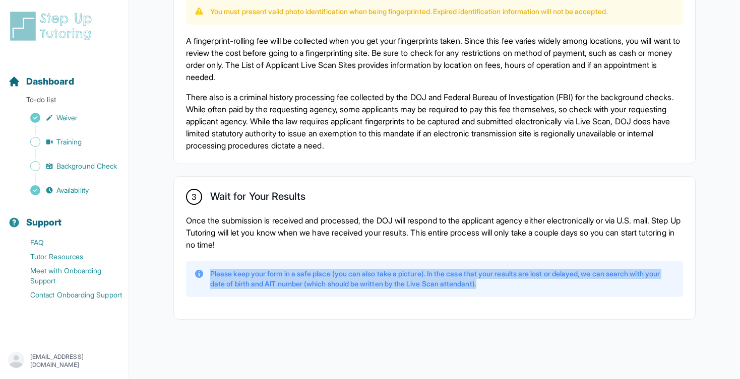
click at [361, 269] on p "Please keep your form in a safe place (you can also take a picture). In the cas…" at bounding box center [442, 279] width 465 height 20
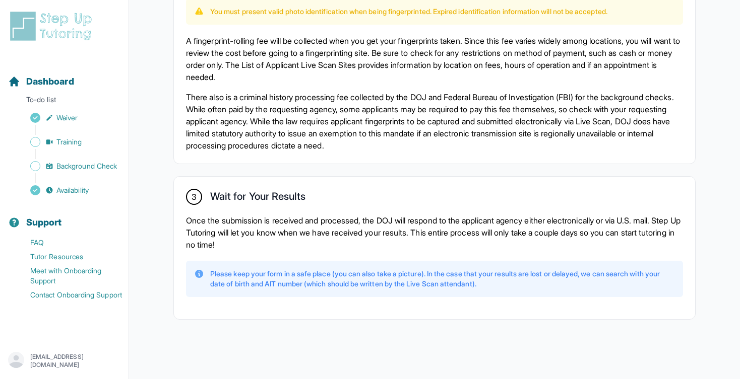
click at [310, 293] on div "Please keep your form in a safe place (you can also take a picture). In the cas…" at bounding box center [434, 279] width 497 height 36
drag, startPoint x: 295, startPoint y: 282, endPoint x: 517, endPoint y: 281, distance: 222.2
click at [517, 281] on p "Please keep your form in a safe place (you can also take a picture). In the cas…" at bounding box center [442, 279] width 465 height 20
drag, startPoint x: 517, startPoint y: 281, endPoint x: 286, endPoint y: 283, distance: 231.3
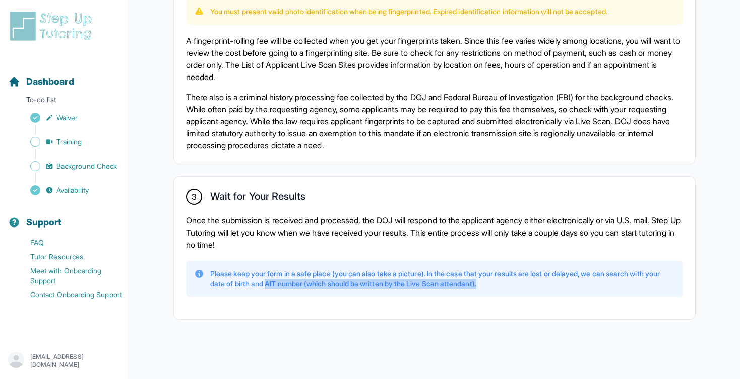
click at [286, 283] on p "Please keep your form in a safe place (you can also take a picture). In the cas…" at bounding box center [442, 279] width 465 height 20
drag, startPoint x: 286, startPoint y: 283, endPoint x: 542, endPoint y: 284, distance: 256.0
click at [542, 284] on p "Please keep your form in a safe place (you can also take a picture). In the cas…" at bounding box center [442, 279] width 465 height 20
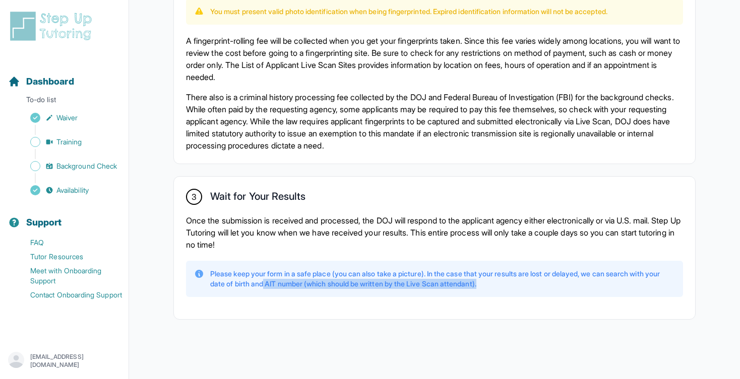
drag, startPoint x: 542, startPoint y: 284, endPoint x: 270, endPoint y: 282, distance: 272.1
click at [270, 282] on p "Please keep your form in a safe place (you can also take a picture). In the cas…" at bounding box center [442, 279] width 465 height 20
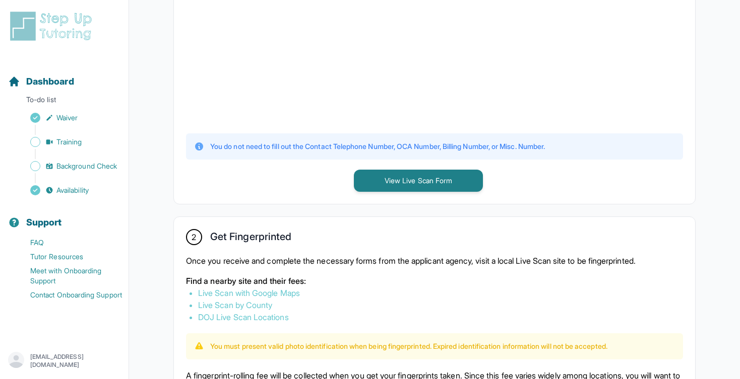
scroll to position [305, 0]
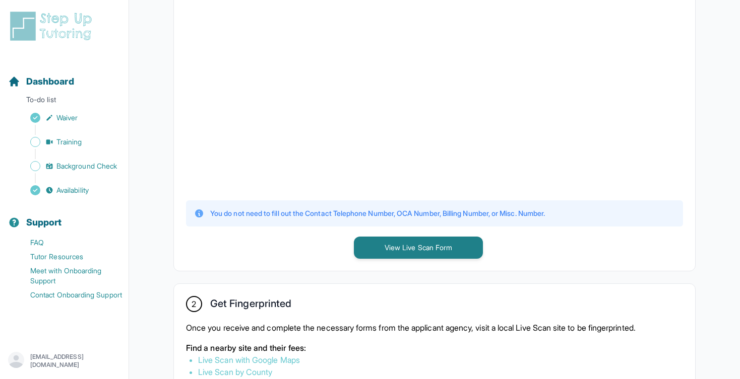
click at [374, 212] on p "You do not need to fill out the Contact Telephone Number, OCA Number, Billing N…" at bounding box center [377, 214] width 335 height 10
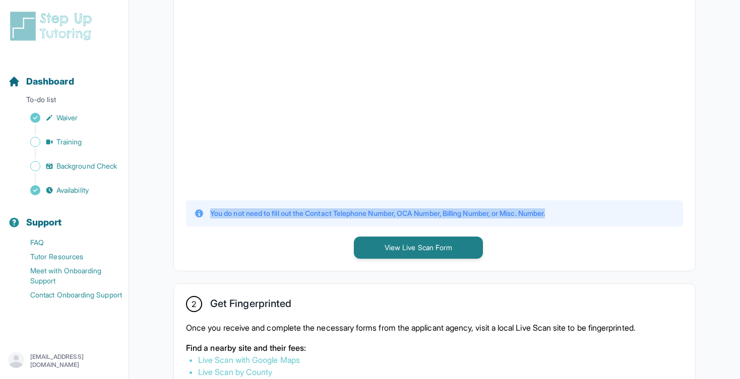
click at [374, 212] on p "You do not need to fill out the Contact Telephone Number, OCA Number, Billing N…" at bounding box center [377, 214] width 335 height 10
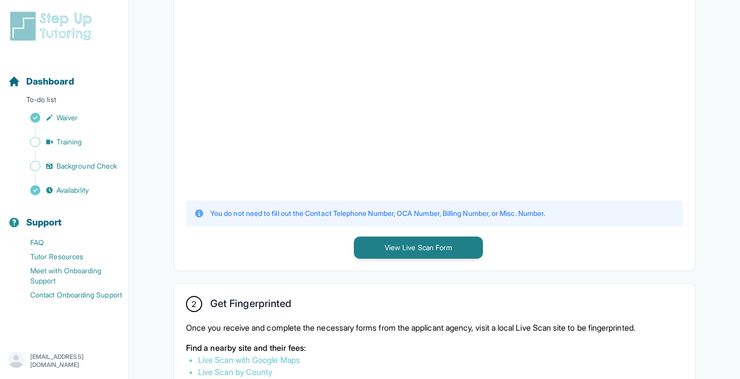
click at [382, 215] on p "You do not need to fill out the Contact Telephone Number, OCA Number, Billing N…" at bounding box center [377, 214] width 335 height 10
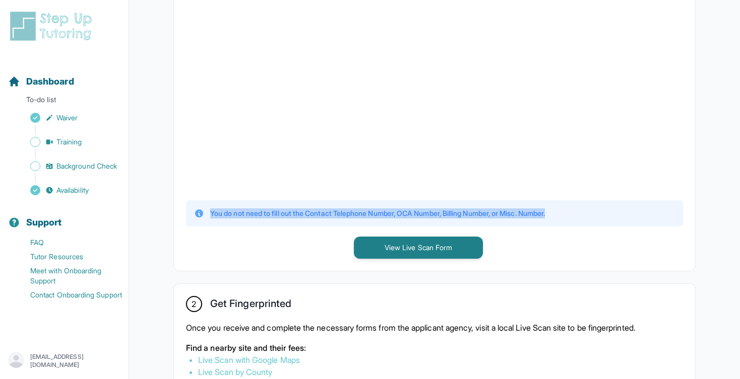
click at [382, 215] on p "You do not need to fill out the Contact Telephone Number, OCA Number, Billing N…" at bounding box center [377, 214] width 335 height 10
click at [389, 215] on p "You do not need to fill out the Contact Telephone Number, OCA Number, Billing N…" at bounding box center [377, 214] width 335 height 10
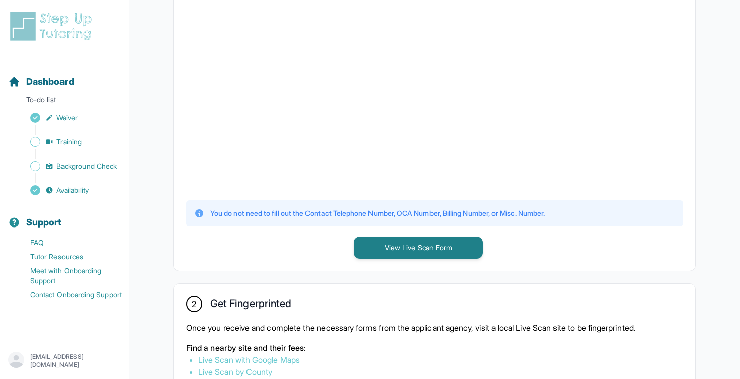
click at [332, 214] on p "You do not need to fill out the Contact Telephone Number, OCA Number, Billing N…" at bounding box center [377, 214] width 335 height 10
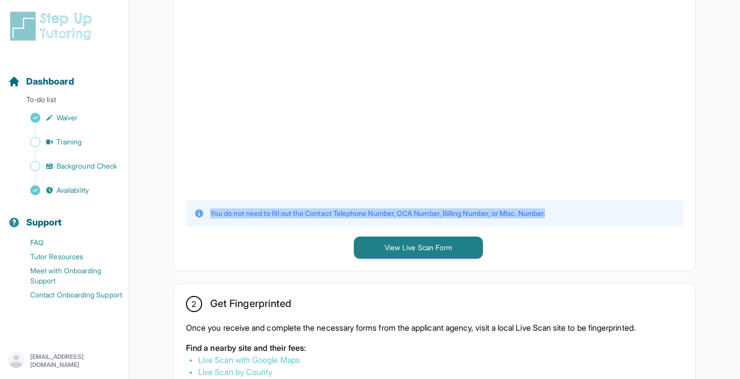
click at [332, 214] on p "You do not need to fill out the Contact Telephone Number, OCA Number, Billing N…" at bounding box center [377, 214] width 335 height 10
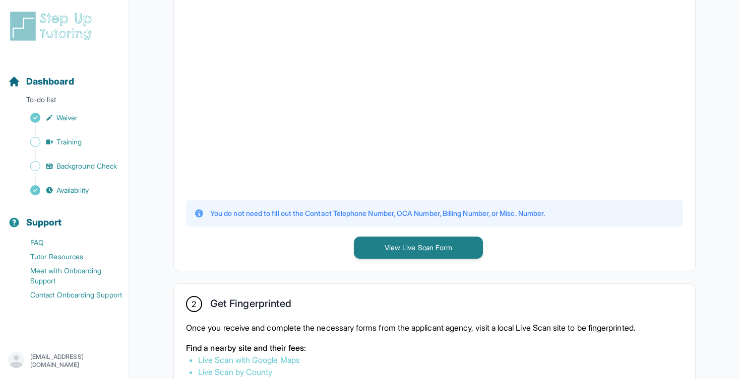
click at [276, 216] on p "You do not need to fill out the Contact Telephone Number, OCA Number, Billing N…" at bounding box center [377, 214] width 335 height 10
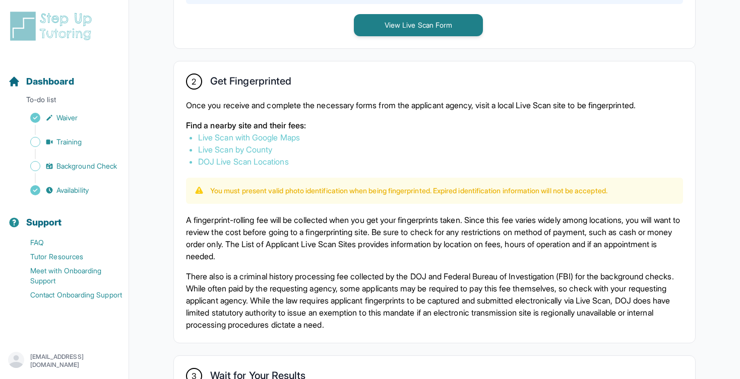
scroll to position [407, 0]
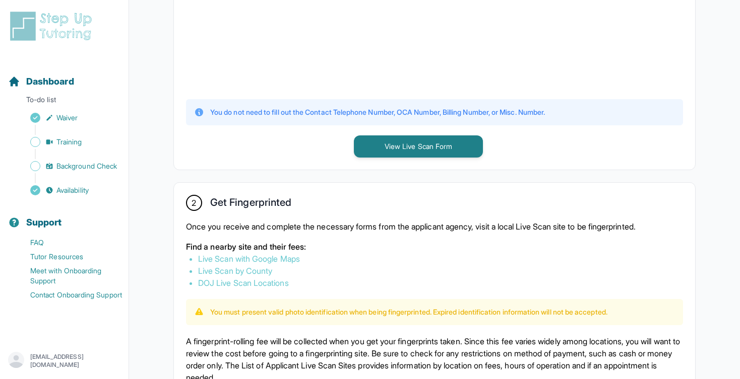
drag, startPoint x: 377, startPoint y: 153, endPoint x: 294, endPoint y: 161, distance: 84.1
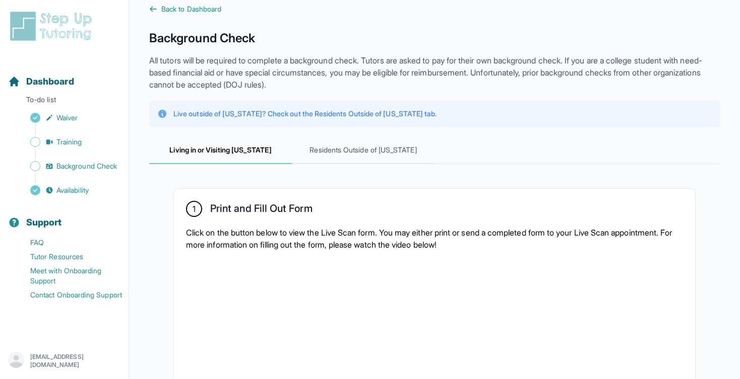
scroll to position [28, 0]
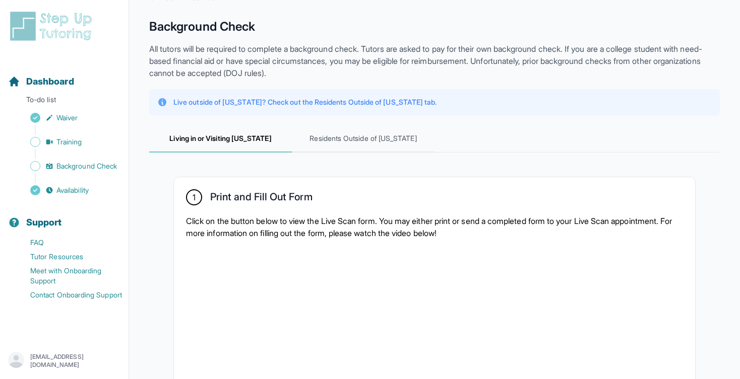
click at [279, 52] on p "All tutors will be required to complete a background check. Tutors are asked to…" at bounding box center [434, 61] width 570 height 36
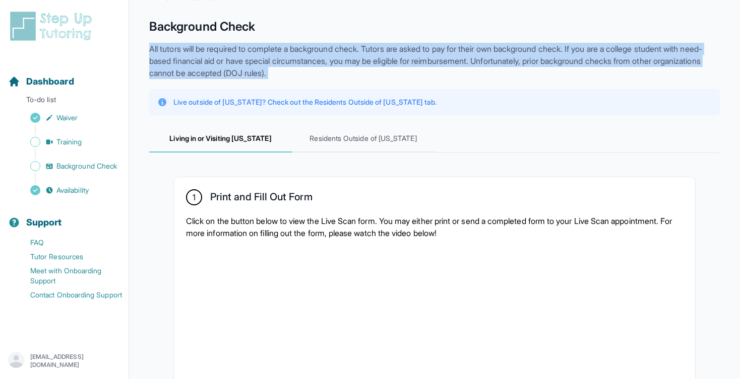
click at [279, 52] on p "All tutors will be required to complete a background check. Tutors are asked to…" at bounding box center [434, 61] width 570 height 36
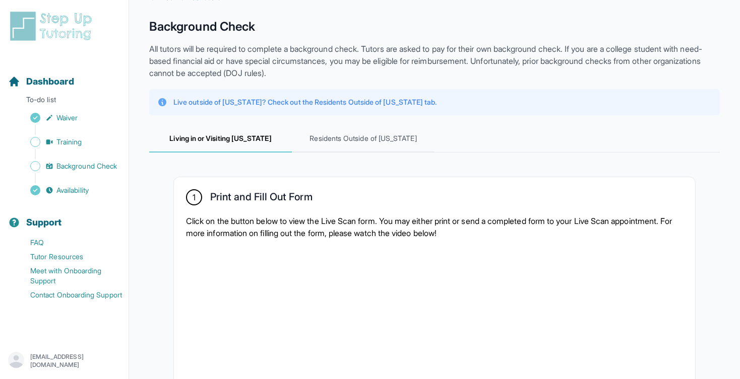
click at [339, 52] on p "All tutors will be required to complete a background check. Tutors are asked to…" at bounding box center [434, 61] width 570 height 36
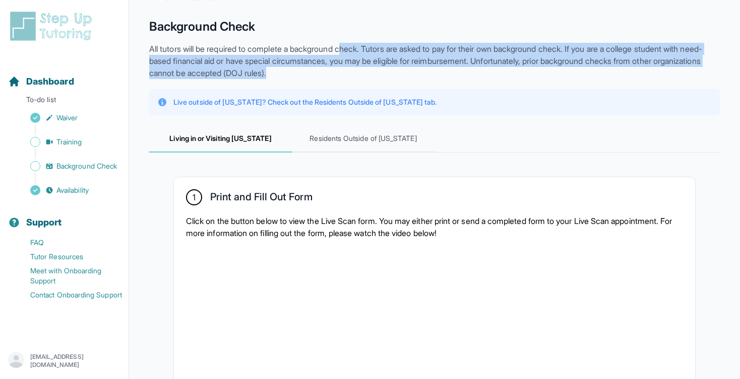
drag, startPoint x: 350, startPoint y: 43, endPoint x: 403, endPoint y: 75, distance: 61.7
click at [403, 75] on p "All tutors will be required to complete a background check. Tutors are asked to…" at bounding box center [434, 61] width 570 height 36
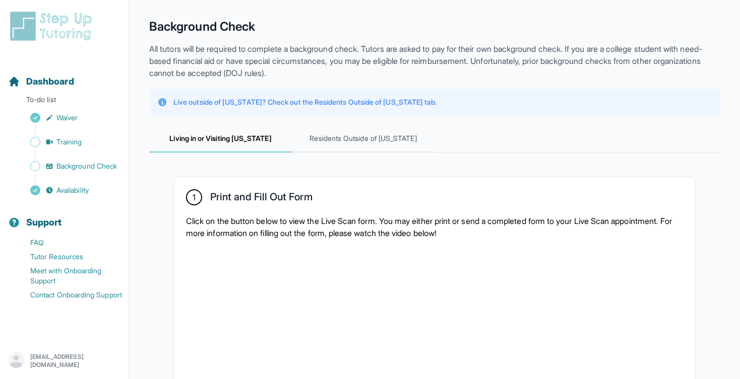
click at [390, 60] on p "All tutors will be required to complete a background check. Tutors are asked to…" at bounding box center [434, 61] width 570 height 36
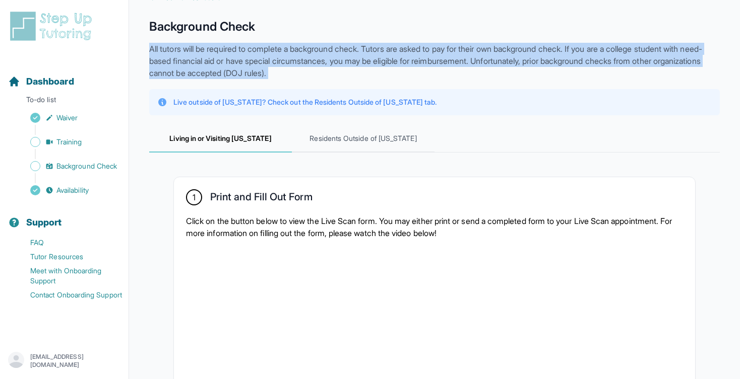
click at [390, 60] on p "All tutors will be required to complete a background check. Tutors are asked to…" at bounding box center [434, 61] width 570 height 36
click at [358, 57] on p "All tutors will be required to complete a background check. Tutors are asked to…" at bounding box center [434, 61] width 570 height 36
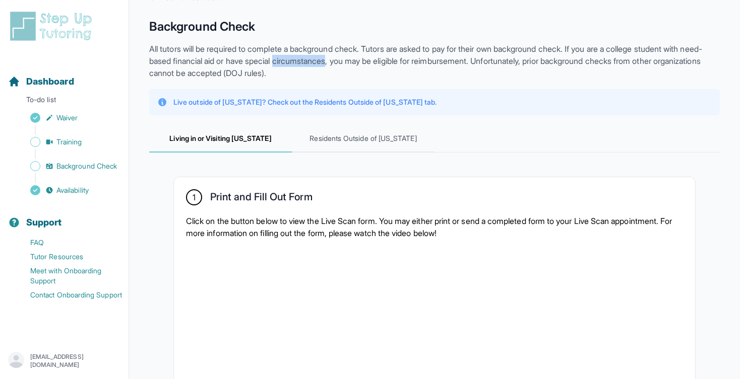
click at [358, 57] on p "All tutors will be required to complete a background check. Tutors are asked to…" at bounding box center [434, 61] width 570 height 36
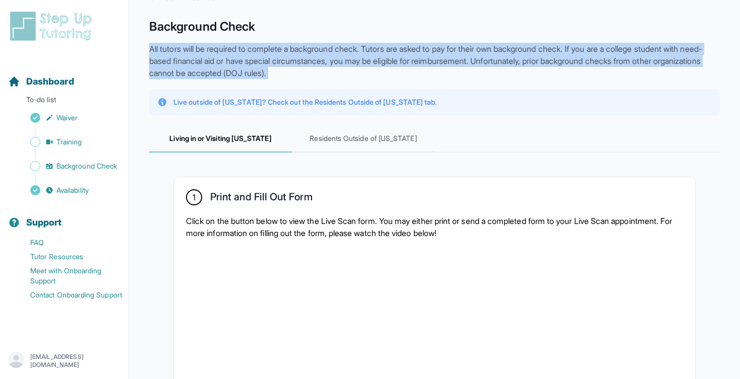
click at [358, 57] on p "All tutors will be required to complete a background check. Tutors are asked to…" at bounding box center [434, 61] width 570 height 36
click at [349, 61] on p "All tutors will be required to complete a background check. Tutors are asked to…" at bounding box center [434, 61] width 570 height 36
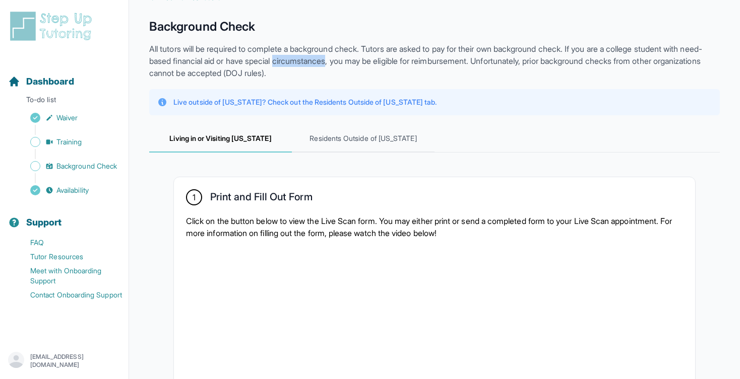
click at [349, 61] on p "All tutors will be required to complete a background check. Tutors are asked to…" at bounding box center [434, 61] width 570 height 36
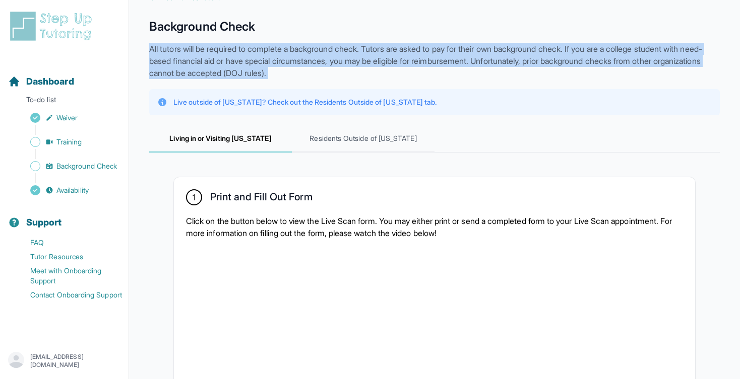
click at [349, 61] on p "All tutors will be required to complete a background check. Tutors are asked to…" at bounding box center [434, 61] width 570 height 36
click at [356, 61] on p "All tutors will be required to complete a background check. Tutors are asked to…" at bounding box center [434, 61] width 570 height 36
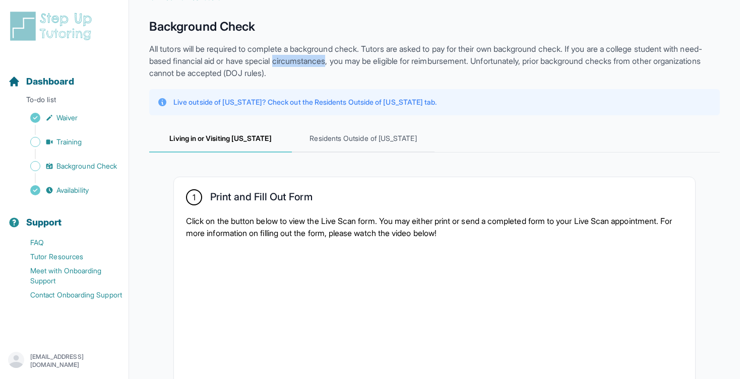
click at [356, 61] on p "All tutors will be required to complete a background check. Tutors are asked to…" at bounding box center [434, 61] width 570 height 36
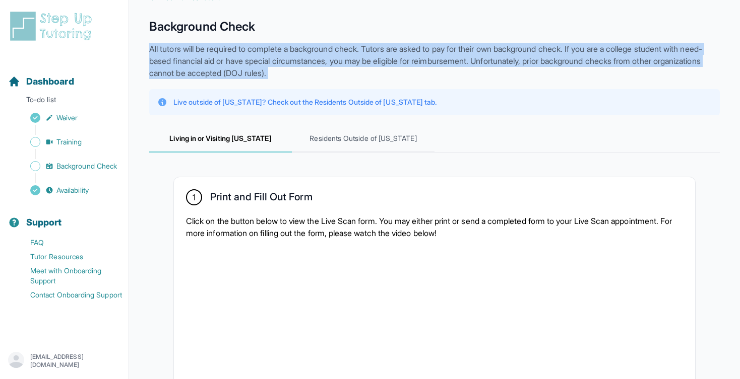
click at [356, 61] on p "All tutors will be required to complete a background check. Tutors are asked to…" at bounding box center [434, 61] width 570 height 36
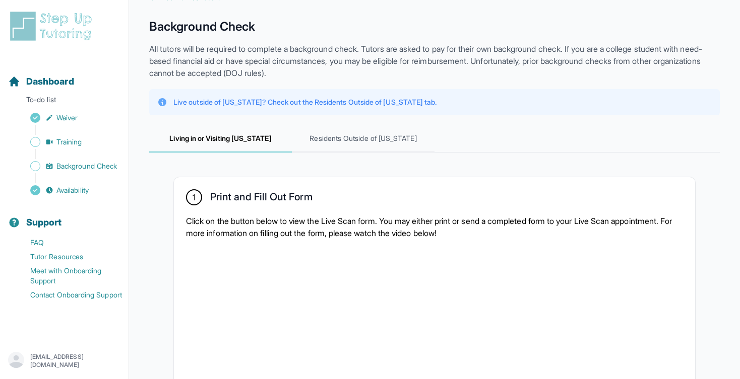
click at [361, 61] on p "All tutors will be required to complete a background check. Tutors are asked to…" at bounding box center [434, 61] width 570 height 36
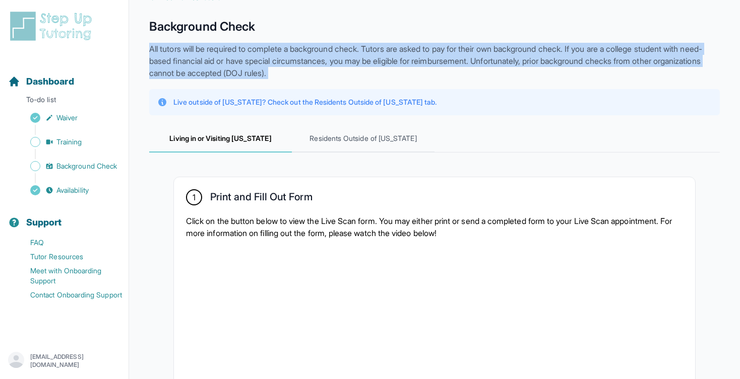
click at [361, 61] on p "All tutors will be required to complete a background check. Tutors are asked to…" at bounding box center [434, 61] width 570 height 36
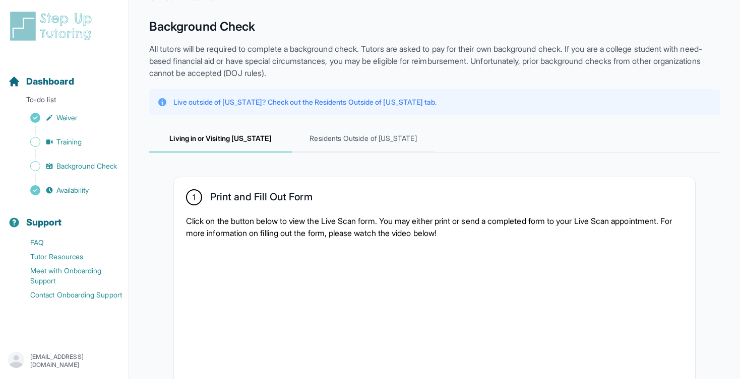
click at [364, 65] on p "All tutors will be required to complete a background check. Tutors are asked to…" at bounding box center [434, 61] width 570 height 36
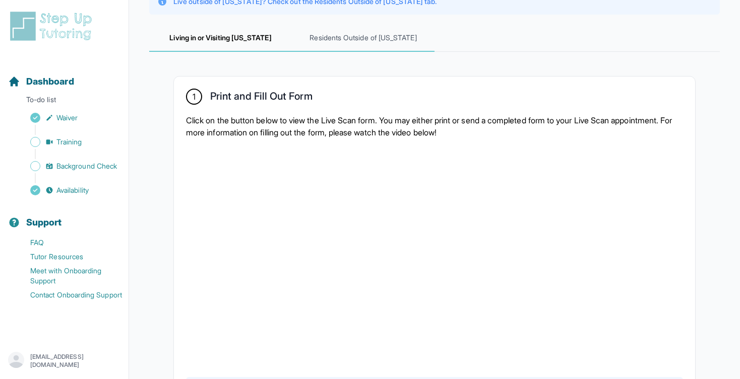
scroll to position [168, 0]
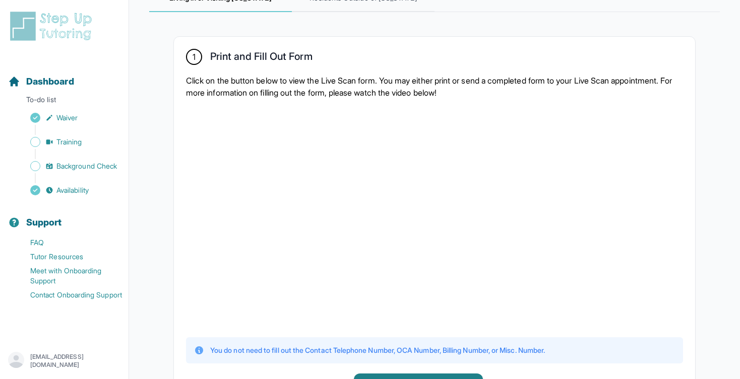
click at [368, 80] on p "Click on the button below to view the Live Scan form. You may either print or s…" at bounding box center [434, 87] width 497 height 24
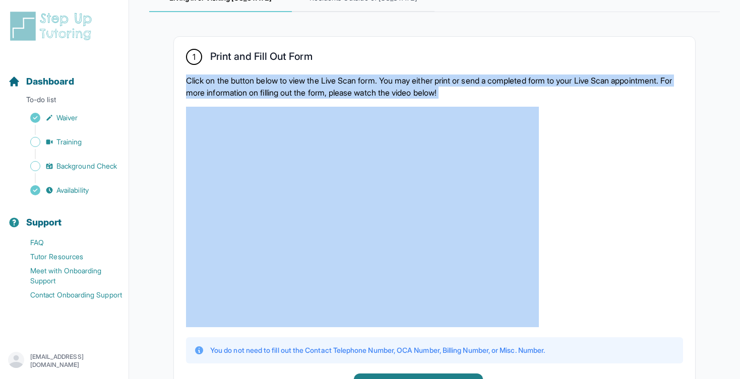
click at [368, 80] on p "Click on the button below to view the Live Scan form. You may either print or s…" at bounding box center [434, 87] width 497 height 24
click at [377, 84] on p "Click on the button below to view the Live Scan form. You may either print or s…" at bounding box center [434, 87] width 497 height 24
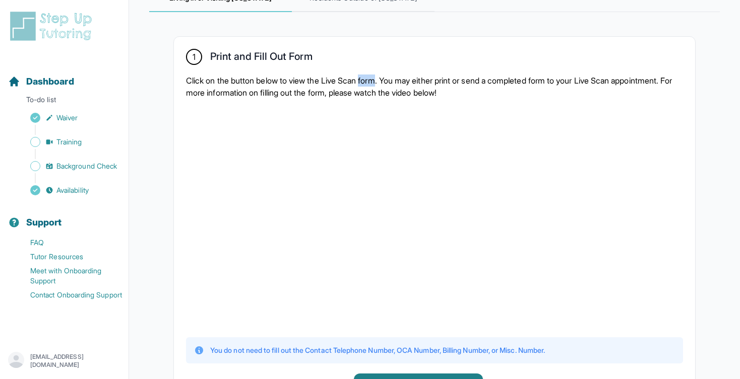
click at [377, 84] on p "Click on the button below to view the Live Scan form. You may either print or s…" at bounding box center [434, 87] width 497 height 24
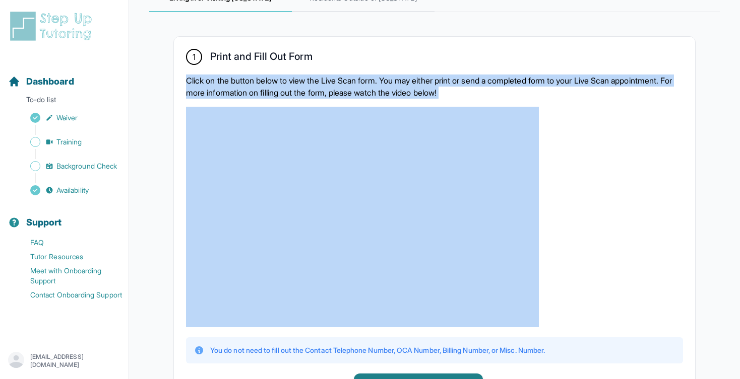
click at [377, 84] on p "Click on the button below to view the Live Scan form. You may either print or s…" at bounding box center [434, 87] width 497 height 24
click at [380, 84] on p "Click on the button below to view the Live Scan form. You may either print or s…" at bounding box center [434, 87] width 497 height 24
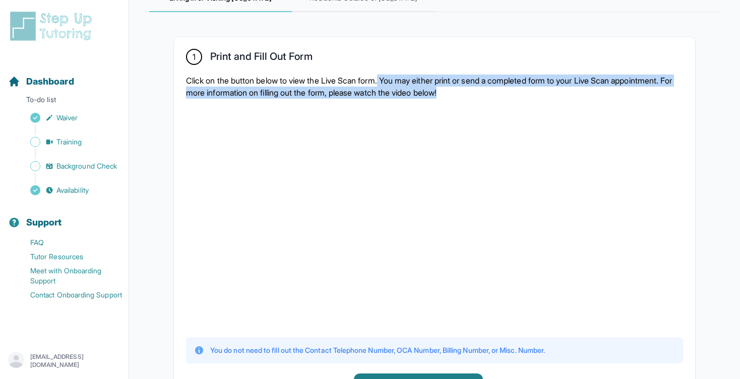
drag, startPoint x: 389, startPoint y: 76, endPoint x: 530, endPoint y: 91, distance: 141.9
click at [531, 91] on p "Click on the button below to view the Live Scan form. You may either print or s…" at bounding box center [434, 87] width 497 height 24
click at [530, 91] on p "Click on the button below to view the Live Scan form. You may either print or s…" at bounding box center [434, 87] width 497 height 24
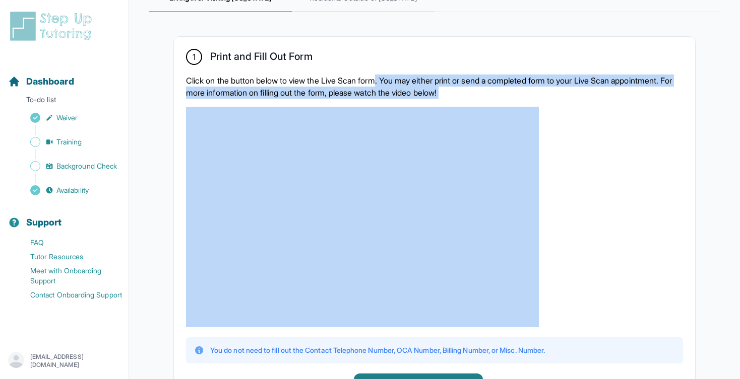
drag, startPoint x: 530, startPoint y: 91, endPoint x: 384, endPoint y: 81, distance: 145.9
click at [384, 81] on p "Click on the button below to view the Live Scan form. You may either print or s…" at bounding box center [434, 87] width 497 height 24
drag, startPoint x: 384, startPoint y: 81, endPoint x: 526, endPoint y: 88, distance: 141.8
click at [526, 89] on p "Click on the button below to view the Live Scan form. You may either print or s…" at bounding box center [434, 87] width 497 height 24
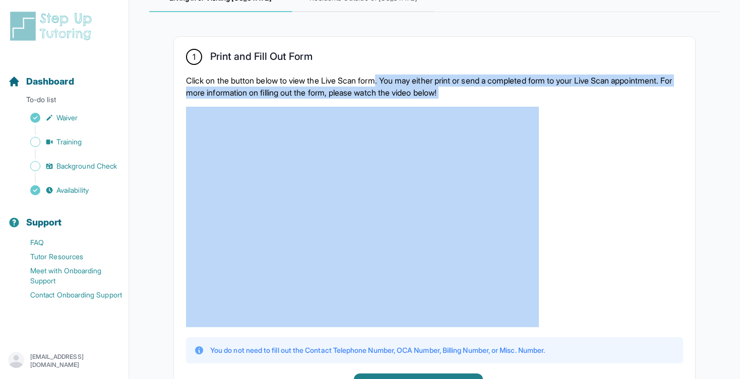
click at [526, 88] on p "Click on the button below to view the Live Scan form. You may either print or s…" at bounding box center [434, 87] width 497 height 24
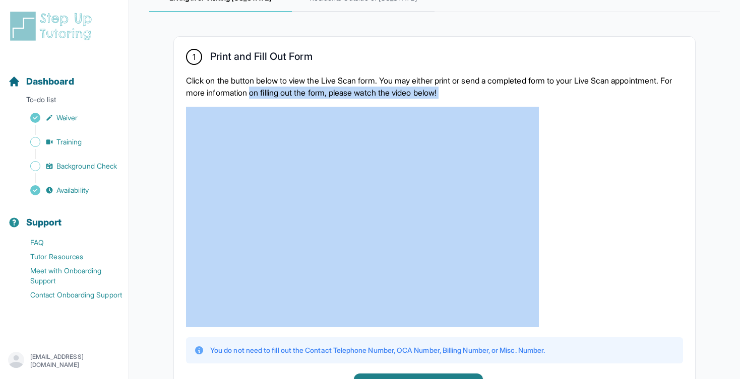
drag, startPoint x: 526, startPoint y: 88, endPoint x: 319, endPoint y: 90, distance: 206.1
click at [319, 90] on p "Click on the button below to view the Live Scan form. You may either print or s…" at bounding box center [434, 87] width 497 height 24
drag, startPoint x: 319, startPoint y: 90, endPoint x: 529, endPoint y: 90, distance: 209.1
click at [529, 90] on p "Click on the button below to view the Live Scan form. You may either print or s…" at bounding box center [434, 87] width 497 height 24
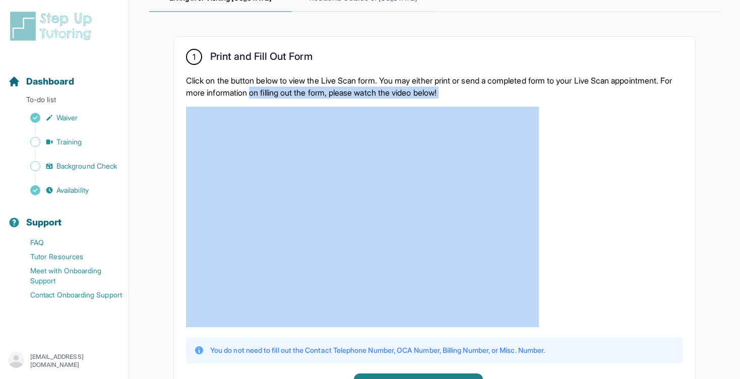
click at [529, 90] on p "Click on the button below to view the Live Scan form. You may either print or s…" at bounding box center [434, 87] width 497 height 24
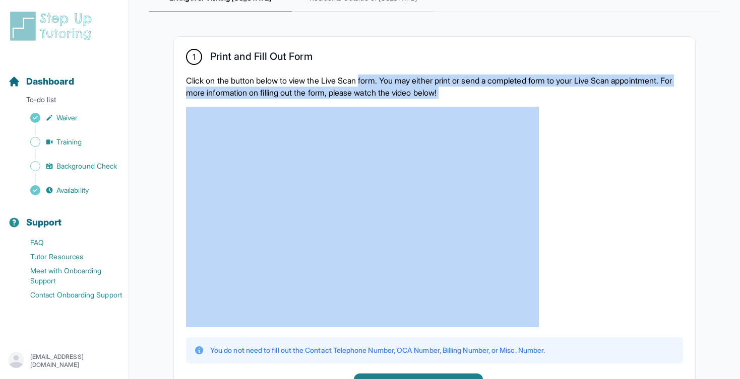
drag, startPoint x: 529, startPoint y: 90, endPoint x: 375, endPoint y: 82, distance: 153.4
click at [375, 82] on p "Click on the button below to view the Live Scan form. You may either print or s…" at bounding box center [434, 87] width 497 height 24
drag, startPoint x: 375, startPoint y: 82, endPoint x: 529, endPoint y: 88, distance: 153.3
click at [529, 88] on p "Click on the button below to view the Live Scan form. You may either print or s…" at bounding box center [434, 87] width 497 height 24
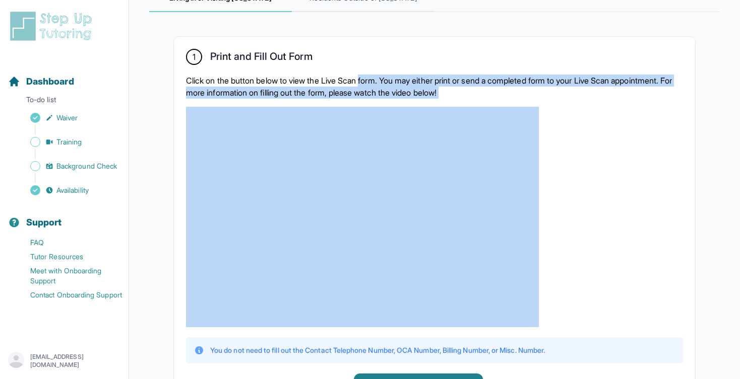
click at [529, 88] on p "Click on the button below to view the Live Scan form. You may either print or s…" at bounding box center [434, 87] width 497 height 24
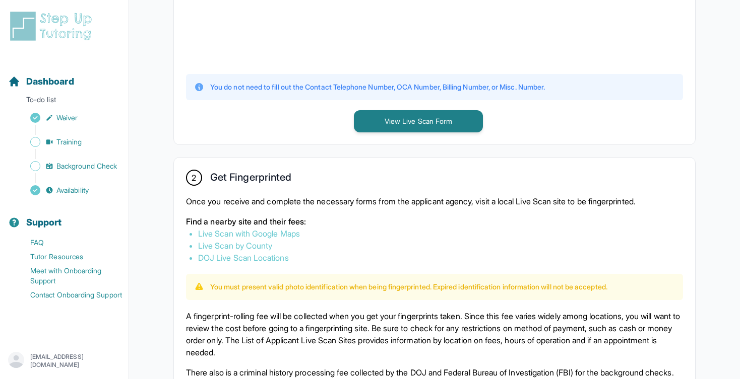
scroll to position [446, 0]
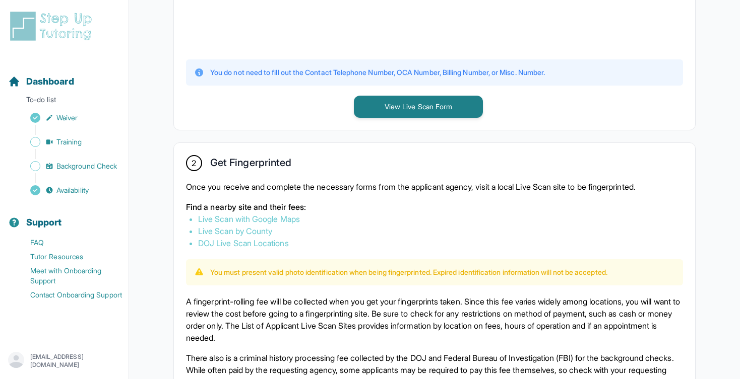
click at [396, 187] on p "Once you receive and complete the necessary forms from the applicant agency, vi…" at bounding box center [434, 187] width 497 height 12
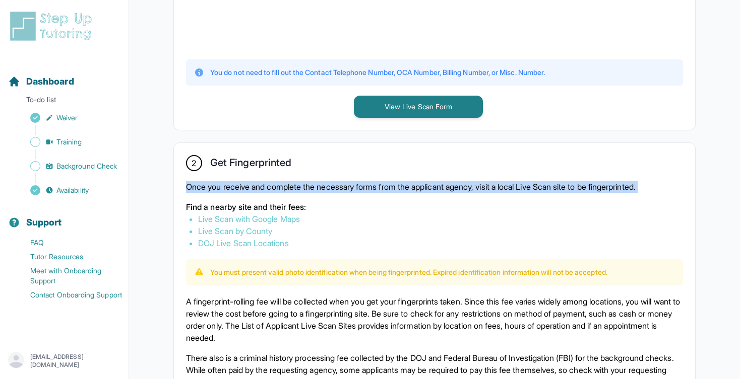
click at [396, 187] on p "Once you receive and complete the necessary forms from the applicant agency, vi…" at bounding box center [434, 187] width 497 height 12
click at [390, 190] on p "Once you receive and complete the necessary forms from the applicant agency, vi…" at bounding box center [434, 187] width 497 height 12
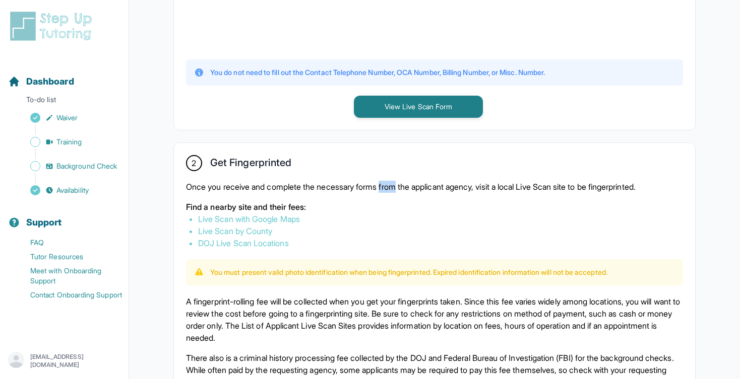
click at [390, 190] on p "Once you receive and complete the necessary forms from the applicant agency, vi…" at bounding box center [434, 187] width 497 height 12
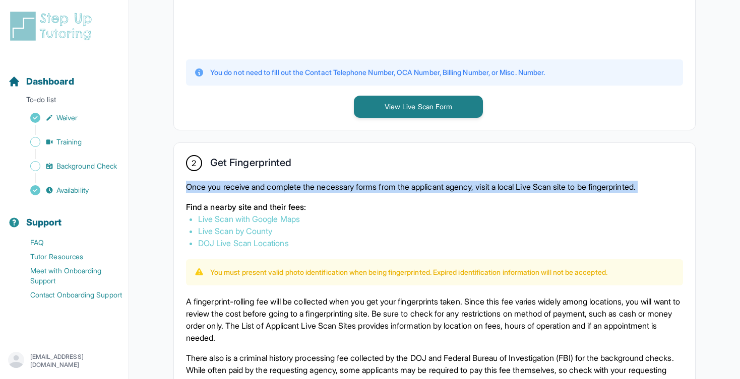
click at [390, 190] on p "Once you receive and complete the necessary forms from the applicant agency, vi…" at bounding box center [434, 187] width 497 height 12
click at [394, 186] on p "Once you receive and complete the necessary forms from the applicant agency, vi…" at bounding box center [434, 187] width 497 height 12
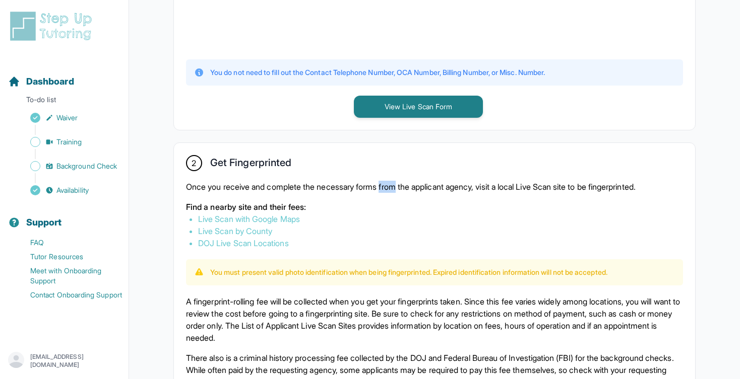
click at [394, 186] on p "Once you receive and complete the necessary forms from the applicant agency, vi…" at bounding box center [434, 187] width 497 height 12
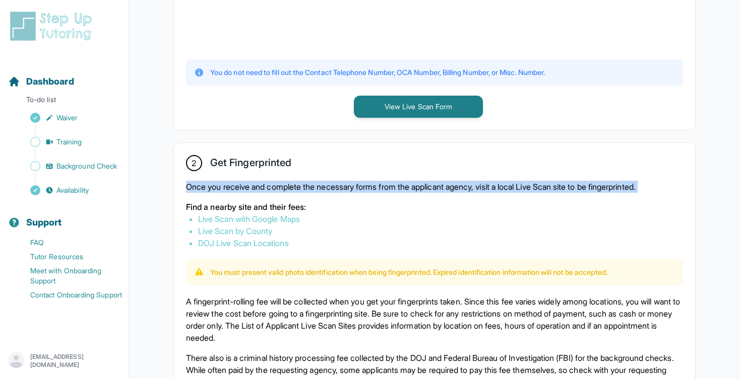
click at [394, 186] on p "Once you receive and complete the necessary forms from the applicant agency, vi…" at bounding box center [434, 187] width 497 height 12
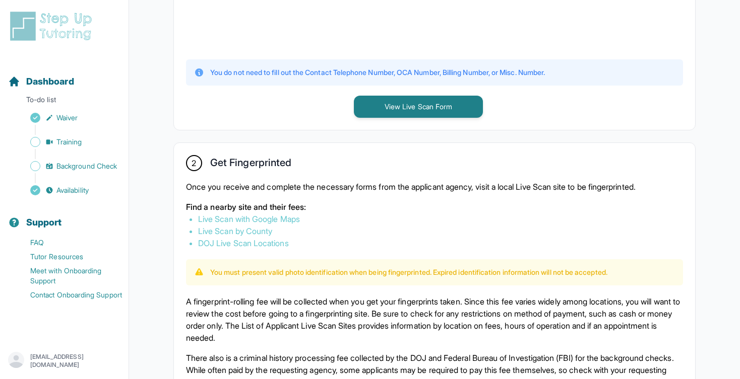
click at [395, 182] on p "Once you receive and complete the necessary forms from the applicant agency, vi…" at bounding box center [434, 187] width 497 height 12
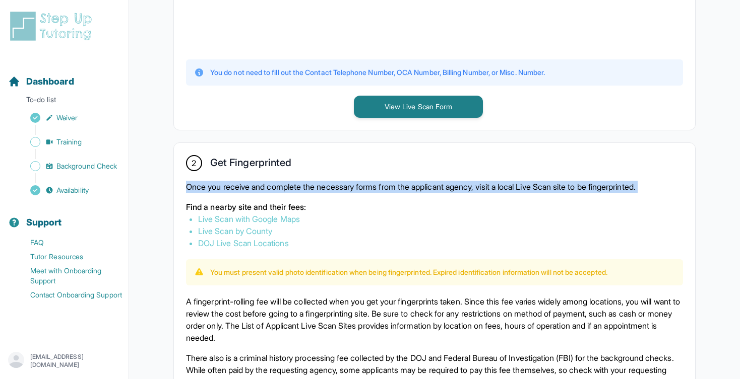
click at [395, 182] on p "Once you receive and complete the necessary forms from the applicant agency, vi…" at bounding box center [434, 187] width 497 height 12
click at [395, 184] on p "Once you receive and complete the necessary forms from the applicant agency, vi…" at bounding box center [434, 187] width 497 height 12
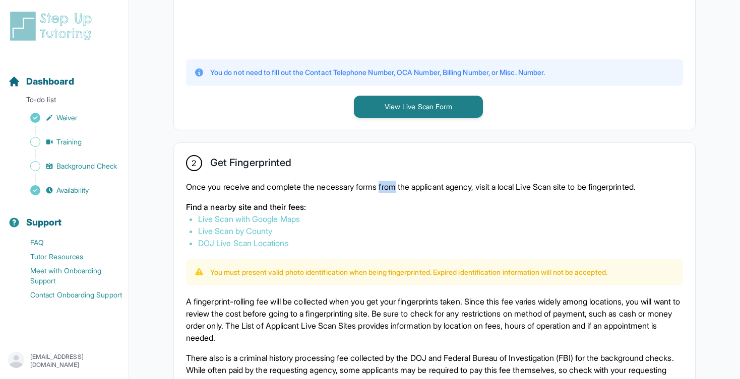
click at [395, 184] on p "Once you receive and complete the necessary forms from the applicant agency, vi…" at bounding box center [434, 187] width 497 height 12
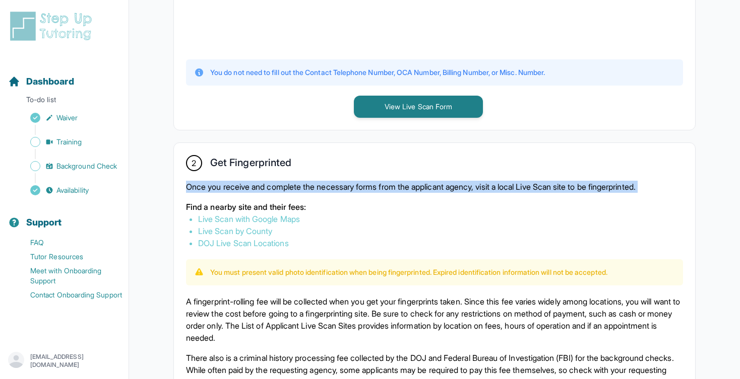
click at [395, 184] on p "Once you receive and complete the necessary forms from the applicant agency, vi…" at bounding box center [434, 187] width 497 height 12
click at [396, 186] on p "Once you receive and complete the necessary forms from the applicant agency, vi…" at bounding box center [434, 187] width 497 height 12
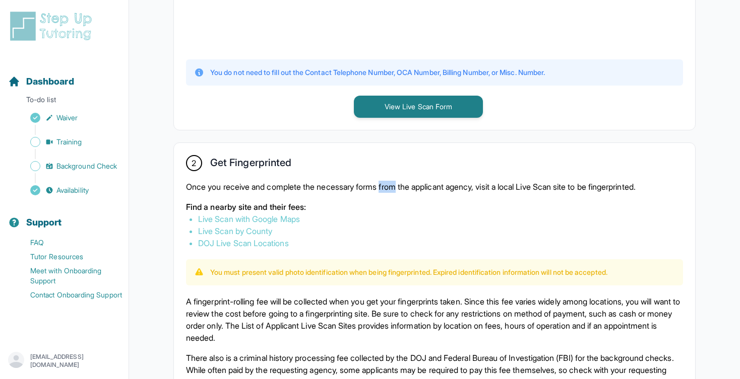
click at [396, 186] on p "Once you receive and complete the necessary forms from the applicant agency, vi…" at bounding box center [434, 187] width 497 height 12
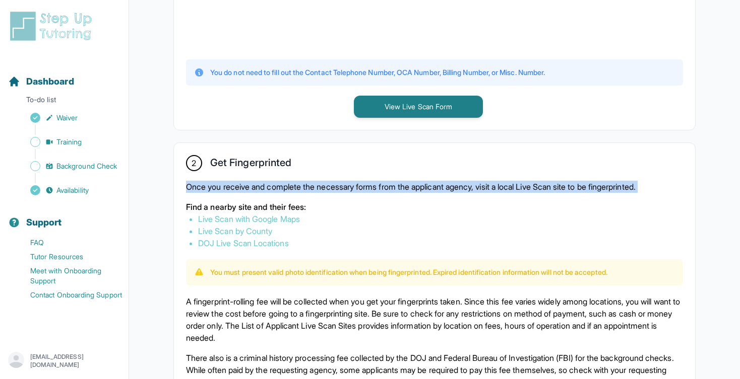
click at [396, 186] on p "Once you receive and complete the necessary forms from the applicant agency, vi…" at bounding box center [434, 187] width 497 height 12
click at [398, 186] on p "Once you receive and complete the necessary forms from the applicant agency, vi…" at bounding box center [434, 187] width 497 height 12
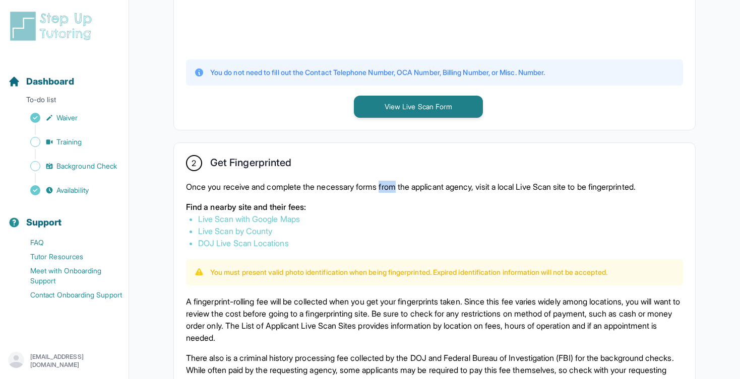
click at [398, 186] on p "Once you receive and complete the necessary forms from the applicant agency, vi…" at bounding box center [434, 187] width 497 height 12
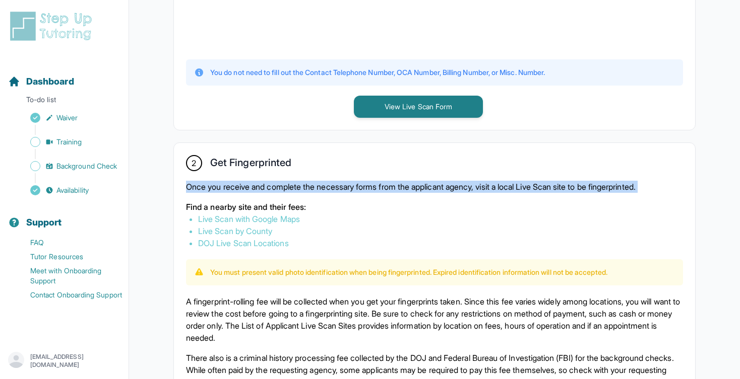
click at [398, 186] on p "Once you receive and complete the necessary forms from the applicant agency, vi…" at bounding box center [434, 187] width 497 height 12
click at [399, 186] on p "Once you receive and complete the necessary forms from the applicant agency, vi…" at bounding box center [434, 187] width 497 height 12
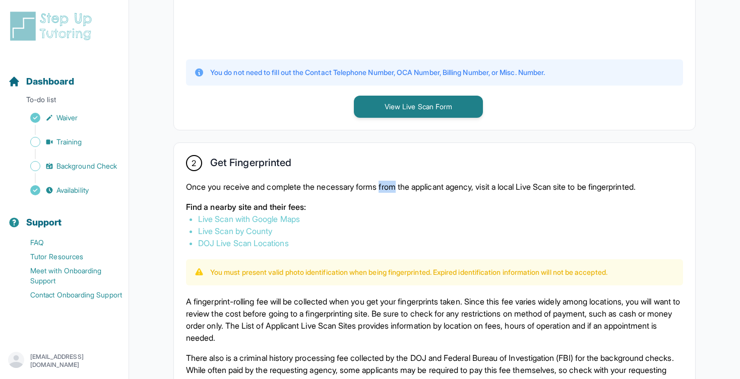
click at [399, 186] on p "Once you receive and complete the necessary forms from the applicant agency, vi…" at bounding box center [434, 187] width 497 height 12
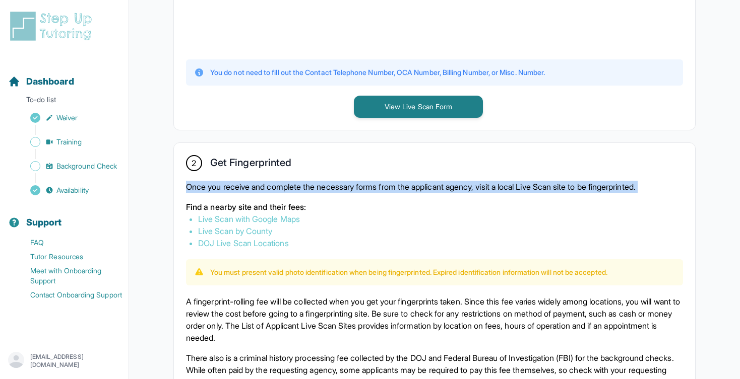
click at [399, 186] on p "Once you receive and complete the necessary forms from the applicant agency, vi…" at bounding box center [434, 187] width 497 height 12
click at [406, 186] on p "Once you receive and complete the necessary forms from the applicant agency, vi…" at bounding box center [434, 187] width 497 height 12
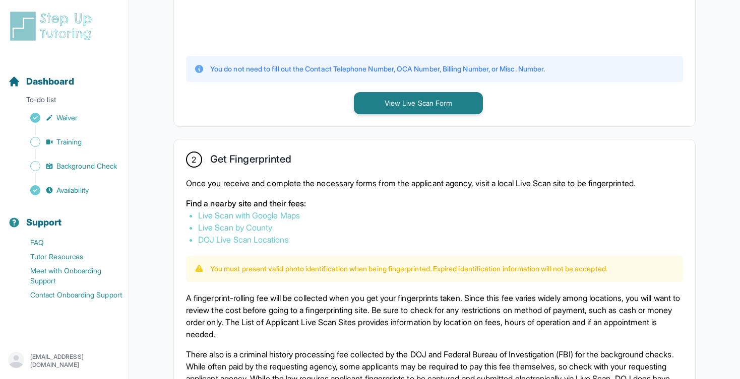
scroll to position [485, 0]
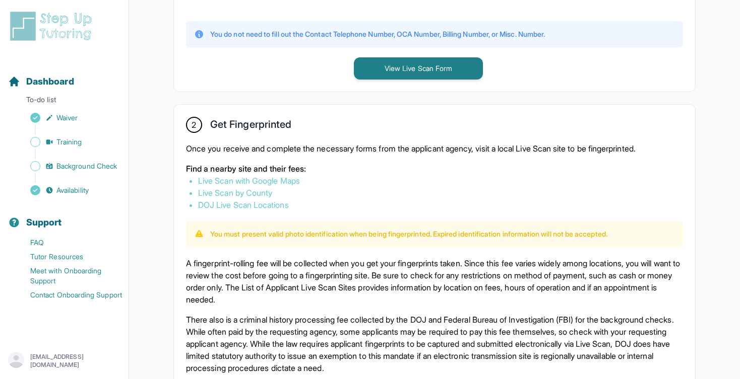
click at [299, 170] on p "Find a nearby site and their fees:" at bounding box center [434, 169] width 497 height 12
click at [348, 195] on li "Live Scan by County" at bounding box center [434, 193] width 473 height 12
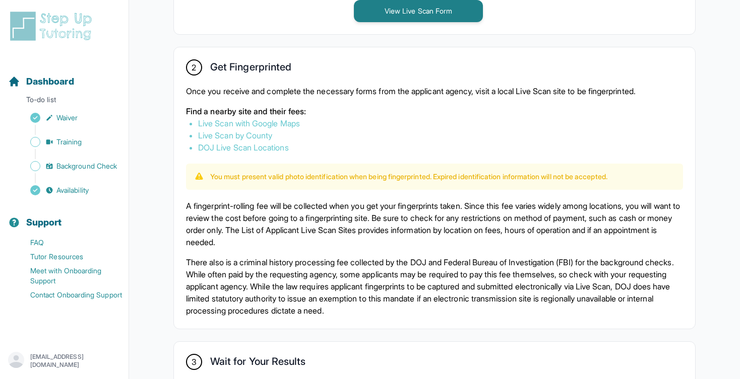
scroll to position [543, 0]
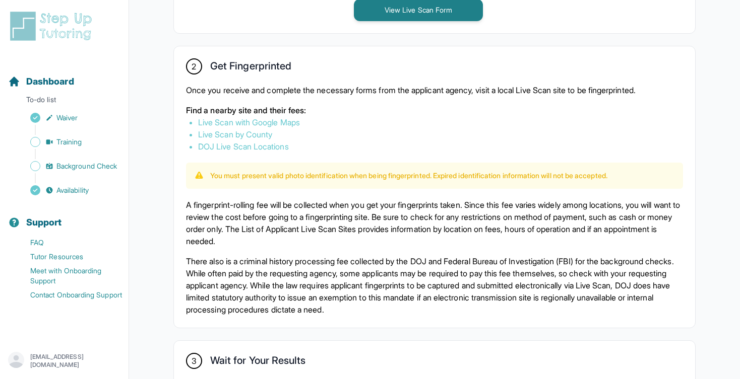
click at [344, 171] on p "You must present valid photo identification when being fingerprinted. Expired i…" at bounding box center [408, 176] width 397 height 10
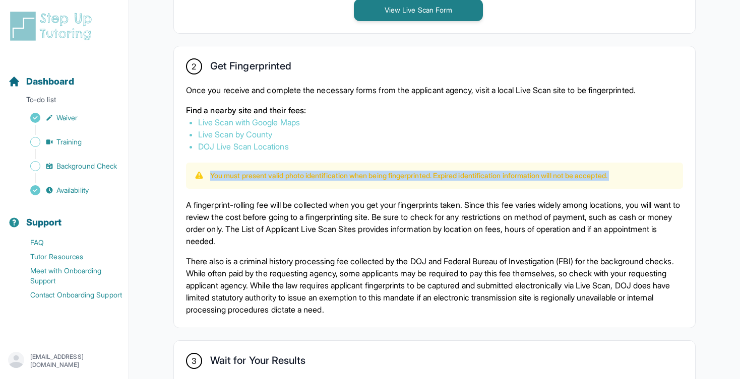
click at [344, 171] on p "You must present valid photo identification when being fingerprinted. Expired i…" at bounding box center [408, 176] width 397 height 10
click at [357, 172] on p "You must present valid photo identification when being fingerprinted. Expired i…" at bounding box center [408, 176] width 397 height 10
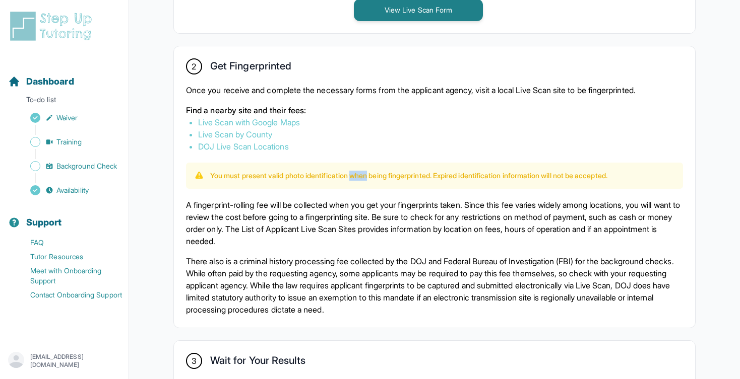
click at [357, 172] on p "You must present valid photo identification when being fingerprinted. Expired i…" at bounding box center [408, 176] width 397 height 10
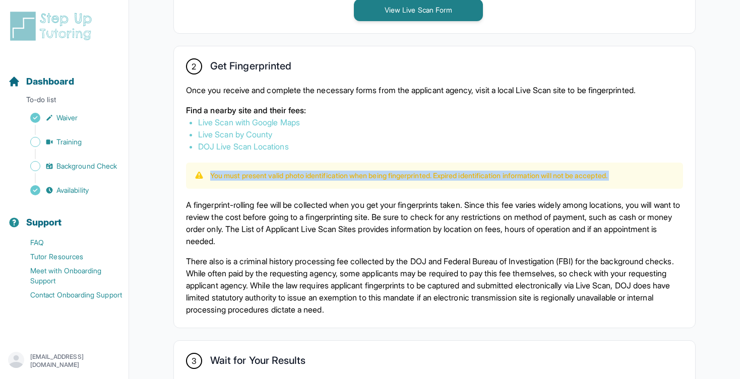
click at [357, 172] on p "You must present valid photo identification when being fingerprinted. Expired i…" at bounding box center [408, 176] width 397 height 10
click at [369, 174] on p "You must present valid photo identification when being fingerprinted. Expired i…" at bounding box center [408, 176] width 397 height 10
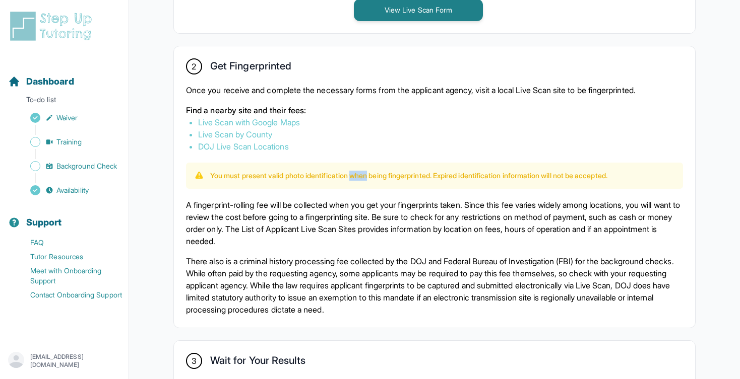
click at [369, 174] on p "You must present valid photo identification when being fingerprinted. Expired i…" at bounding box center [408, 176] width 397 height 10
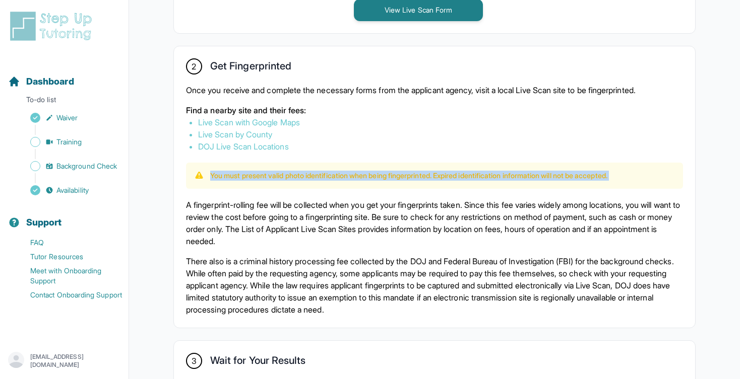
click at [369, 174] on p "You must present valid photo identification when being fingerprinted. Expired i…" at bounding box center [408, 176] width 397 height 10
click at [380, 175] on p "You must present valid photo identification when being fingerprinted. Expired i…" at bounding box center [408, 176] width 397 height 10
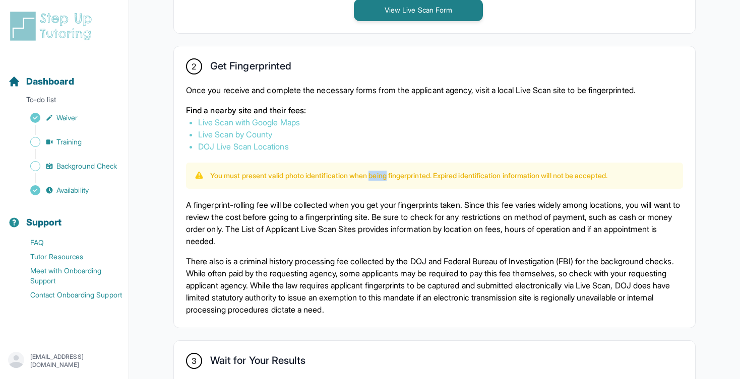
click at [380, 175] on p "You must present valid photo identification when being fingerprinted. Expired i…" at bounding box center [408, 176] width 397 height 10
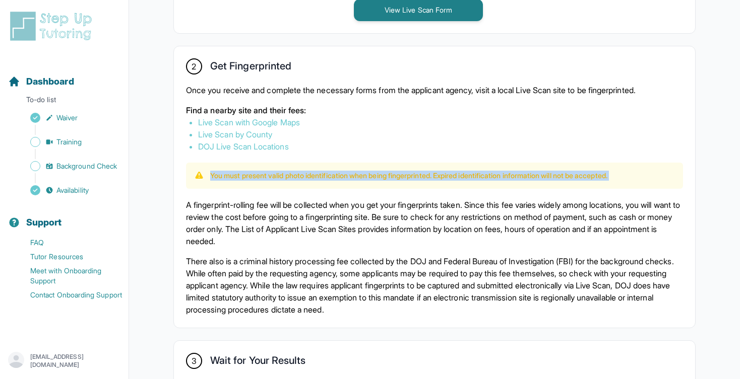
click at [380, 175] on p "You must present valid photo identification when being fingerprinted. Expired i…" at bounding box center [408, 176] width 397 height 10
click at [386, 175] on p "You must present valid photo identification when being fingerprinted. Expired i…" at bounding box center [408, 176] width 397 height 10
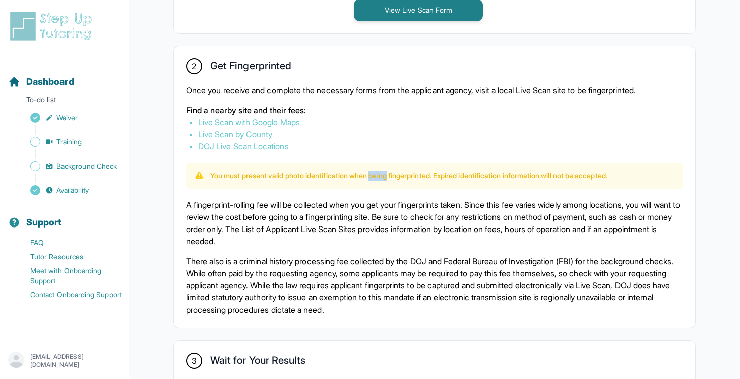
click at [386, 175] on p "You must present valid photo identification when being fingerprinted. Expired i…" at bounding box center [408, 176] width 397 height 10
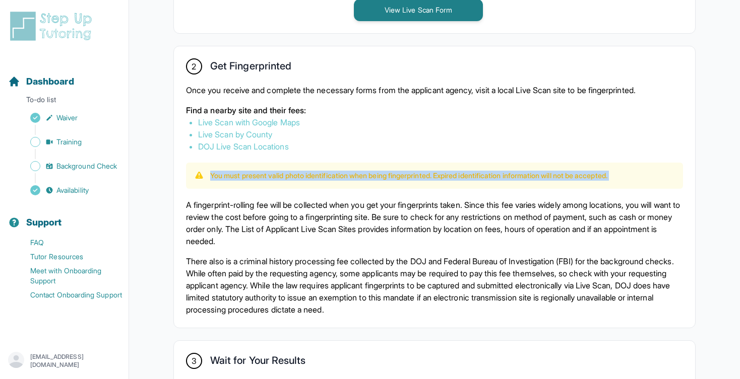
click at [386, 175] on p "You must present valid photo identification when being fingerprinted. Expired i…" at bounding box center [408, 176] width 397 height 10
click at [445, 174] on p "You must present valid photo identification when being fingerprinted. Expired i…" at bounding box center [408, 176] width 397 height 10
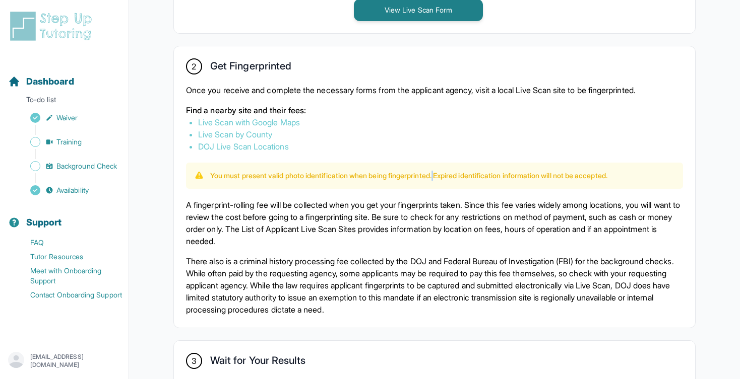
click at [445, 174] on p "You must present valid photo identification when being fingerprinted. Expired i…" at bounding box center [408, 176] width 397 height 10
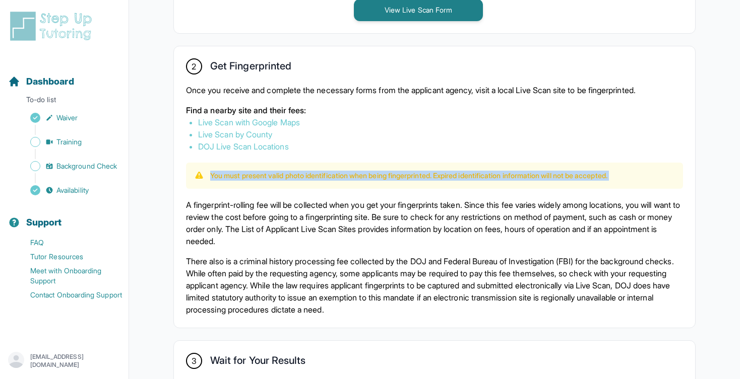
click at [445, 174] on p "You must present valid photo identification when being fingerprinted. Expired i…" at bounding box center [408, 176] width 397 height 10
click at [439, 177] on p "You must present valid photo identification when being fingerprinted. Expired i…" at bounding box center [408, 176] width 397 height 10
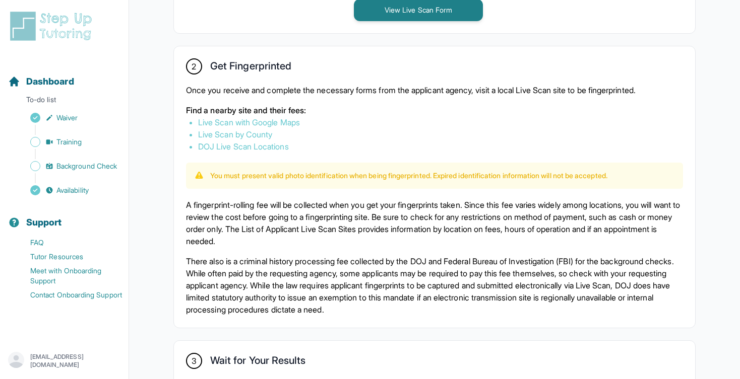
click at [401, 212] on p "A fingerprint-rolling fee will be collected when you get your fingerprints take…" at bounding box center [434, 223] width 497 height 48
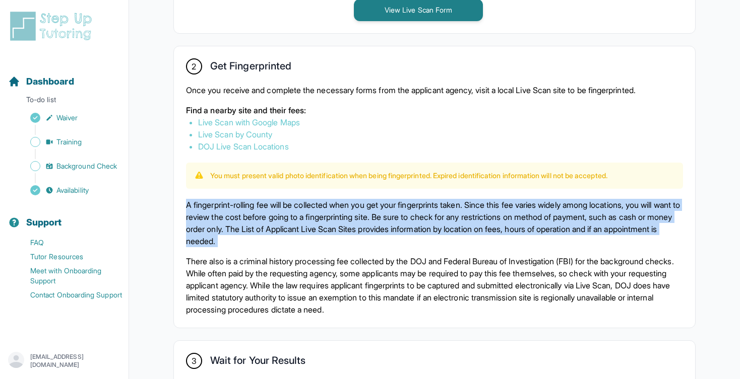
click at [401, 212] on p "A fingerprint-rolling fee will be collected when you get your fingerprints take…" at bounding box center [434, 223] width 497 height 48
click at [323, 220] on p "A fingerprint-rolling fee will be collected when you get your fingerprints take…" at bounding box center [434, 223] width 497 height 48
drag, startPoint x: 321, startPoint y: 248, endPoint x: 183, endPoint y: 206, distance: 144.1
click at [183, 206] on div "2 Get Fingerprinted Once you receive and complete the necessary forms from the …" at bounding box center [434, 187] width 521 height 282
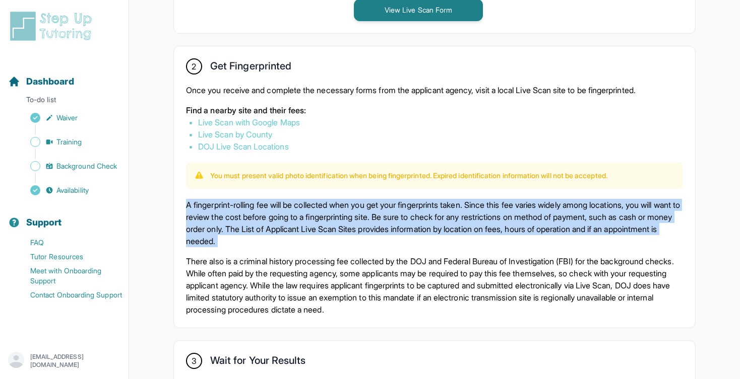
drag, startPoint x: 183, startPoint y: 206, endPoint x: 340, endPoint y: 242, distance: 160.9
click at [340, 242] on div "2 Get Fingerprinted Once you receive and complete the necessary forms from the …" at bounding box center [434, 187] width 521 height 282
click at [341, 242] on p "A fingerprint-rolling fee will be collected when you get your fingerprints take…" at bounding box center [434, 223] width 497 height 48
drag, startPoint x: 341, startPoint y: 242, endPoint x: 181, endPoint y: 205, distance: 163.5
click at [181, 205] on div "2 Get Fingerprinted Once you receive and complete the necessary forms from the …" at bounding box center [434, 187] width 521 height 282
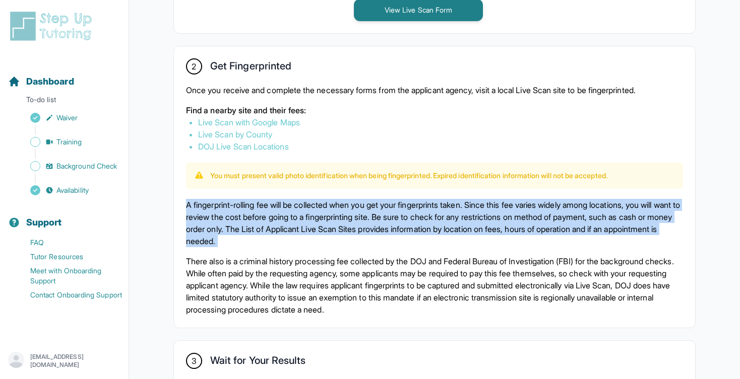
click at [181, 205] on div "2 Get Fingerprinted Once you receive and complete the necessary forms from the …" at bounding box center [434, 187] width 521 height 282
drag, startPoint x: 181, startPoint y: 205, endPoint x: 345, endPoint y: 239, distance: 166.8
click at [345, 239] on div "2 Get Fingerprinted Once you receive and complete the necessary forms from the …" at bounding box center [434, 187] width 521 height 282
click at [345, 239] on p "A fingerprint-rolling fee will be collected when you get your fingerprints take…" at bounding box center [434, 223] width 497 height 48
drag, startPoint x: 345, startPoint y: 239, endPoint x: 184, endPoint y: 205, distance: 163.8
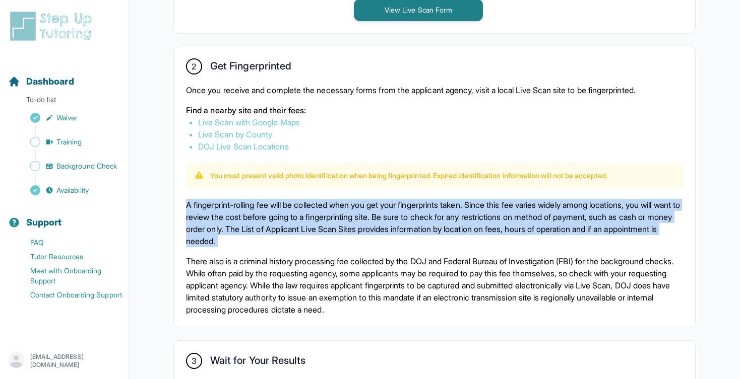
click at [184, 205] on div "2 Get Fingerprinted Once you receive and complete the necessary forms from the …" at bounding box center [434, 187] width 521 height 282
click at [184, 206] on div "2 Get Fingerprinted Once you receive and complete the necessary forms from the …" at bounding box center [434, 187] width 521 height 282
drag, startPoint x: 184, startPoint y: 206, endPoint x: 340, endPoint y: 236, distance: 158.7
click at [340, 236] on div "2 Get Fingerprinted Once you receive and complete the necessary forms from the …" at bounding box center [434, 187] width 521 height 282
click at [340, 236] on p "A fingerprint-rolling fee will be collected when you get your fingerprints take…" at bounding box center [434, 223] width 497 height 48
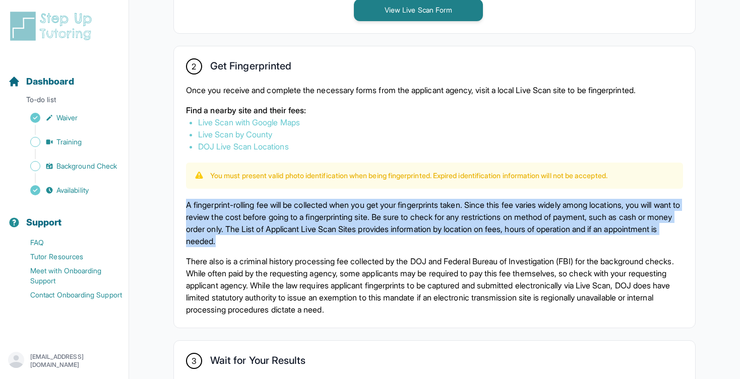
drag, startPoint x: 341, startPoint y: 236, endPoint x: 165, endPoint y: 202, distance: 179.8
click at [164, 202] on div "1 Print and Fill Out Form Click on the button below to view the Live Scan form.…" at bounding box center [434, 72] width 570 height 871
click at [165, 202] on div "1 Print and Fill Out Form Click on the button below to view the Live Scan form.…" at bounding box center [434, 72] width 570 height 871
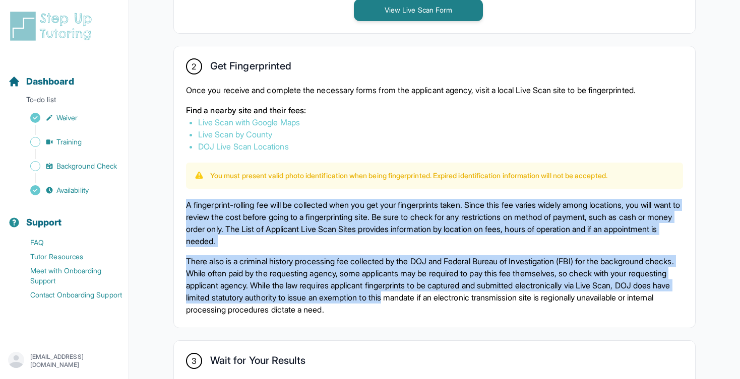
drag, startPoint x: 165, startPoint y: 202, endPoint x: 484, endPoint y: 300, distance: 333.8
click at [485, 300] on div "1 Print and Fill Out Form Click on the button below to view the Live Scan form.…" at bounding box center [434, 72] width 570 height 871
click at [484, 300] on p "There also is a criminal history processing fee collected by the DOJ and Federa…" at bounding box center [434, 285] width 497 height 60
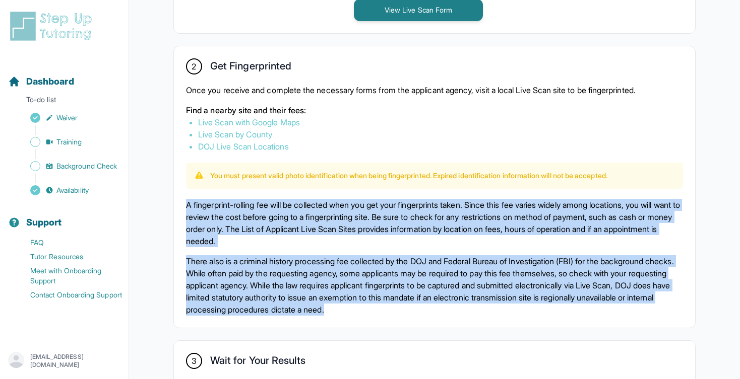
drag, startPoint x: 484, startPoint y: 304, endPoint x: 175, endPoint y: 201, distance: 325.1
click at [174, 202] on div "2 Get Fingerprinted Once you receive and complete the necessary forms from the …" at bounding box center [434, 187] width 521 height 282
click at [175, 201] on div "2 Get Fingerprinted Once you receive and complete the necessary forms from the …" at bounding box center [434, 187] width 521 height 282
drag, startPoint x: 175, startPoint y: 201, endPoint x: 473, endPoint y: 307, distance: 316.0
click at [473, 307] on div "2 Get Fingerprinted Once you receive and complete the necessary forms from the …" at bounding box center [434, 187] width 521 height 282
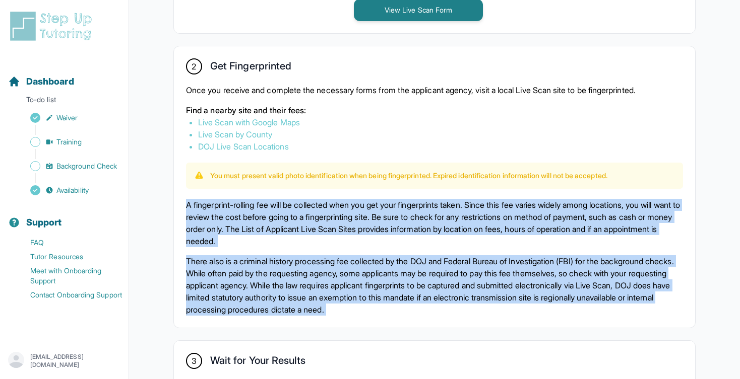
click at [473, 307] on p "There also is a criminal history processing fee collected by the DOJ and Federa…" at bounding box center [434, 285] width 497 height 60
drag, startPoint x: 473, startPoint y: 307, endPoint x: 182, endPoint y: 203, distance: 308.7
click at [182, 203] on div "2 Get Fingerprinted Once you receive and complete the necessary forms from the …" at bounding box center [434, 187] width 521 height 282
drag, startPoint x: 182, startPoint y: 203, endPoint x: 495, endPoint y: 311, distance: 331.0
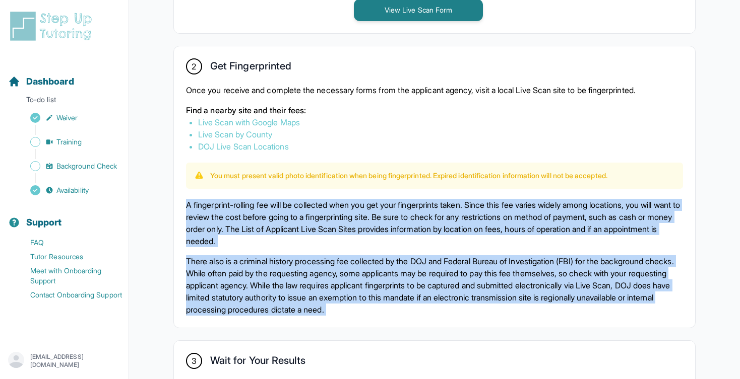
click at [495, 311] on div "2 Get Fingerprinted Once you receive and complete the necessary forms from the …" at bounding box center [434, 187] width 521 height 282
click at [495, 311] on p "There also is a criminal history processing fee collected by the DOJ and Federa…" at bounding box center [434, 285] width 497 height 60
drag, startPoint x: 495, startPoint y: 311, endPoint x: 170, endPoint y: 204, distance: 342.3
click at [170, 204] on div "1 Print and Fill Out Form Click on the button below to view the Live Scan form.…" at bounding box center [434, 72] width 570 height 871
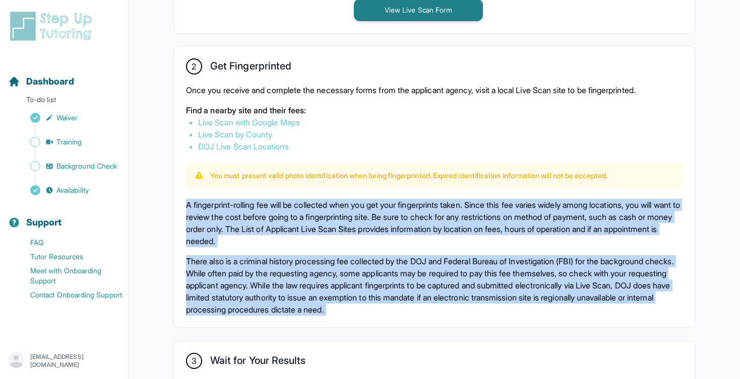
drag, startPoint x: 170, startPoint y: 204, endPoint x: 492, endPoint y: 307, distance: 338.3
click at [493, 308] on div "1 Print and Fill Out Form Click on the button below to view the Live Scan form.…" at bounding box center [434, 72] width 570 height 871
click at [492, 307] on p "There also is a criminal history processing fee collected by the DOJ and Federa…" at bounding box center [434, 285] width 497 height 60
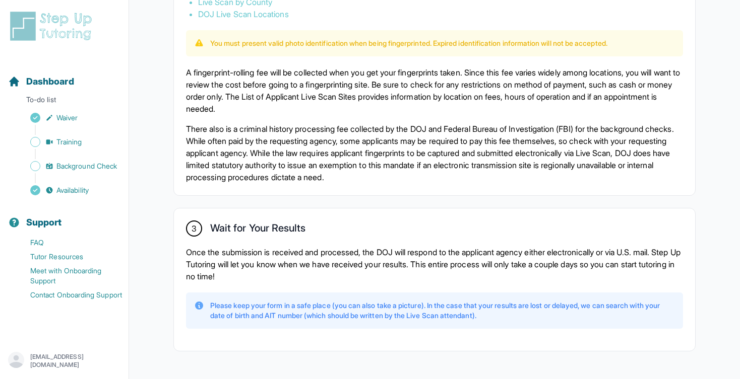
scroll to position [707, 0]
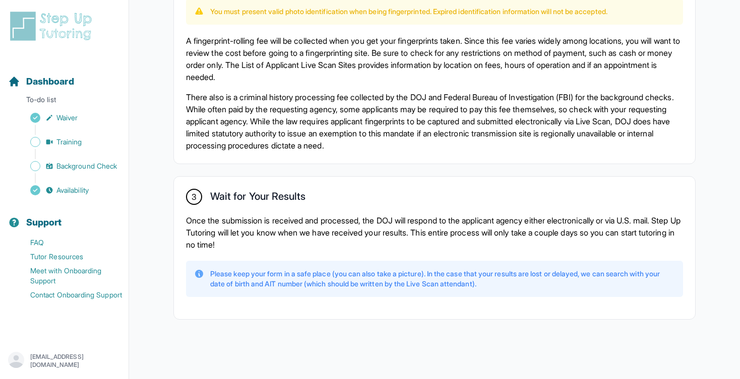
click at [395, 221] on p "Once the submission is received and processed, the DOJ will respond to the appl…" at bounding box center [434, 233] width 497 height 36
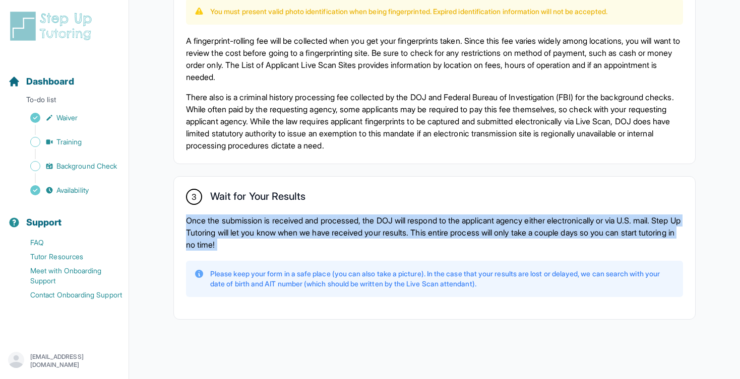
click at [395, 221] on p "Once the submission is received and processed, the DOJ will respond to the appl…" at bounding box center [434, 233] width 497 height 36
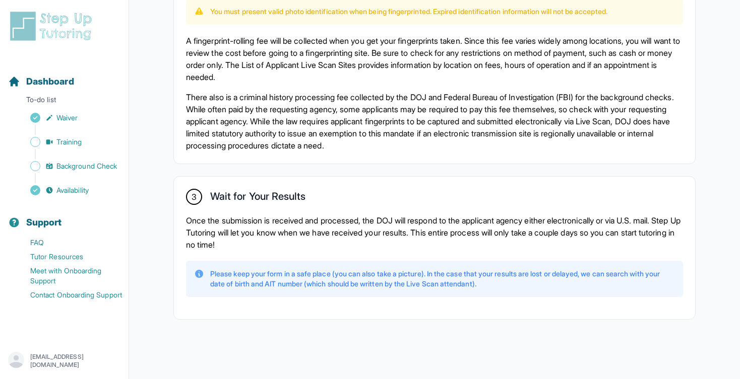
click at [409, 211] on div "3 Wait for Your Results Once the submission is received and processed, the DOJ …" at bounding box center [434, 248] width 521 height 143
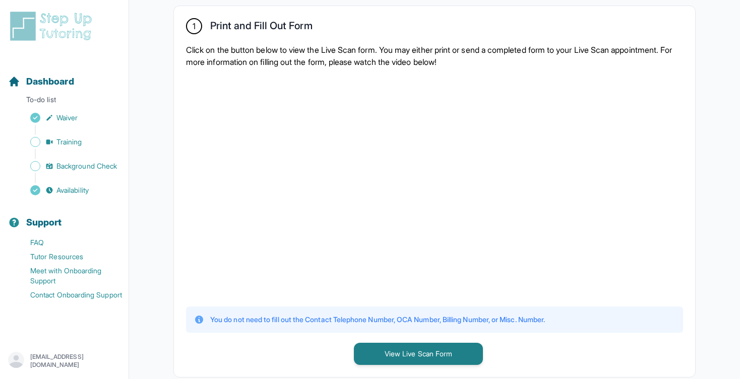
scroll to position [200, 0]
click at [289, 52] on p "Click on the button below to view the Live Scan form. You may either print or s…" at bounding box center [434, 55] width 497 height 24
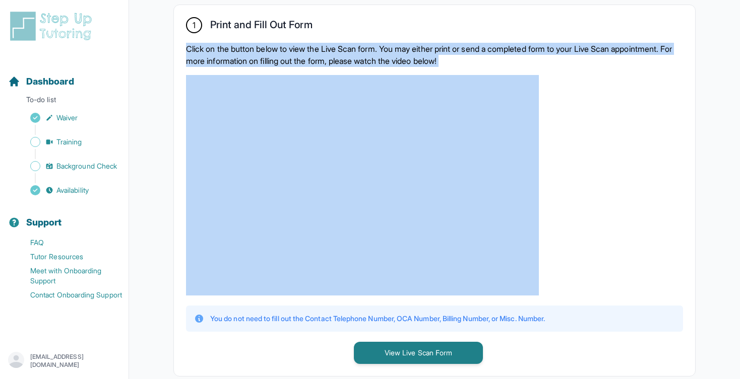
click at [289, 52] on p "Click on the button below to view the Live Scan form. You may either print or s…" at bounding box center [434, 55] width 497 height 24
click at [330, 52] on p "Click on the button below to view the Live Scan form. You may either print or s…" at bounding box center [434, 55] width 497 height 24
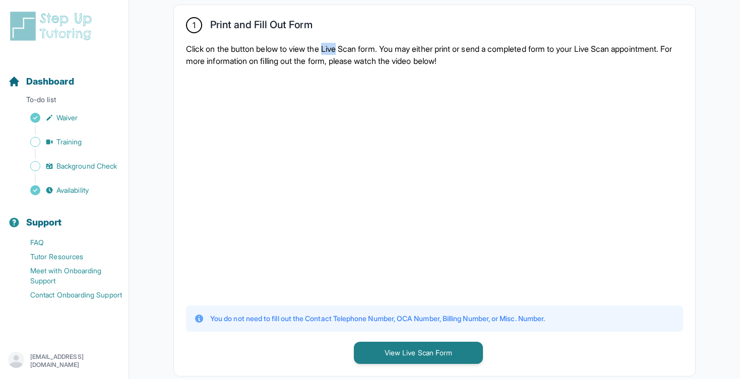
click at [330, 52] on p "Click on the button below to view the Live Scan form. You may either print or s…" at bounding box center [434, 55] width 497 height 24
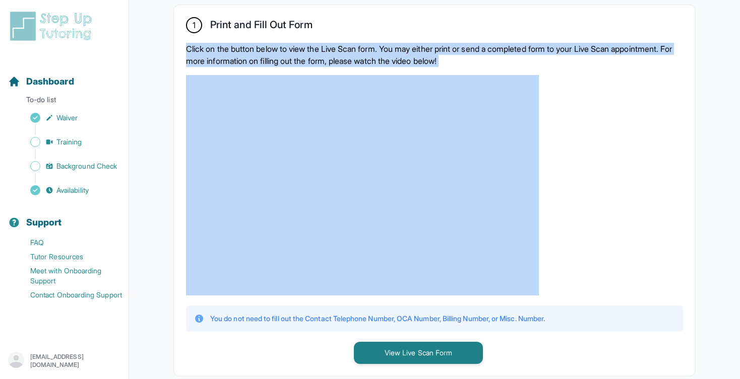
click at [330, 52] on p "Click on the button below to view the Live Scan form. You may either print or s…" at bounding box center [434, 55] width 497 height 24
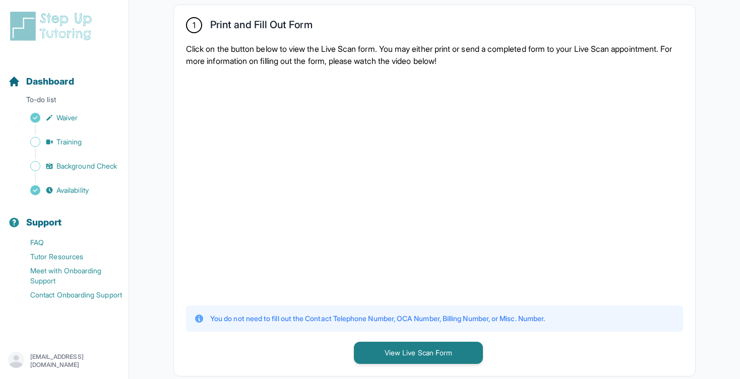
click at [348, 50] on p "Click on the button below to view the Live Scan form. You may either print or s…" at bounding box center [434, 55] width 497 height 24
click at [330, 56] on p "Click on the button below to view the Live Scan form. You may either print or s…" at bounding box center [434, 55] width 497 height 24
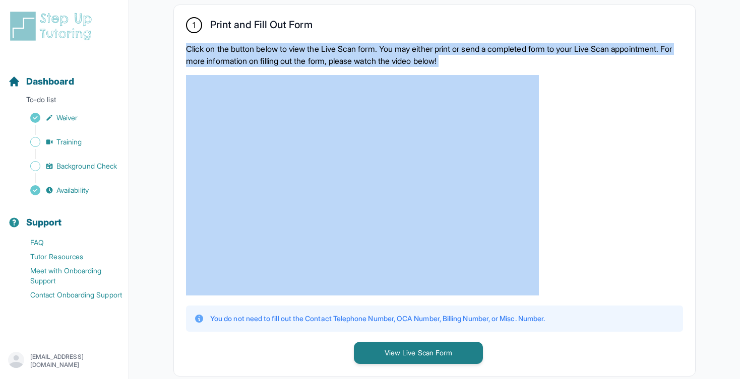
click at [330, 56] on p "Click on the button below to view the Live Scan form. You may either print or s…" at bounding box center [434, 55] width 497 height 24
click at [393, 46] on p "Click on the button below to view the Live Scan form. You may either print or s…" at bounding box center [434, 55] width 497 height 24
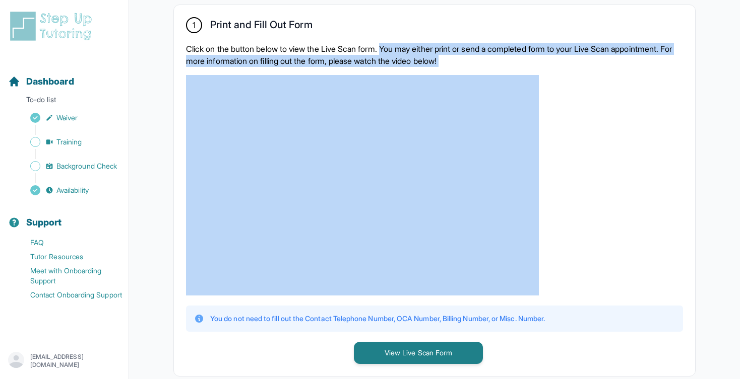
drag, startPoint x: 393, startPoint y: 46, endPoint x: 530, endPoint y: 59, distance: 138.2
click at [530, 60] on p "Click on the button below to view the Live Scan form. You may either print or s…" at bounding box center [434, 55] width 497 height 24
click at [530, 59] on p "Click on the button below to view the Live Scan form. You may either print or s…" at bounding box center [434, 55] width 497 height 24
drag, startPoint x: 530, startPoint y: 59, endPoint x: 376, endPoint y: 47, distance: 154.7
click at [376, 47] on p "Click on the button below to view the Live Scan form. You may either print or s…" at bounding box center [434, 55] width 497 height 24
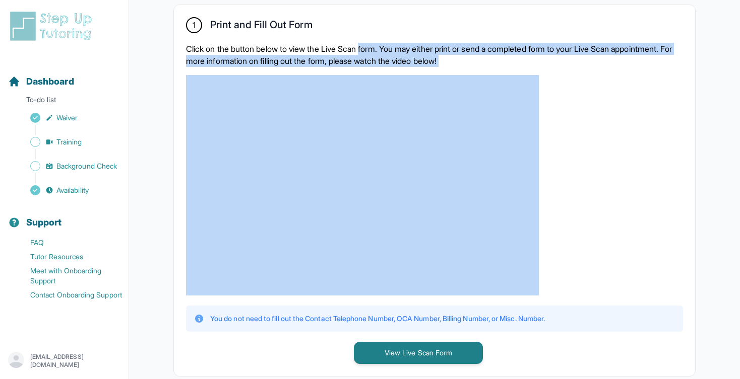
click at [376, 47] on p "Click on the button below to view the Live Scan form. You may either print or s…" at bounding box center [434, 55] width 497 height 24
drag, startPoint x: 376, startPoint y: 47, endPoint x: 542, endPoint y: 62, distance: 166.4
click at [542, 62] on p "Click on the button below to view the Live Scan form. You may either print or s…" at bounding box center [434, 55] width 497 height 24
drag, startPoint x: 542, startPoint y: 62, endPoint x: 367, endPoint y: 46, distance: 175.1
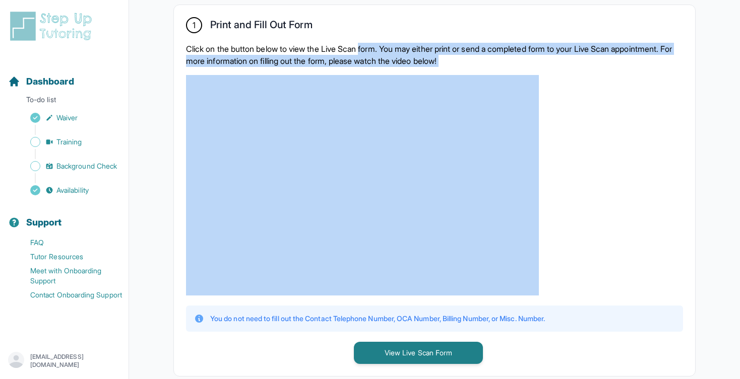
click at [367, 46] on p "Click on the button below to view the Live Scan form. You may either print or s…" at bounding box center [434, 55] width 497 height 24
drag, startPoint x: 367, startPoint y: 46, endPoint x: 543, endPoint y: 57, distance: 175.7
click at [544, 58] on p "Click on the button below to view the Live Scan form. You may either print or s…" at bounding box center [434, 55] width 497 height 24
click at [543, 57] on p "Click on the button below to view the Live Scan form. You may either print or s…" at bounding box center [434, 55] width 497 height 24
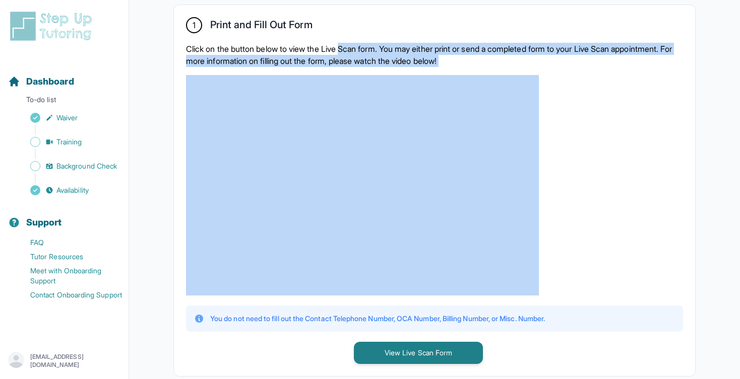
drag, startPoint x: 543, startPoint y: 57, endPoint x: 354, endPoint y: 47, distance: 188.8
click at [354, 47] on p "Click on the button below to view the Live Scan form. You may either print or s…" at bounding box center [434, 55] width 497 height 24
drag, startPoint x: 354, startPoint y: 47, endPoint x: 512, endPoint y: 72, distance: 160.1
click at [514, 72] on div "1 Print and Fill Out Form Click on the button below to view the Live Scan form.…" at bounding box center [434, 190] width 521 height 371
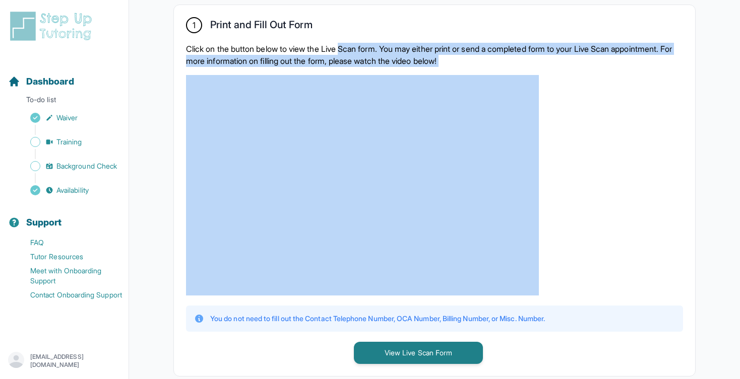
click at [470, 53] on p "Click on the button below to view the Live Scan form. You may either print or s…" at bounding box center [434, 55] width 497 height 24
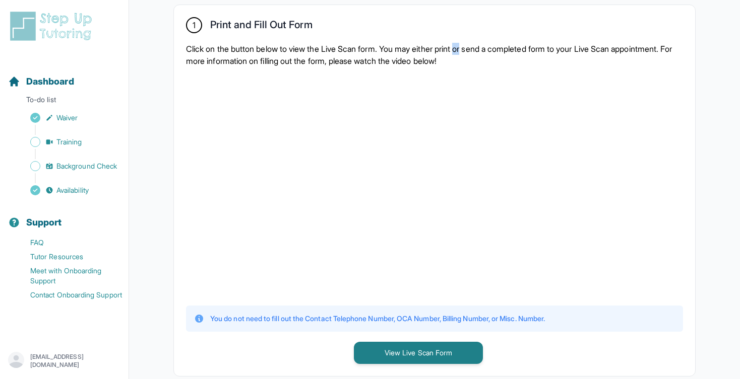
click at [470, 53] on p "Click on the button below to view the Live Scan form. You may either print or s…" at bounding box center [434, 55] width 497 height 24
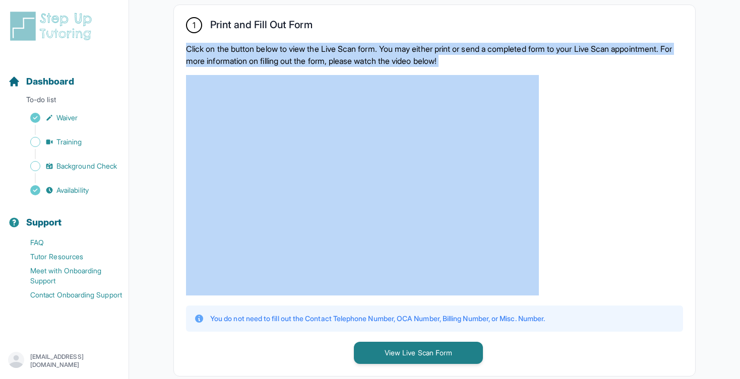
click at [470, 53] on p "Click on the button below to view the Live Scan form. You may either print or s…" at bounding box center [434, 55] width 497 height 24
click at [442, 49] on p "Click on the button below to view the Live Scan form. You may either print or s…" at bounding box center [434, 55] width 497 height 24
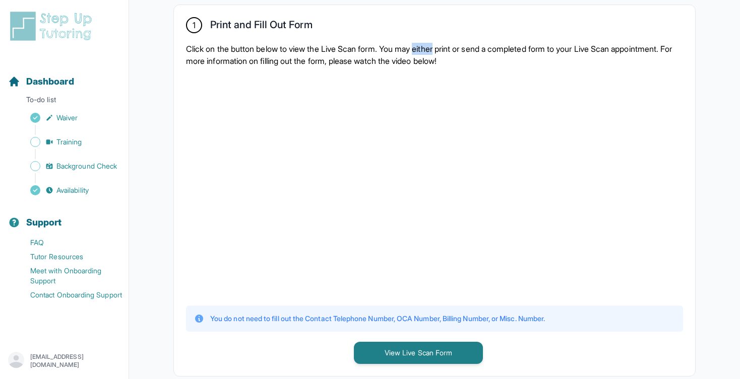
click at [442, 49] on p "Click on the button below to view the Live Scan form. You may either print or s…" at bounding box center [434, 55] width 497 height 24
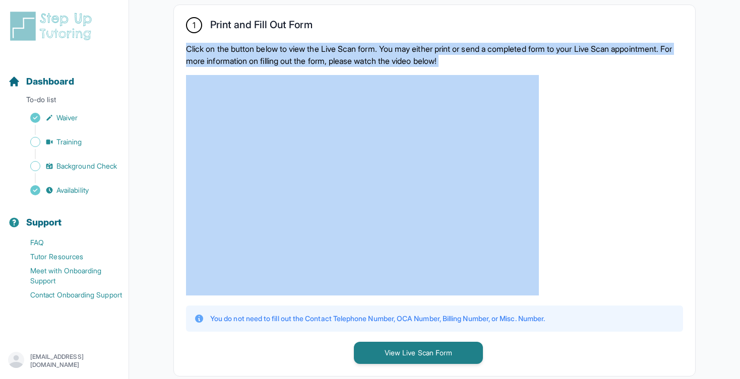
click at [442, 49] on p "Click on the button below to view the Live Scan form. You may either print or s…" at bounding box center [434, 55] width 497 height 24
click at [386, 53] on p "Click on the button below to view the Live Scan form. You may either print or s…" at bounding box center [434, 55] width 497 height 24
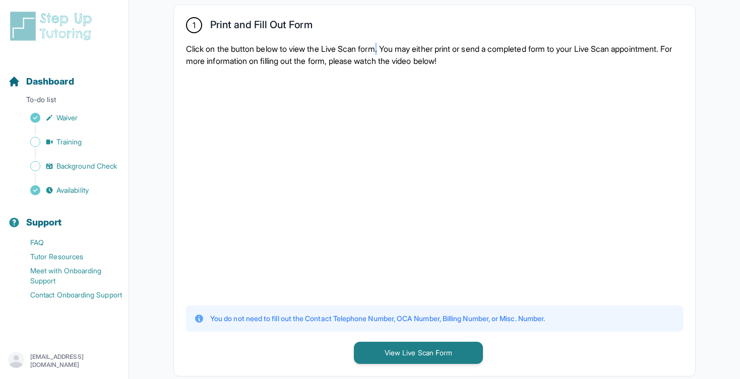
click at [386, 53] on p "Click on the button below to view the Live Scan form. You may either print or s…" at bounding box center [434, 55] width 497 height 24
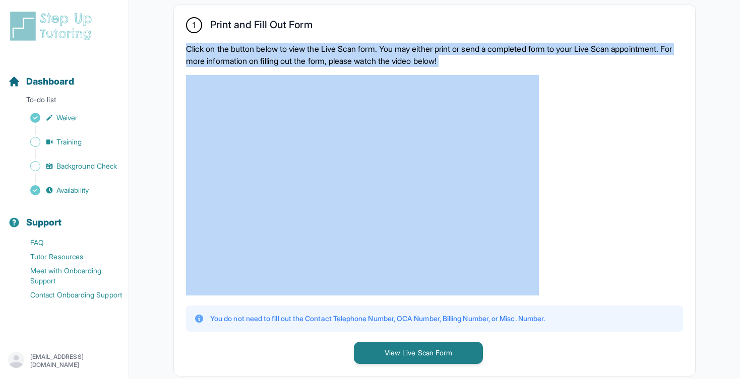
click at [386, 53] on p "Click on the button below to view the Live Scan form. You may either print or s…" at bounding box center [434, 55] width 497 height 24
click at [390, 53] on p "Click on the button below to view the Live Scan form. You may either print or s…" at bounding box center [434, 55] width 497 height 24
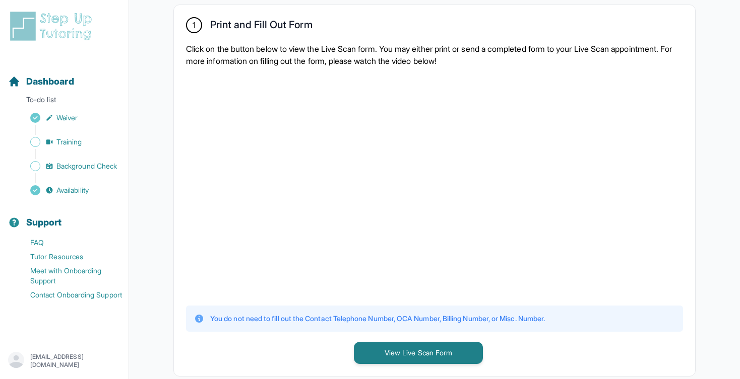
click at [292, 336] on div "1 Print and Fill Out Form Click on the button below to view the Live Scan form.…" at bounding box center [434, 190] width 521 height 371
click at [314, 338] on div "1 Print and Fill Out Form Click on the button below to view the Live Scan form.…" at bounding box center [434, 190] width 521 height 371
click at [344, 348] on div "1 Print and Fill Out Form Click on the button below to view the Live Scan form.…" at bounding box center [434, 190] width 521 height 371
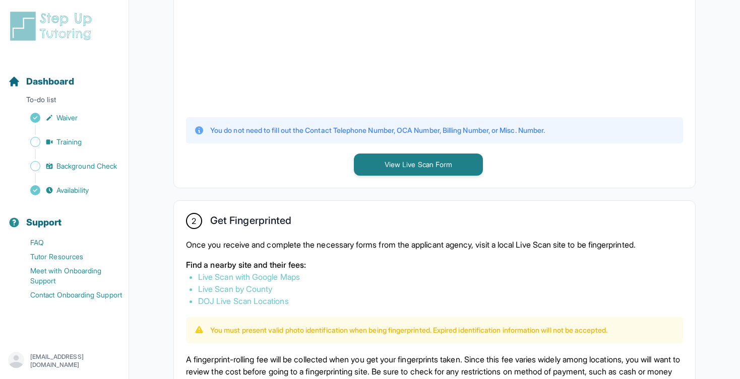
scroll to position [402, 0]
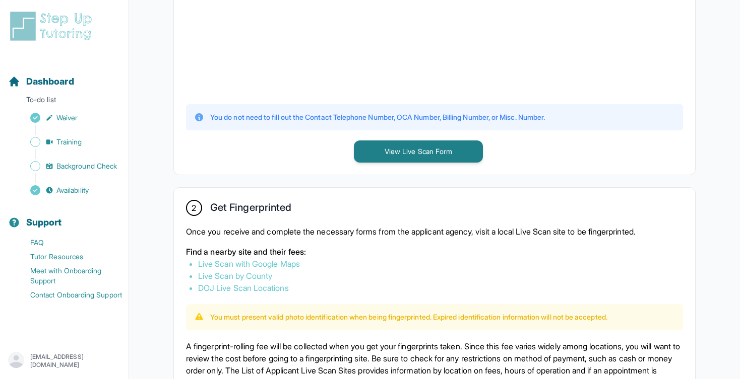
click at [361, 212] on div "2 Get Fingerprinted" at bounding box center [434, 209] width 497 height 18
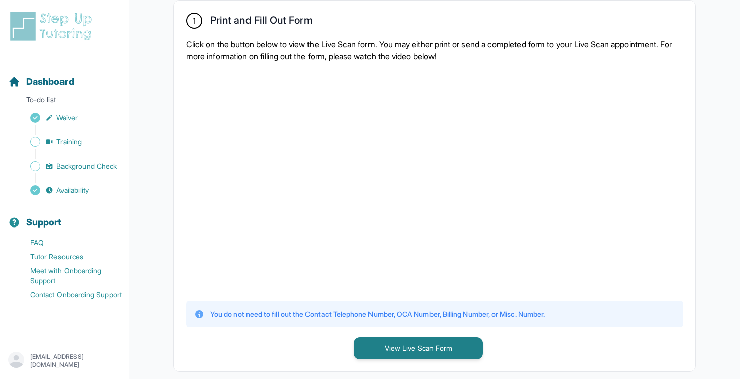
scroll to position [228, 0]
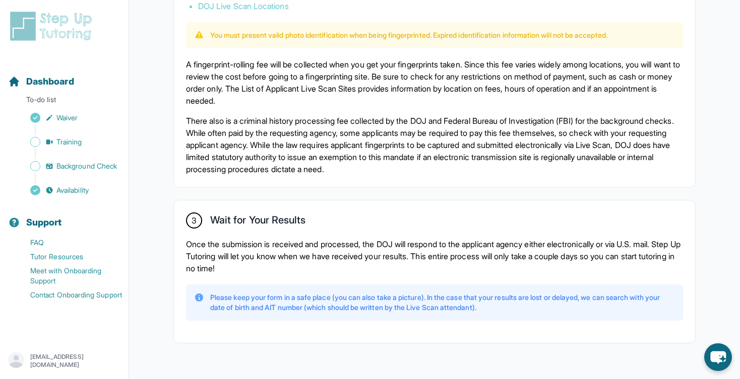
scroll to position [707, 0]
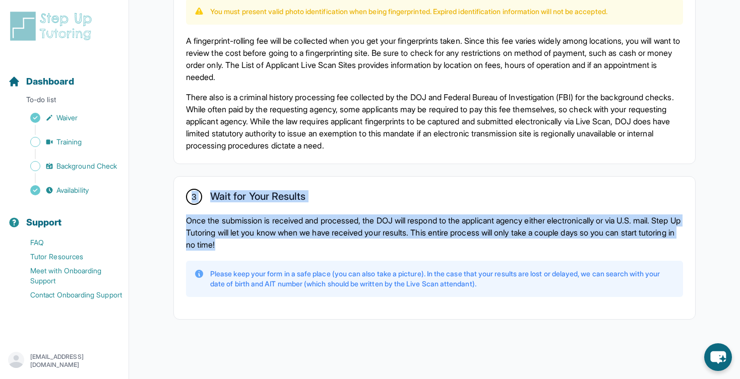
drag, startPoint x: 187, startPoint y: 191, endPoint x: 301, endPoint y: 243, distance: 124.9
click at [301, 243] on div "3 Wait for Your Results Once the submission is received and processed, the DOJ …" at bounding box center [434, 248] width 521 height 143
click at [301, 243] on p "Once the submission is received and processed, the DOJ will respond to the appl…" at bounding box center [434, 233] width 497 height 36
drag, startPoint x: 301, startPoint y: 243, endPoint x: 161, endPoint y: 172, distance: 157.3
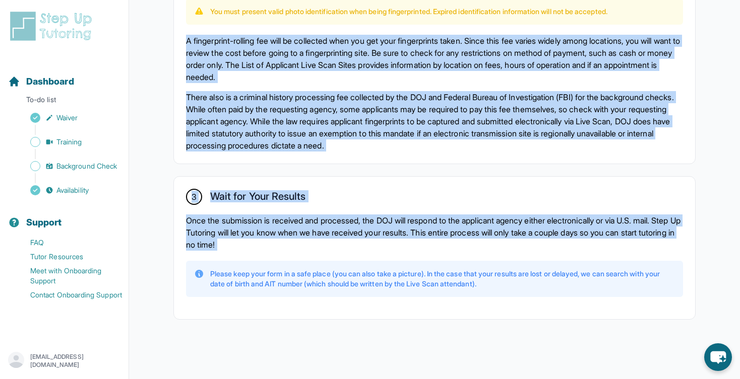
drag, startPoint x: 181, startPoint y: 45, endPoint x: 307, endPoint y: 256, distance: 246.1
click at [307, 256] on div "3 Wait for Your Results Once the submission is received and processed, the DOJ …" at bounding box center [434, 248] width 521 height 143
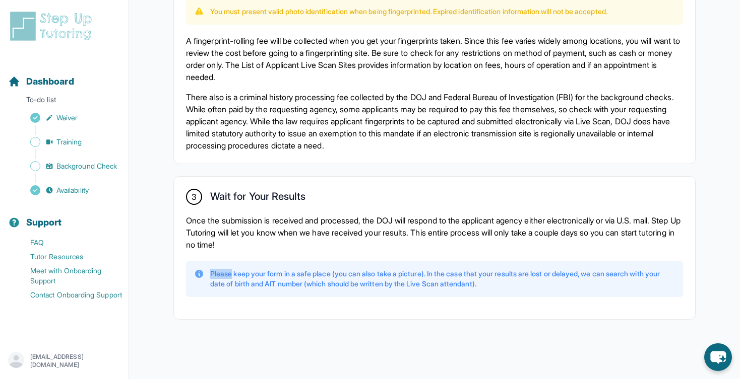
click at [307, 256] on div "3 Wait for Your Results Once the submission is received and processed, the DOJ …" at bounding box center [434, 248] width 521 height 143
click at [423, 262] on div "Please keep your form in a safe place (you can also take a picture). In the cas…" at bounding box center [434, 279] width 497 height 36
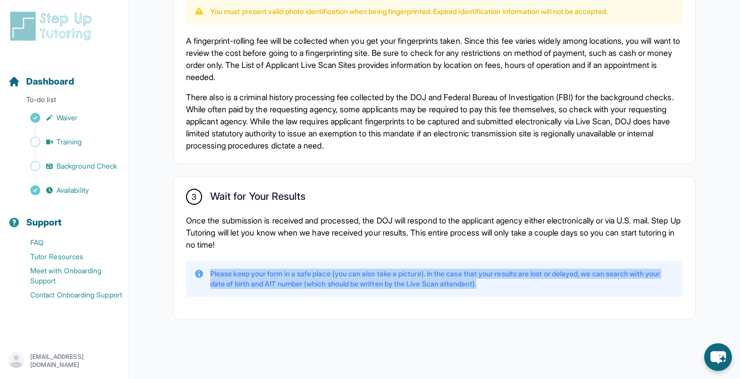
drag, startPoint x: 527, startPoint y: 290, endPoint x: 199, endPoint y: 267, distance: 328.4
click at [199, 267] on div "Please keep your form in a safe place (you can also take a picture). In the cas…" at bounding box center [434, 279] width 497 height 36
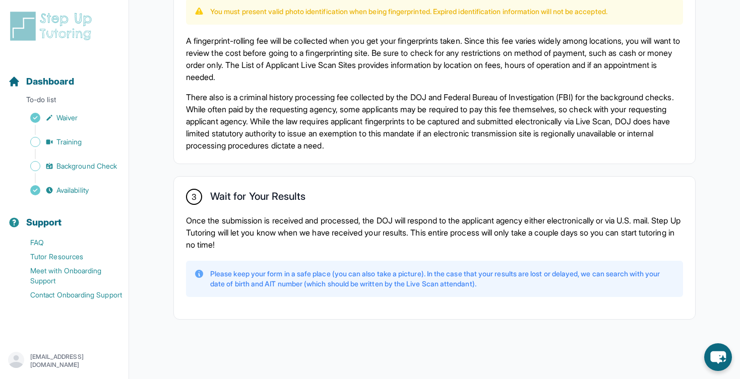
click at [199, 267] on div "Please keep your form in a safe place (you can also take a picture). In the cas…" at bounding box center [434, 279] width 497 height 36
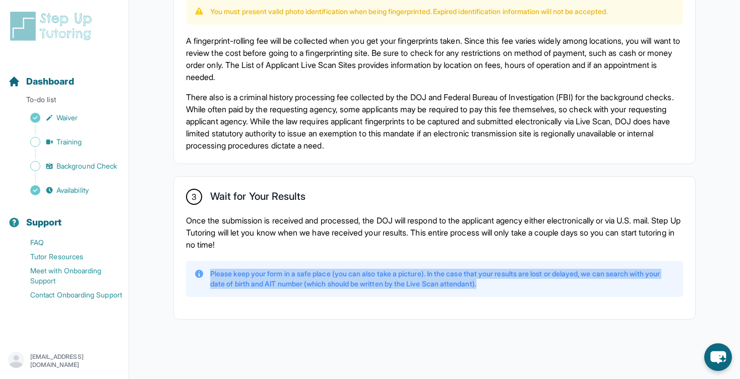
drag, startPoint x: 199, startPoint y: 267, endPoint x: 519, endPoint y: 287, distance: 320.6
click at [519, 287] on div "Please keep your form in a safe place (you can also take a picture). In the cas…" at bounding box center [434, 279] width 497 height 36
click at [519, 287] on p "Please keep your form in a safe place (you can also take a picture). In the cas…" at bounding box center [442, 279] width 465 height 20
drag, startPoint x: 519, startPoint y: 287, endPoint x: 182, endPoint y: 271, distance: 337.5
click at [181, 271] on div "3 Wait for Your Results Once the submission is received and processed, the DOJ …" at bounding box center [434, 248] width 521 height 143
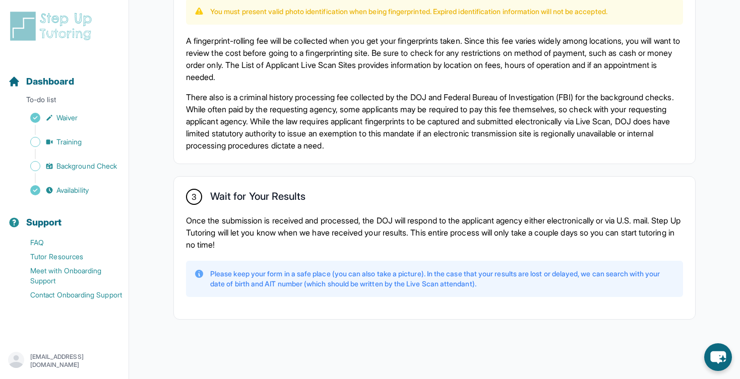
click at [182, 271] on div "3 Wait for Your Results Once the submission is received and processed, the DOJ …" at bounding box center [434, 248] width 521 height 143
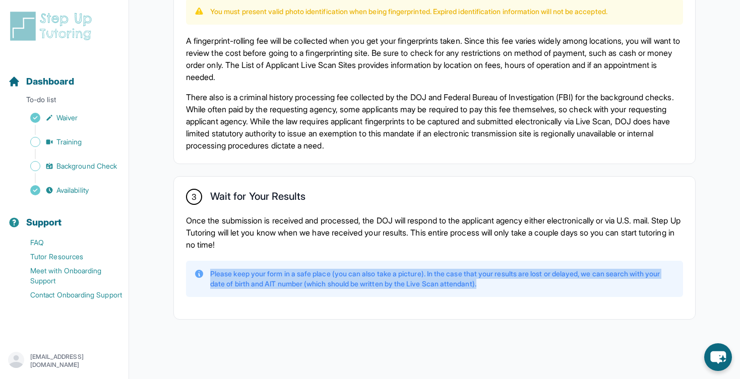
drag, startPoint x: 182, startPoint y: 271, endPoint x: 519, endPoint y: 285, distance: 337.4
click at [519, 285] on div "3 Wait for Your Results Once the submission is received and processed, the DOJ …" at bounding box center [434, 248] width 521 height 143
click at [519, 285] on p "Please keep your form in a safe place (you can also take a picture). In the cas…" at bounding box center [442, 279] width 465 height 20
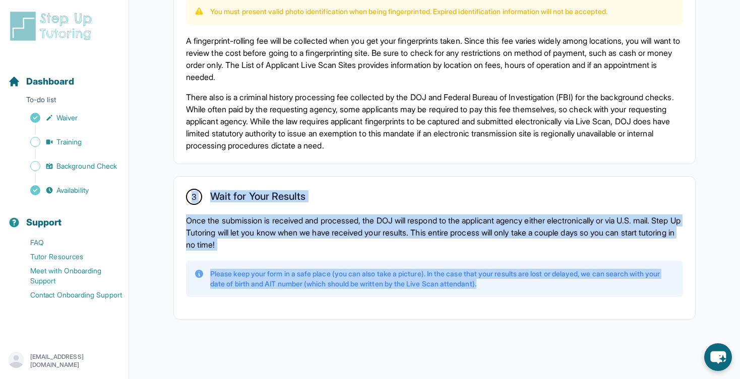
drag, startPoint x: 519, startPoint y: 285, endPoint x: 179, endPoint y: 201, distance: 350.5
click at [179, 201] on div "3 Wait for Your Results Once the submission is received and processed, the DOJ …" at bounding box center [434, 248] width 521 height 143
drag, startPoint x: 179, startPoint y: 201, endPoint x: 522, endPoint y: 290, distance: 354.7
click at [522, 290] on div "3 Wait for Your Results Once the submission is received and processed, the DOJ …" at bounding box center [434, 248] width 521 height 143
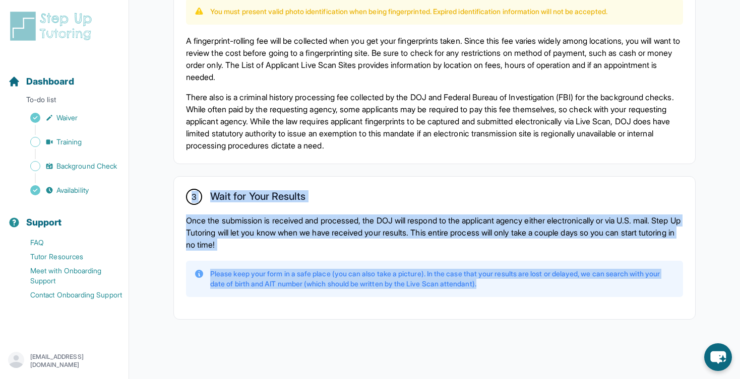
click at [522, 290] on div "Please keep your form in a safe place (you can also take a picture). In the cas…" at bounding box center [434, 279] width 497 height 36
drag, startPoint x: 522, startPoint y: 290, endPoint x: 156, endPoint y: 183, distance: 381.1
drag, startPoint x: 156, startPoint y: 183, endPoint x: 548, endPoint y: 293, distance: 407.0
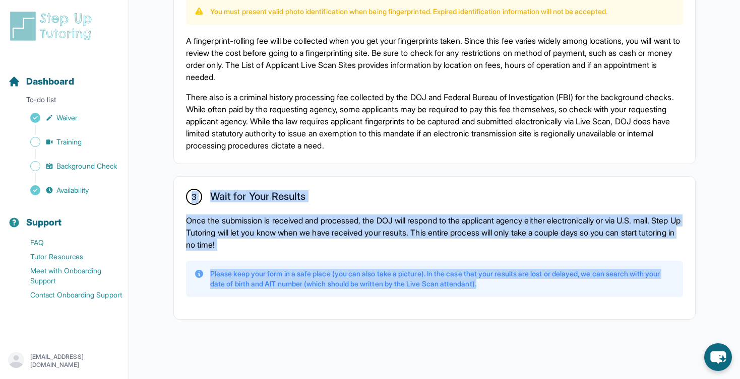
click at [548, 293] on div "Please keep your form in a safe place (you can also take a picture). In the cas…" at bounding box center [434, 279] width 497 height 36
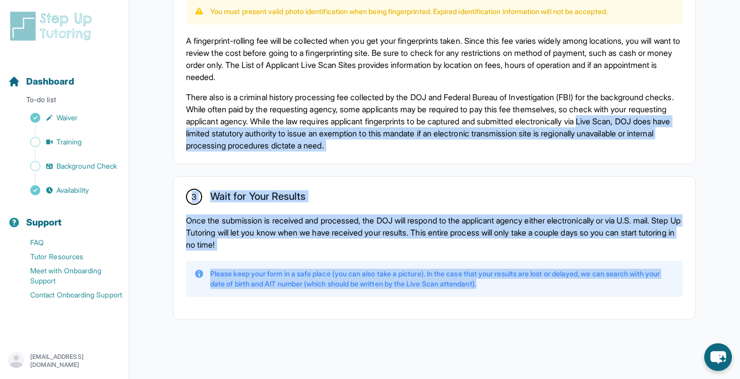
drag, startPoint x: 548, startPoint y: 293, endPoint x: 197, endPoint y: 127, distance: 388.8
click at [197, 127] on p "There also is a criminal history processing fee collected by the DOJ and Federa…" at bounding box center [434, 121] width 497 height 60
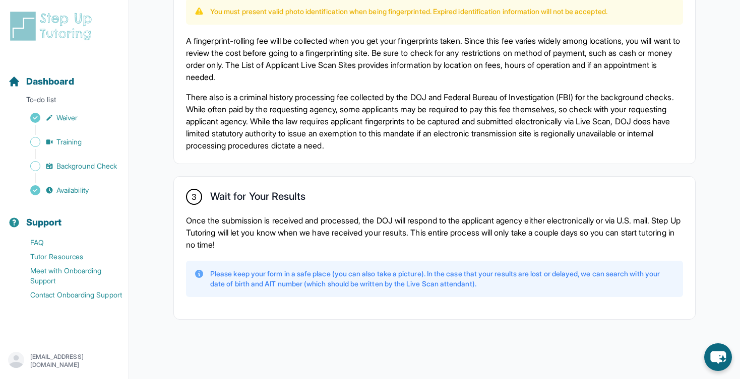
click at [374, 286] on p "Please keep your form in a safe place (you can also take a picture). In the cas…" at bounding box center [442, 279] width 465 height 20
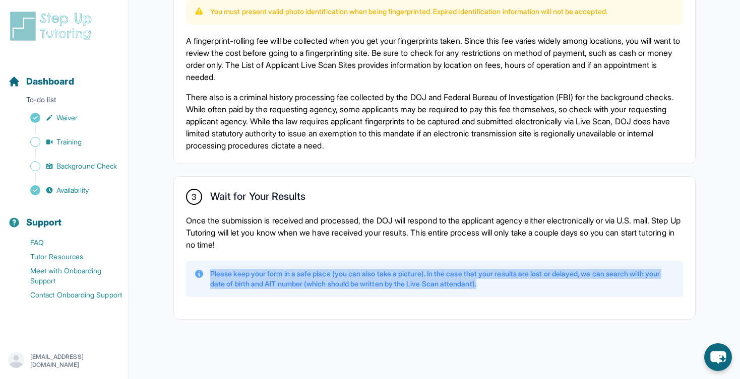
click at [374, 286] on p "Please keep your form in a safe place (you can also take a picture). In the cas…" at bounding box center [442, 279] width 465 height 20
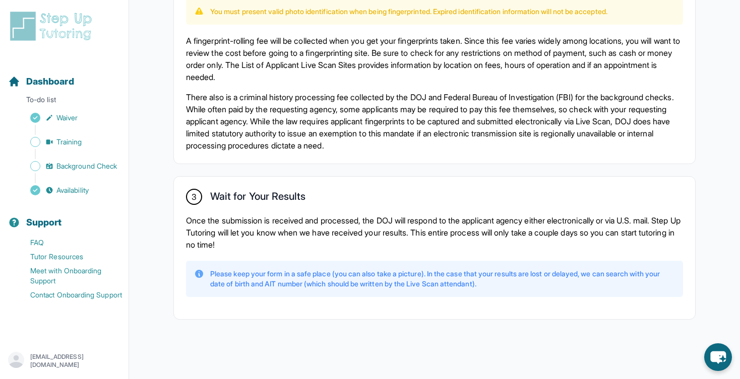
click at [368, 279] on p "Please keep your form in a safe place (you can also take a picture). In the cas…" at bounding box center [442, 279] width 465 height 20
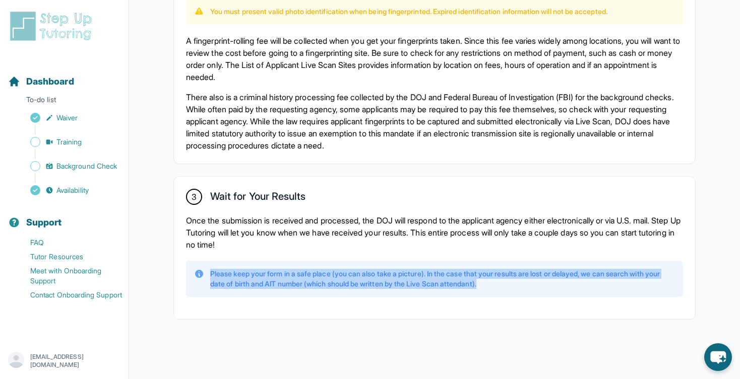
click at [368, 279] on p "Please keep your form in a safe place (you can also take a picture). In the cas…" at bounding box center [442, 279] width 465 height 20
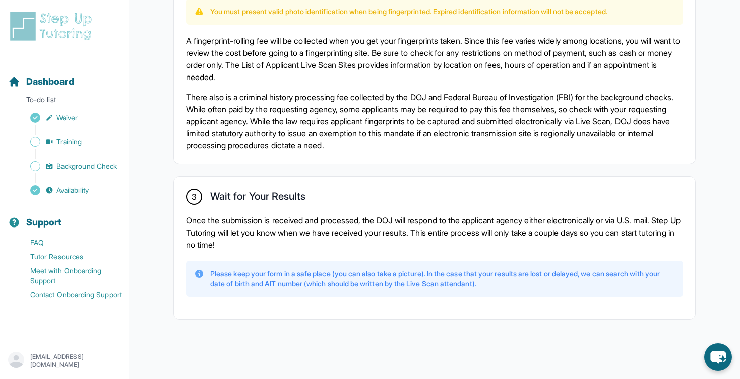
click at [328, 245] on p "Once the submission is received and processed, the DOJ will respond to the appl…" at bounding box center [434, 233] width 497 height 36
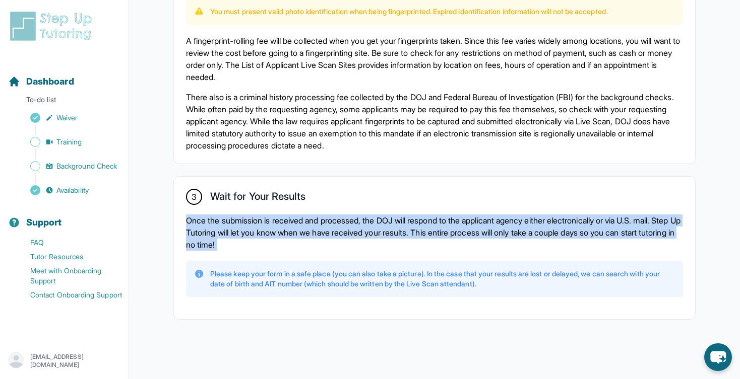
click at [328, 245] on p "Once the submission is received and processed, the DOJ will respond to the appl…" at bounding box center [434, 233] width 497 height 36
click at [323, 241] on p "Once the submission is received and processed, the DOJ will respond to the appl…" at bounding box center [434, 233] width 497 height 36
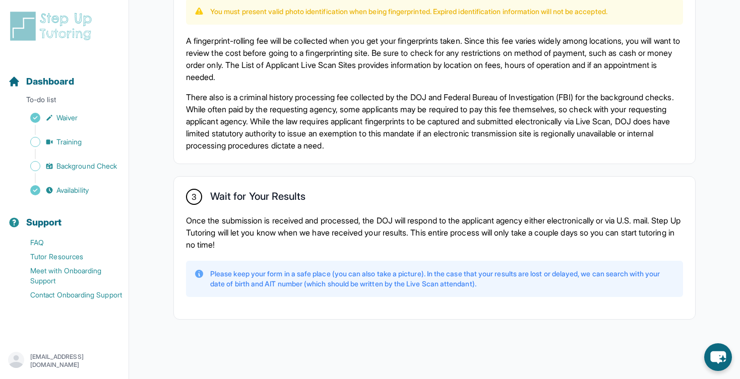
click at [323, 241] on p "Once the submission is received and processed, the DOJ will respond to the appl…" at bounding box center [434, 233] width 497 height 36
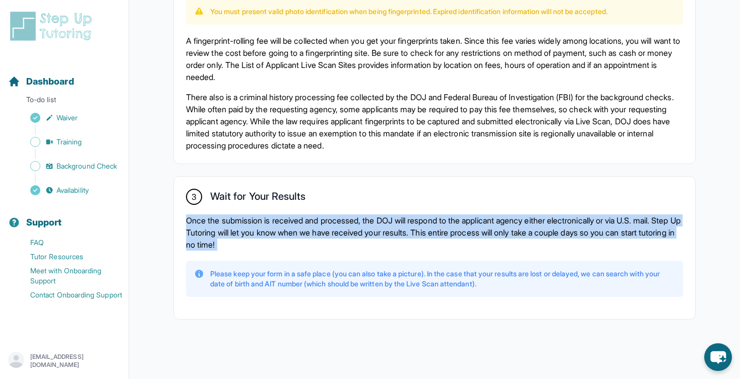
click at [323, 241] on p "Once the submission is received and processed, the DOJ will respond to the appl…" at bounding box center [434, 233] width 497 height 36
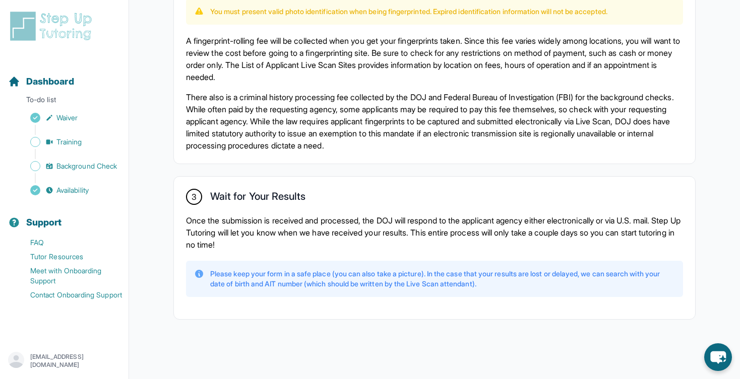
click at [314, 225] on p "Once the submission is received and processed, the DOJ will respond to the appl…" at bounding box center [434, 233] width 497 height 36
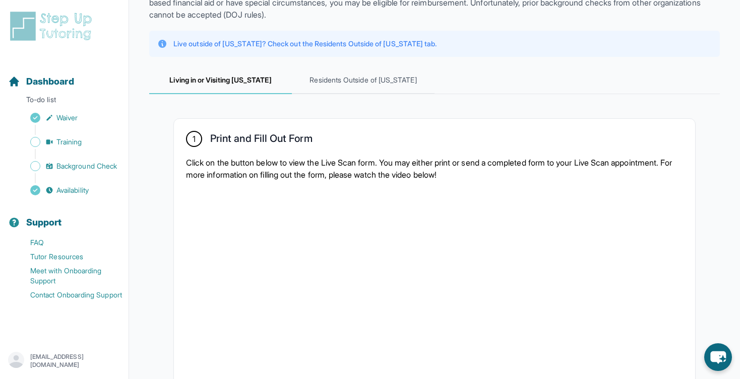
scroll to position [0, 0]
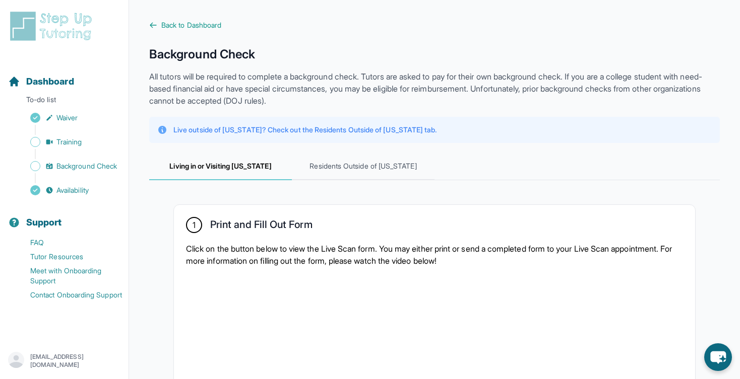
click at [294, 81] on p "All tutors will be required to complete a background check. Tutors are asked to…" at bounding box center [434, 89] width 570 height 36
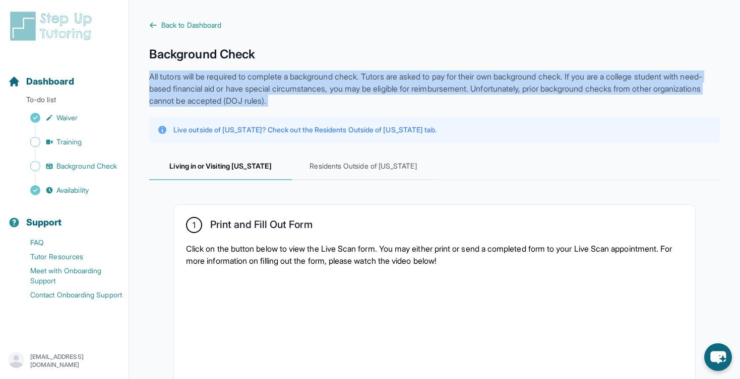
click at [294, 81] on p "All tutors will be required to complete a background check. Tutors are asked to…" at bounding box center [434, 89] width 570 height 36
click at [328, 97] on p "All tutors will be required to complete a background check. Tutors are asked to…" at bounding box center [434, 89] width 570 height 36
drag, startPoint x: 328, startPoint y: 97, endPoint x: 143, endPoint y: 50, distance: 191.3
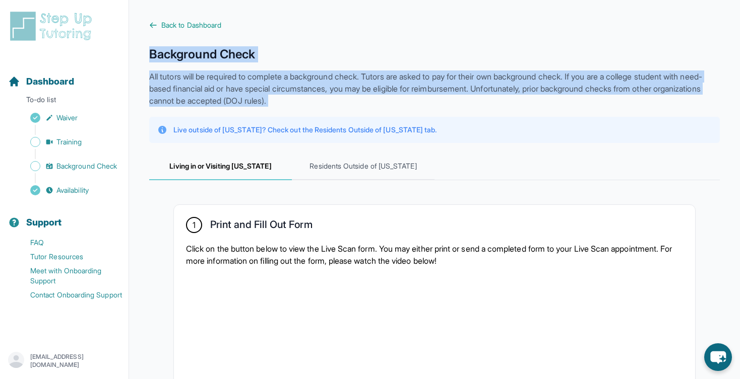
drag, startPoint x: 143, startPoint y: 50, endPoint x: 348, endPoint y: 101, distance: 211.4
click at [348, 101] on p "All tutors will be required to complete a background check. Tutors are asked to…" at bounding box center [434, 89] width 570 height 36
drag, startPoint x: 348, startPoint y: 101, endPoint x: 144, endPoint y: 50, distance: 210.3
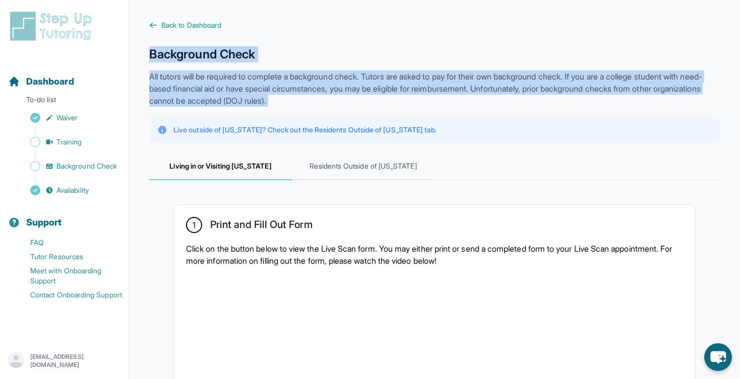
drag, startPoint x: 144, startPoint y: 50, endPoint x: 342, endPoint y: 101, distance: 204.3
click at [342, 101] on p "All tutors will be required to complete a background check. Tutors are asked to…" at bounding box center [434, 89] width 570 height 36
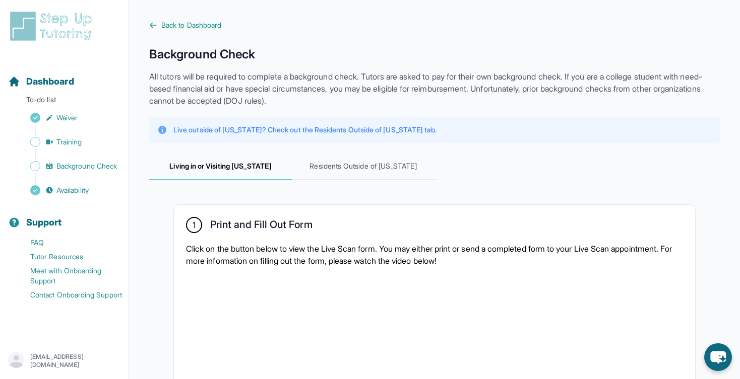
click at [342, 81] on p "All tutors will be required to complete a background check. Tutors are asked to…" at bounding box center [434, 89] width 570 height 36
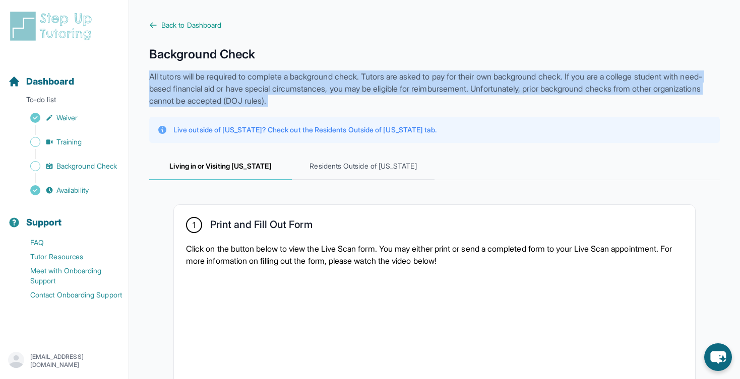
click at [342, 81] on p "All tutors will be required to complete a background check. Tutors are asked to…" at bounding box center [434, 89] width 570 height 36
click at [348, 87] on p "All tutors will be required to complete a background check. Tutors are asked to…" at bounding box center [434, 89] width 570 height 36
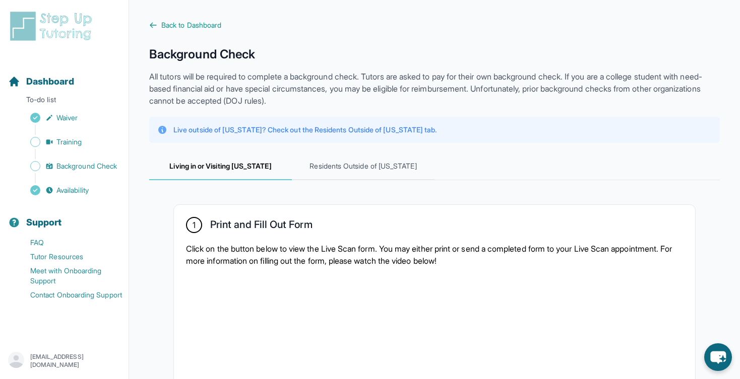
click at [336, 73] on p "All tutors will be required to complete a background check. Tutors are asked to…" at bounding box center [434, 89] width 570 height 36
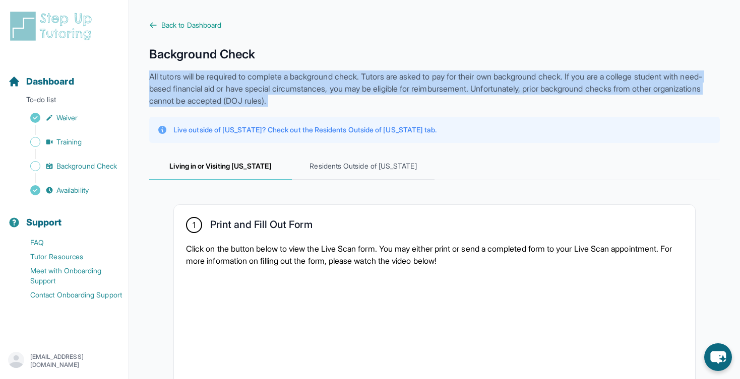
click at [336, 73] on p "All tutors will be required to complete a background check. Tutors are asked to…" at bounding box center [434, 89] width 570 height 36
click at [336, 86] on p "All tutors will be required to complete a background check. Tutors are asked to…" at bounding box center [434, 89] width 570 height 36
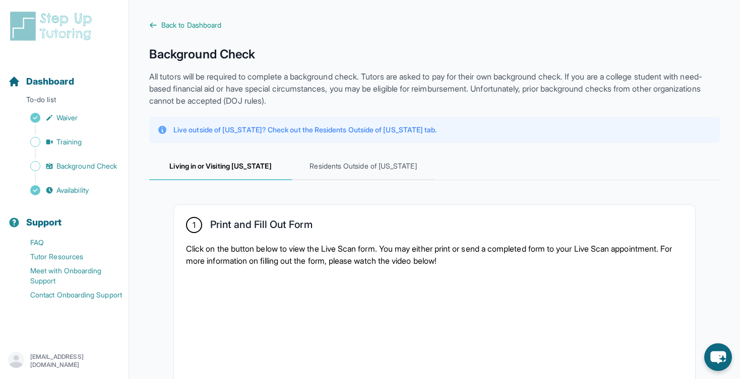
click at [308, 88] on p "All tutors will be required to complete a background check. Tutors are asked to…" at bounding box center [434, 89] width 570 height 36
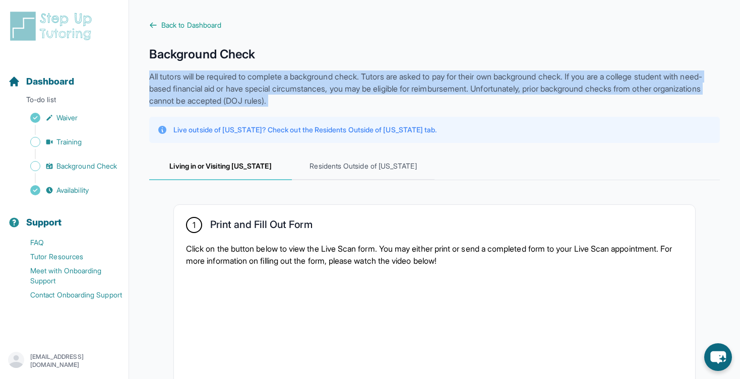
click at [308, 88] on p "All tutors will be required to complete a background check. Tutors are asked to…" at bounding box center [434, 89] width 570 height 36
click at [338, 96] on p "All tutors will be required to complete a background check. Tutors are asked to…" at bounding box center [434, 89] width 570 height 36
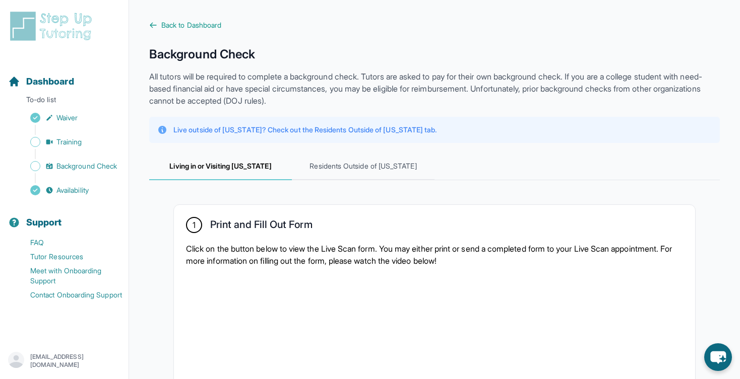
click at [338, 96] on p "All tutors will be required to complete a background check. Tutors are asked to…" at bounding box center [434, 89] width 570 height 36
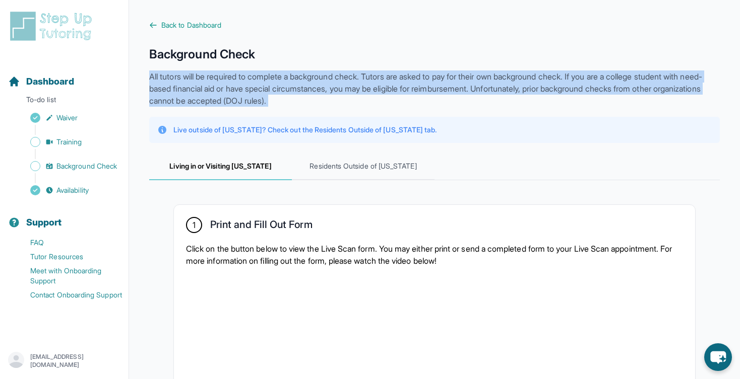
click at [338, 96] on p "All tutors will be required to complete a background check. Tutors are asked to…" at bounding box center [434, 89] width 570 height 36
click at [338, 97] on p "All tutors will be required to complete a background check. Tutors are asked to…" at bounding box center [434, 89] width 570 height 36
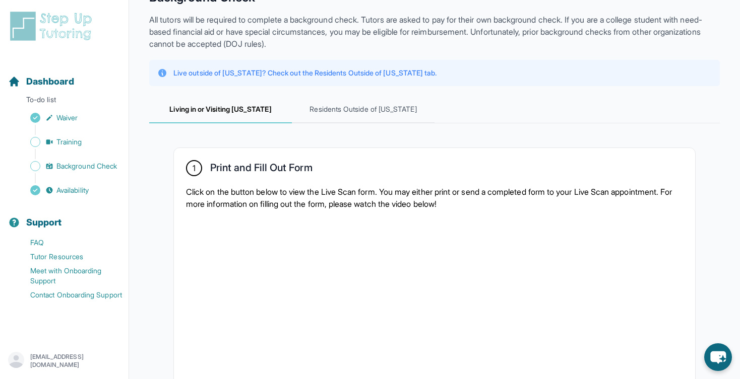
scroll to position [65, 0]
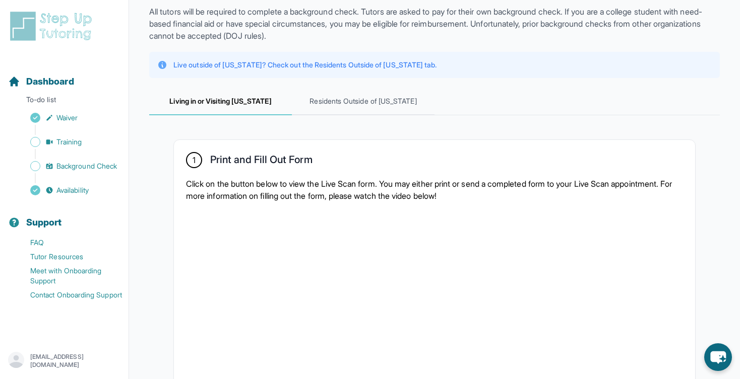
click at [337, 192] on p "Click on the button below to view the Live Scan form. You may either print or s…" at bounding box center [434, 190] width 497 height 24
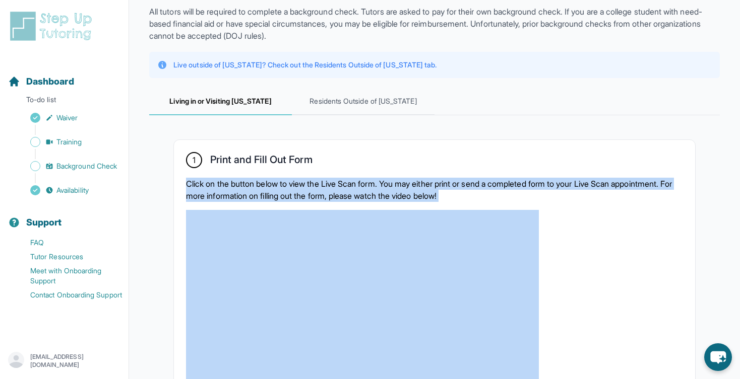
click at [337, 192] on p "Click on the button below to view the Live Scan form. You may either print or s…" at bounding box center [434, 190] width 497 height 24
click at [340, 190] on p "Click on the button below to view the Live Scan form. You may either print or s…" at bounding box center [434, 190] width 497 height 24
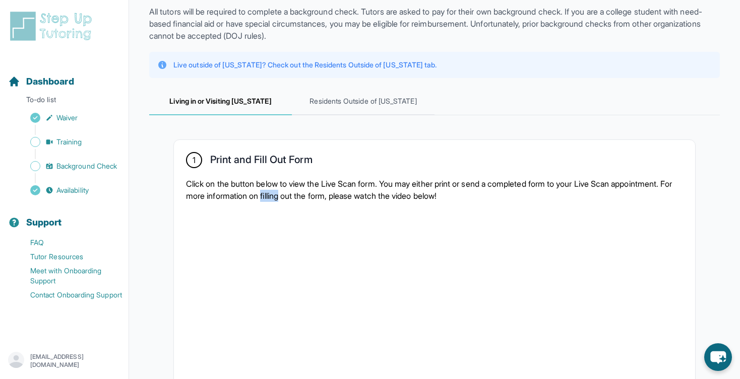
click at [340, 190] on p "Click on the button below to view the Live Scan form. You may either print or s…" at bounding box center [434, 190] width 497 height 24
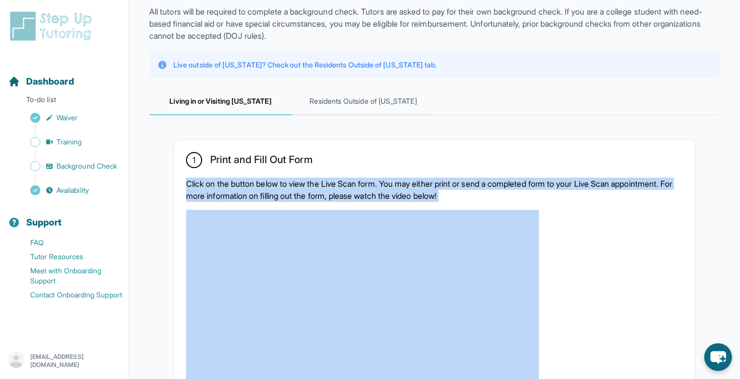
click at [340, 190] on p "Click on the button below to view the Live Scan form. You may either print or s…" at bounding box center [434, 190] width 497 height 24
click at [354, 188] on p "Click on the button below to view the Live Scan form. You may either print or s…" at bounding box center [434, 190] width 497 height 24
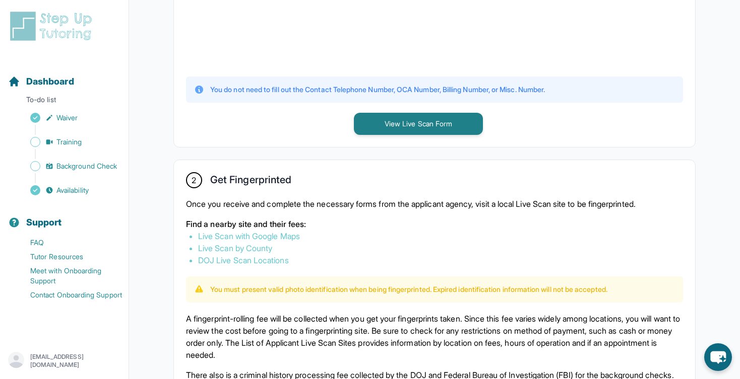
scroll to position [0, 0]
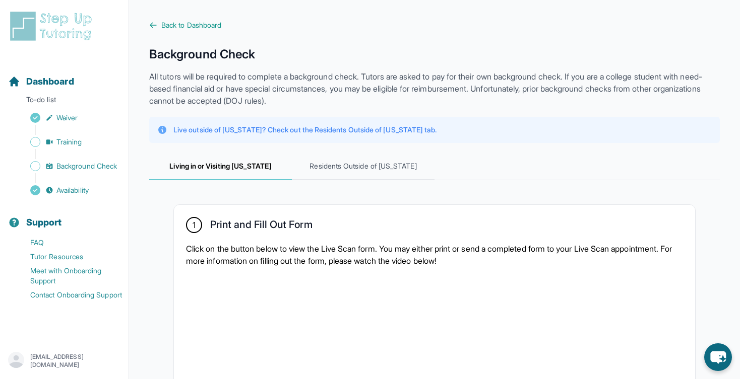
click at [298, 83] on p "All tutors will be required to complete a background check. Tutors are asked to…" at bounding box center [434, 89] width 570 height 36
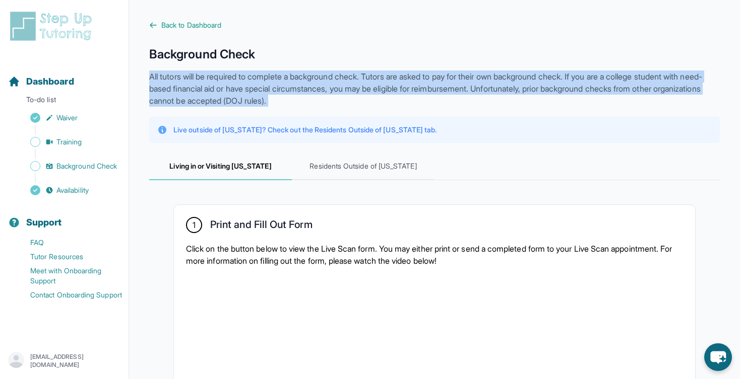
click at [298, 83] on p "All tutors will be required to complete a background check. Tutors are asked to…" at bounding box center [434, 89] width 570 height 36
click at [318, 84] on p "All tutors will be required to complete a background check. Tutors are asked to…" at bounding box center [434, 89] width 570 height 36
